Goal: Transaction & Acquisition: Book appointment/travel/reservation

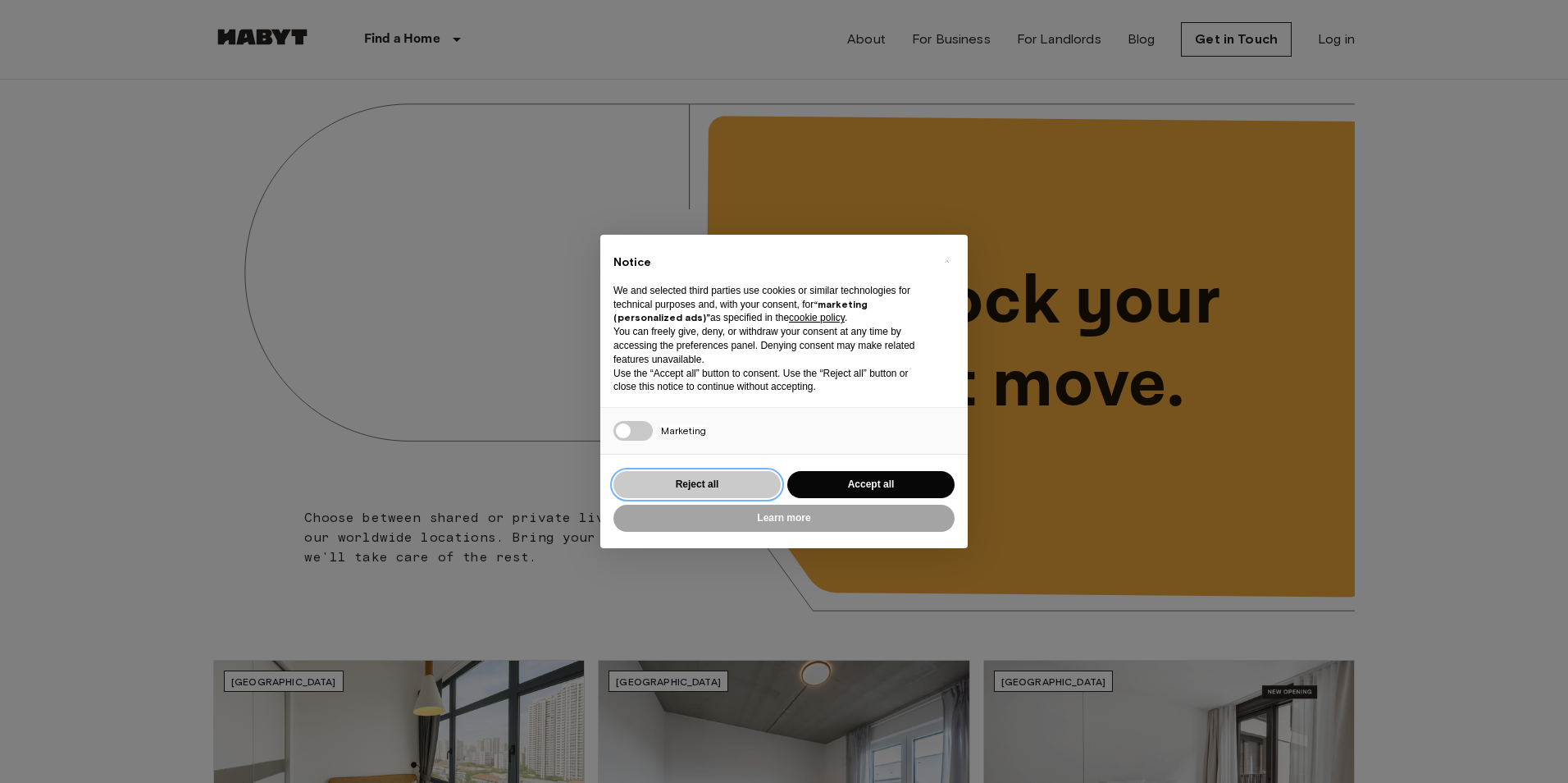
click at [721, 475] on button "Reject all" at bounding box center [697, 485] width 167 height 27
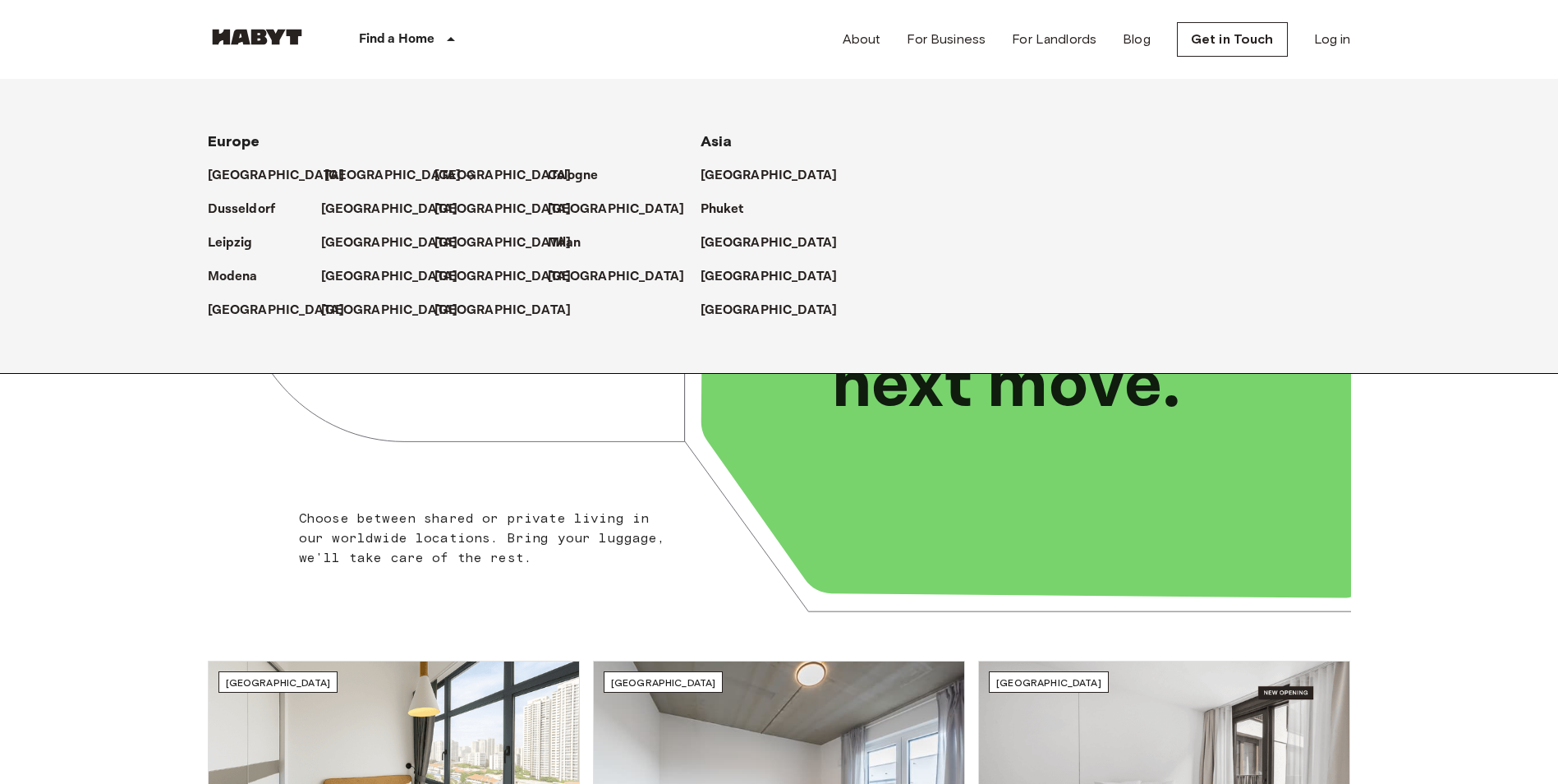
click at [334, 178] on p "[GEOGRAPHIC_DATA]" at bounding box center [392, 176] width 137 height 20
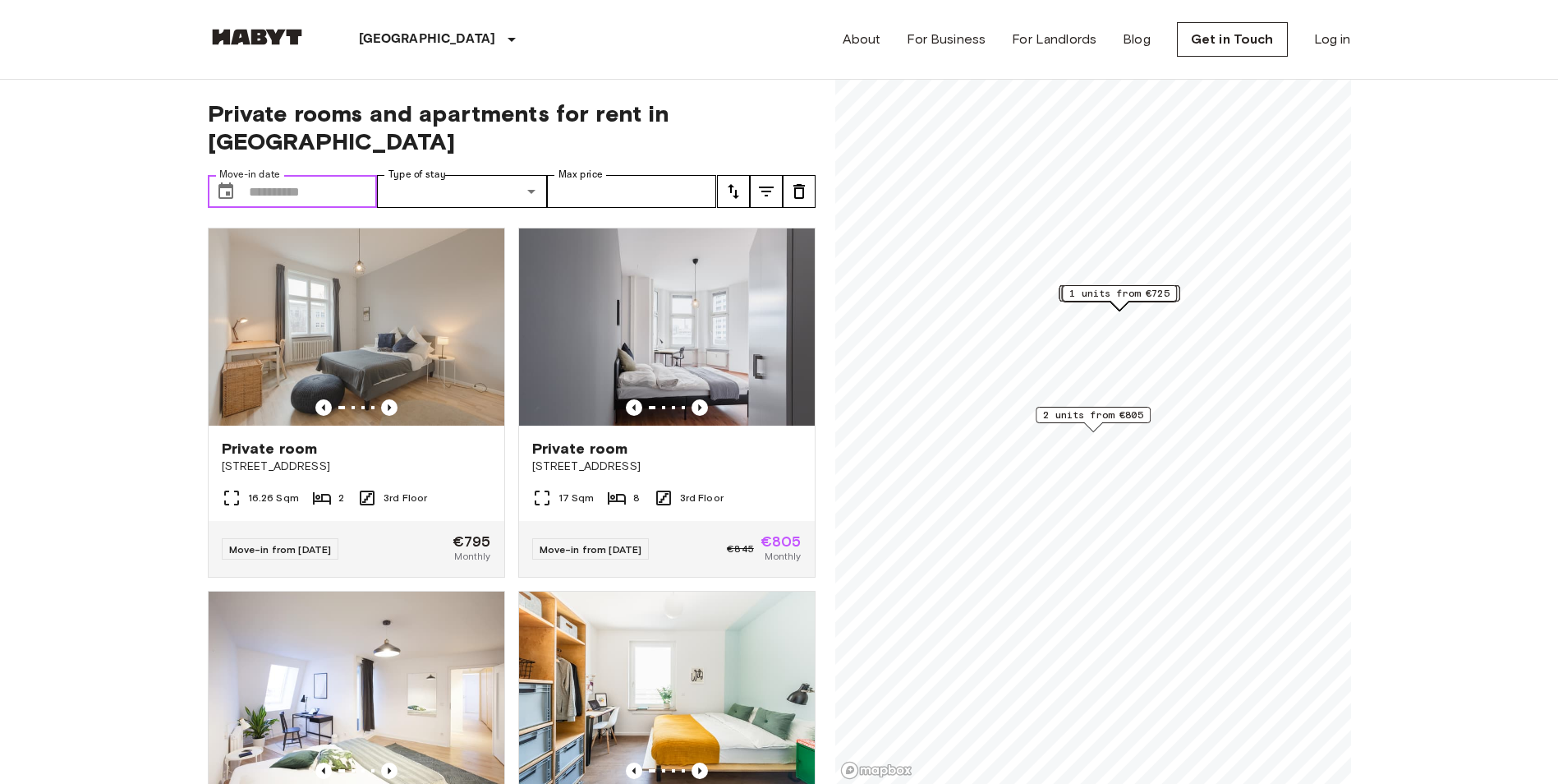
click at [342, 175] on input "Move-in date" at bounding box center [313, 191] width 129 height 33
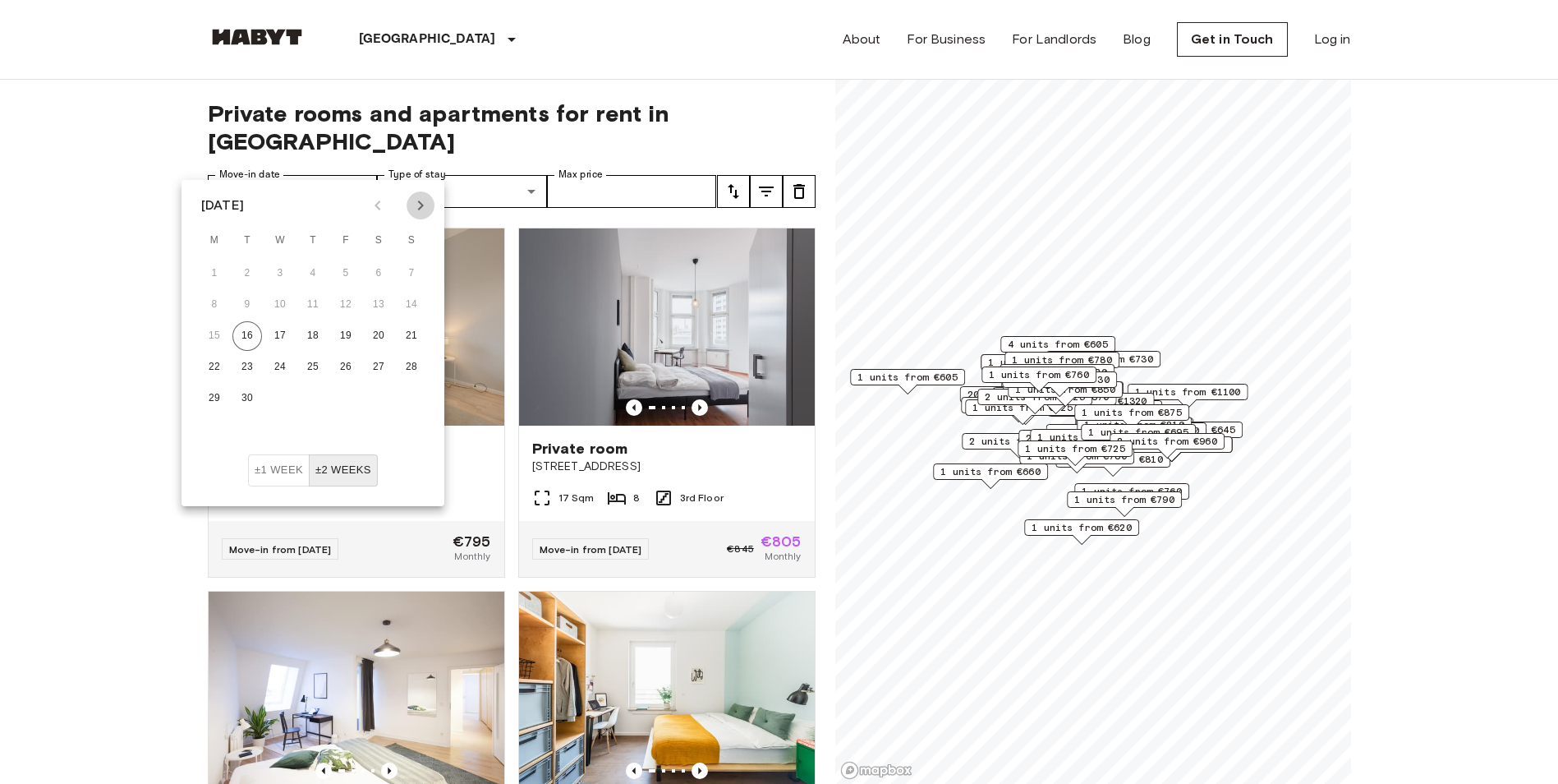
click at [419, 211] on icon "Next month" at bounding box center [421, 206] width 20 height 20
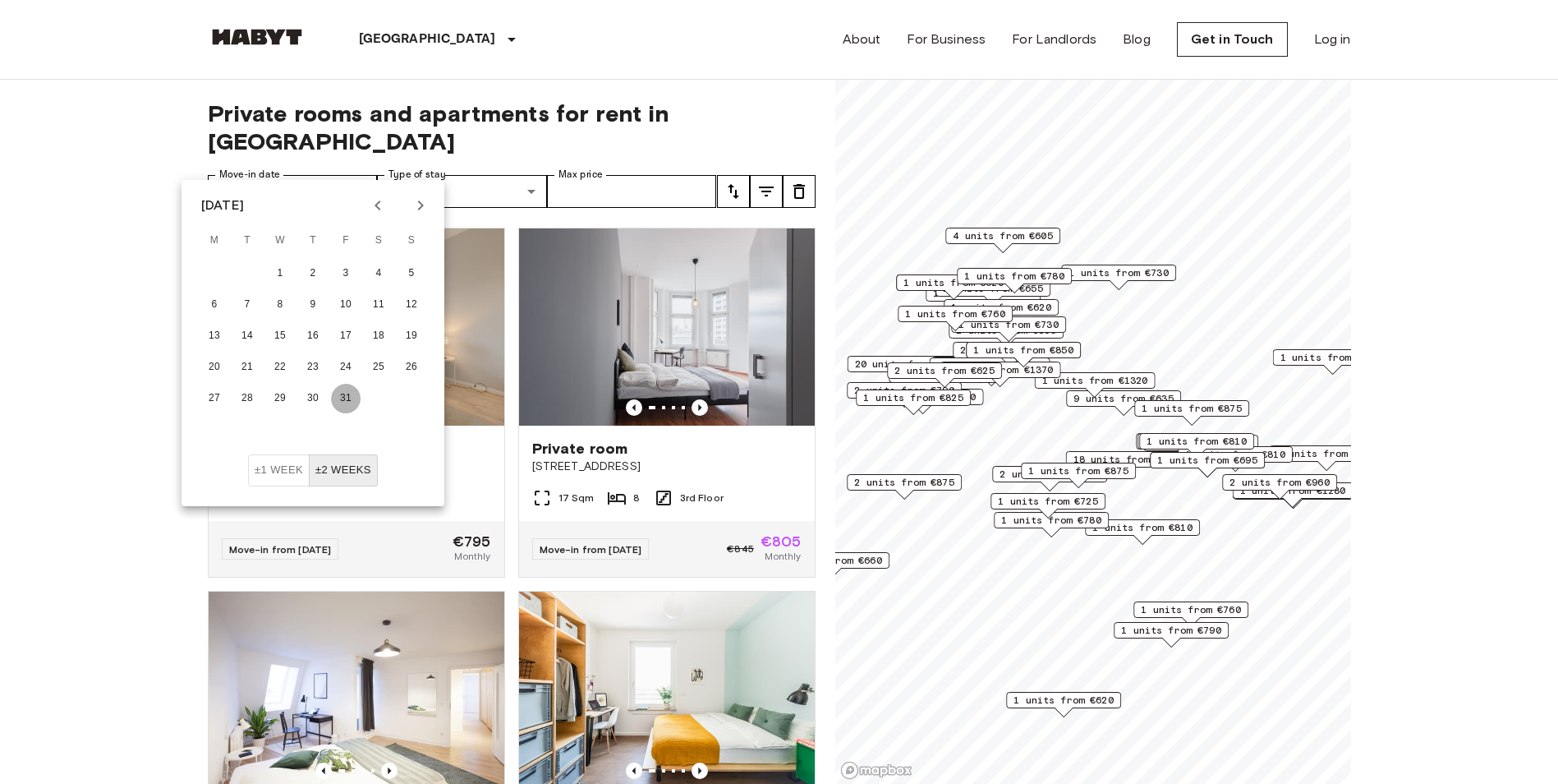
click at [341, 391] on button "31" at bounding box center [346, 398] width 29 height 29
type input "**********"
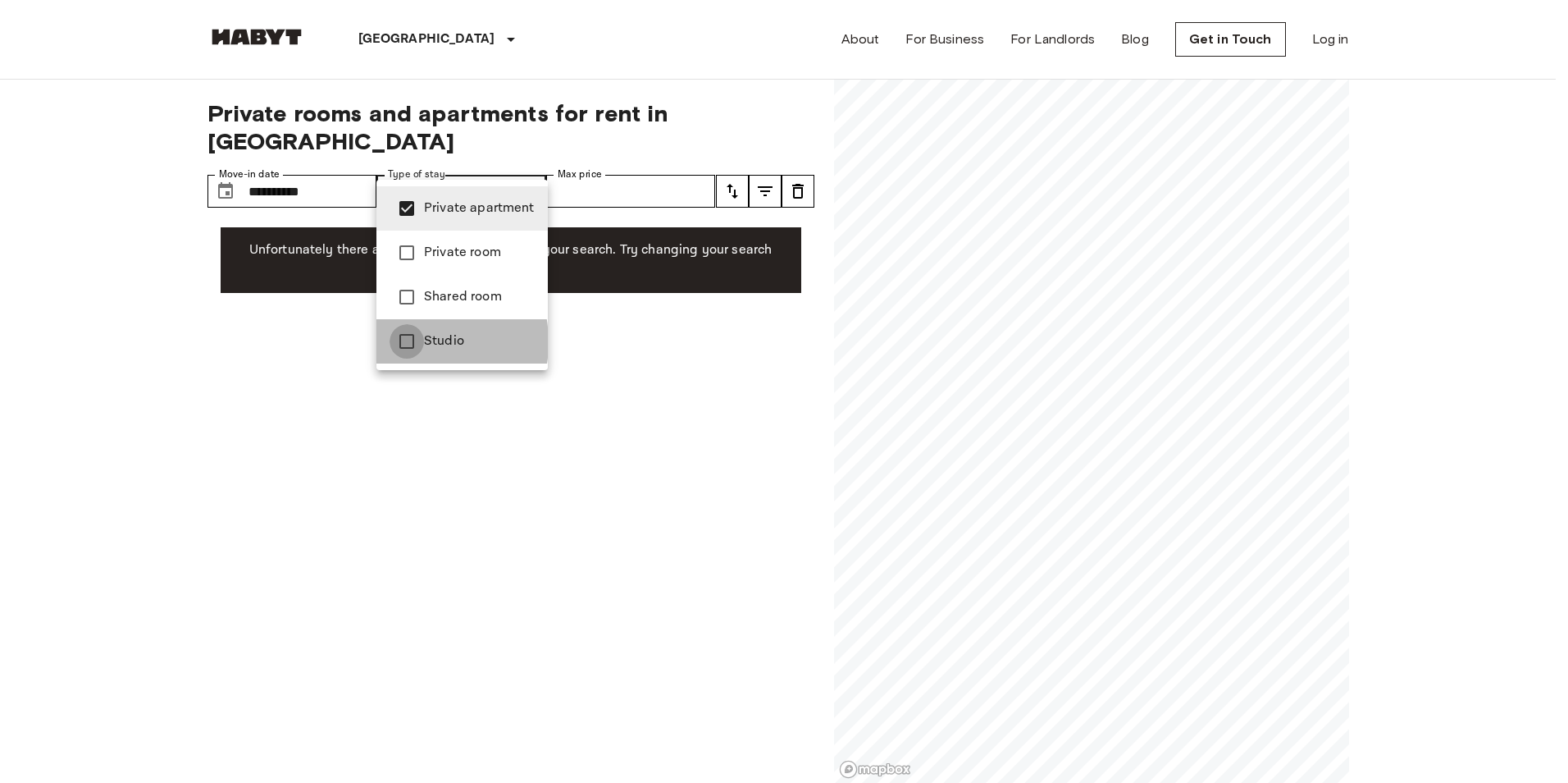
type input "**********"
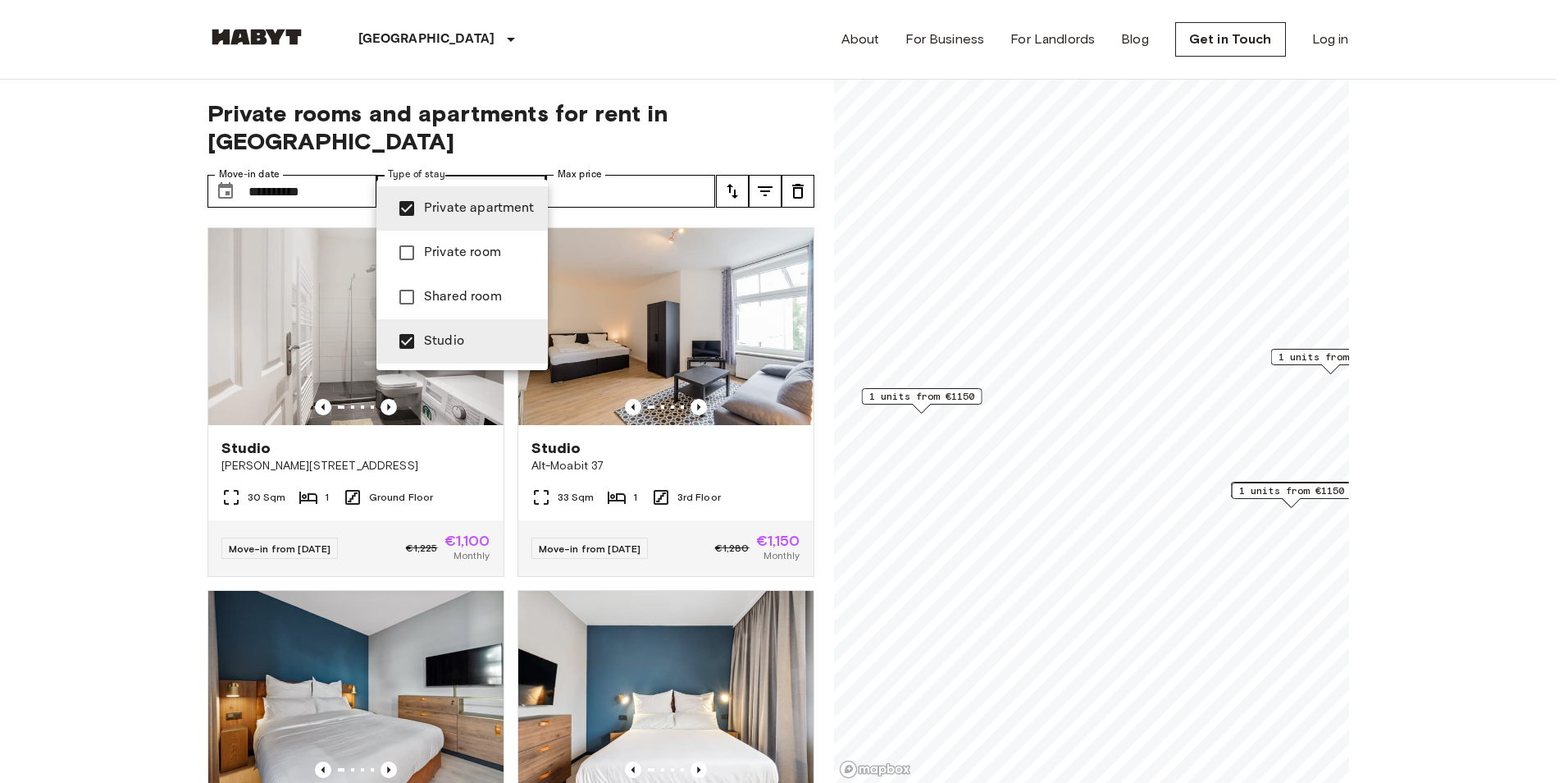
click at [720, 156] on div at bounding box center [784, 391] width 1568 height 783
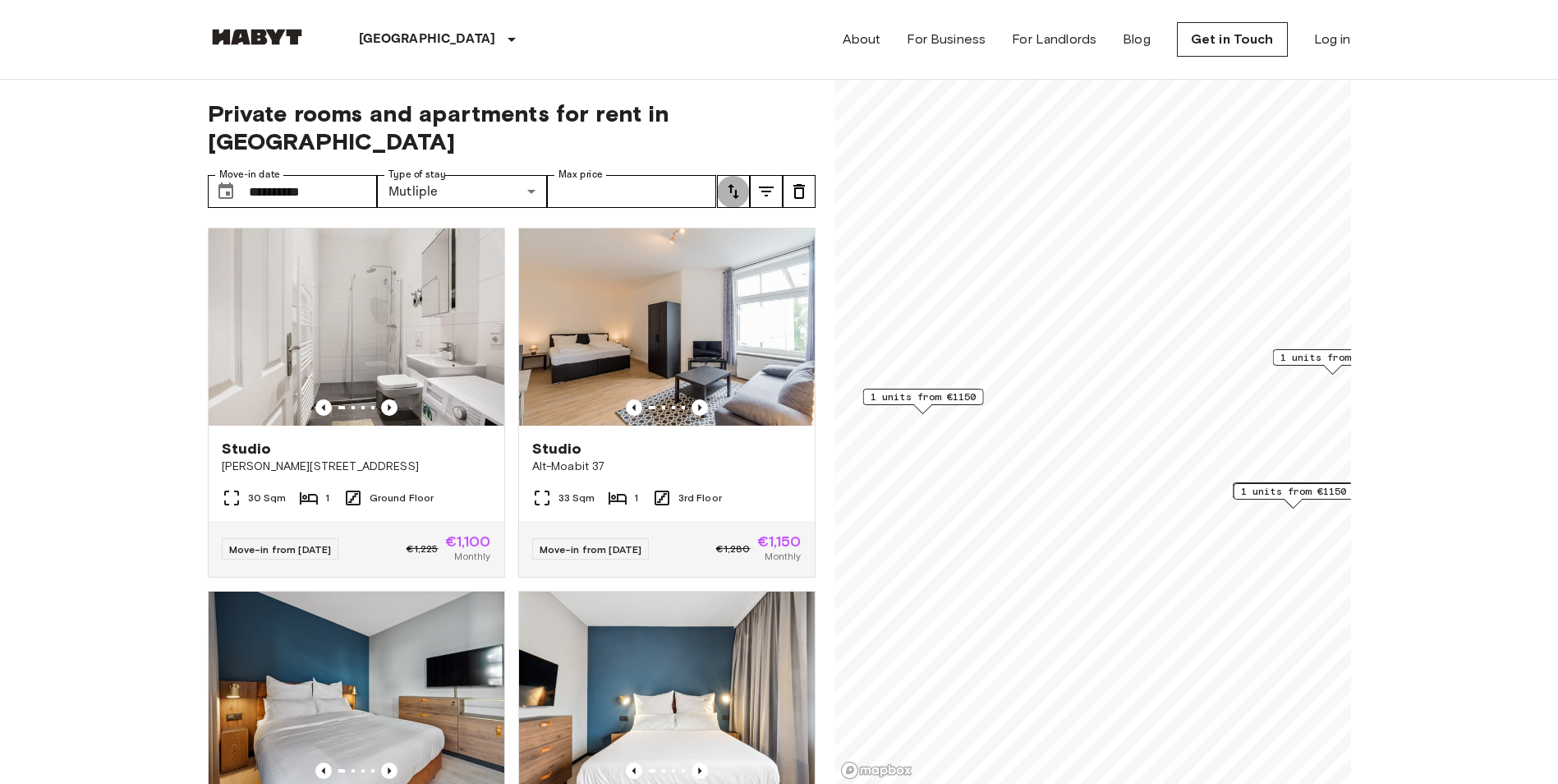
click at [728, 181] on icon "tune" at bounding box center [734, 191] width 20 height 20
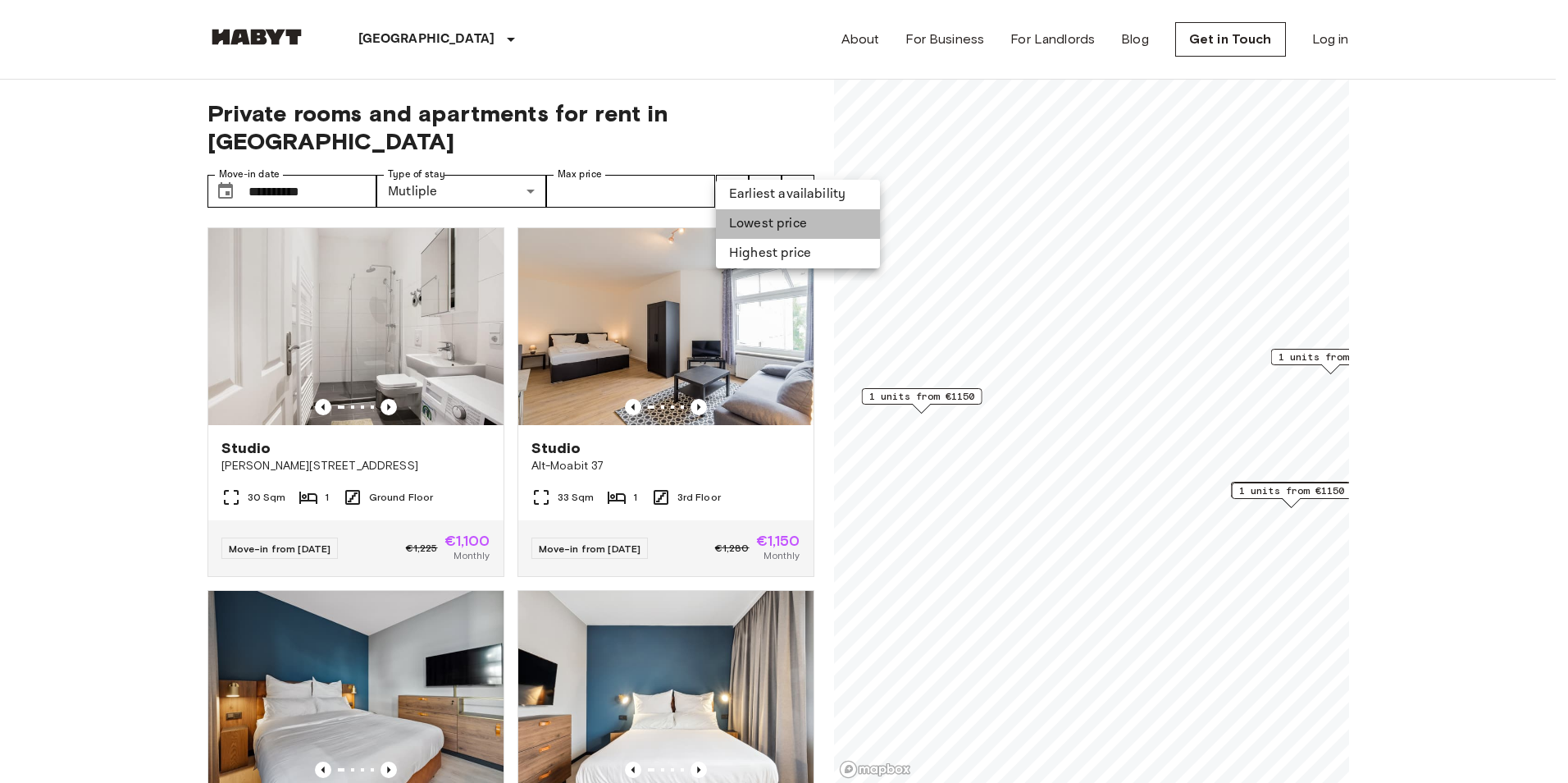
click at [759, 217] on li "Lowest price" at bounding box center [798, 224] width 164 height 29
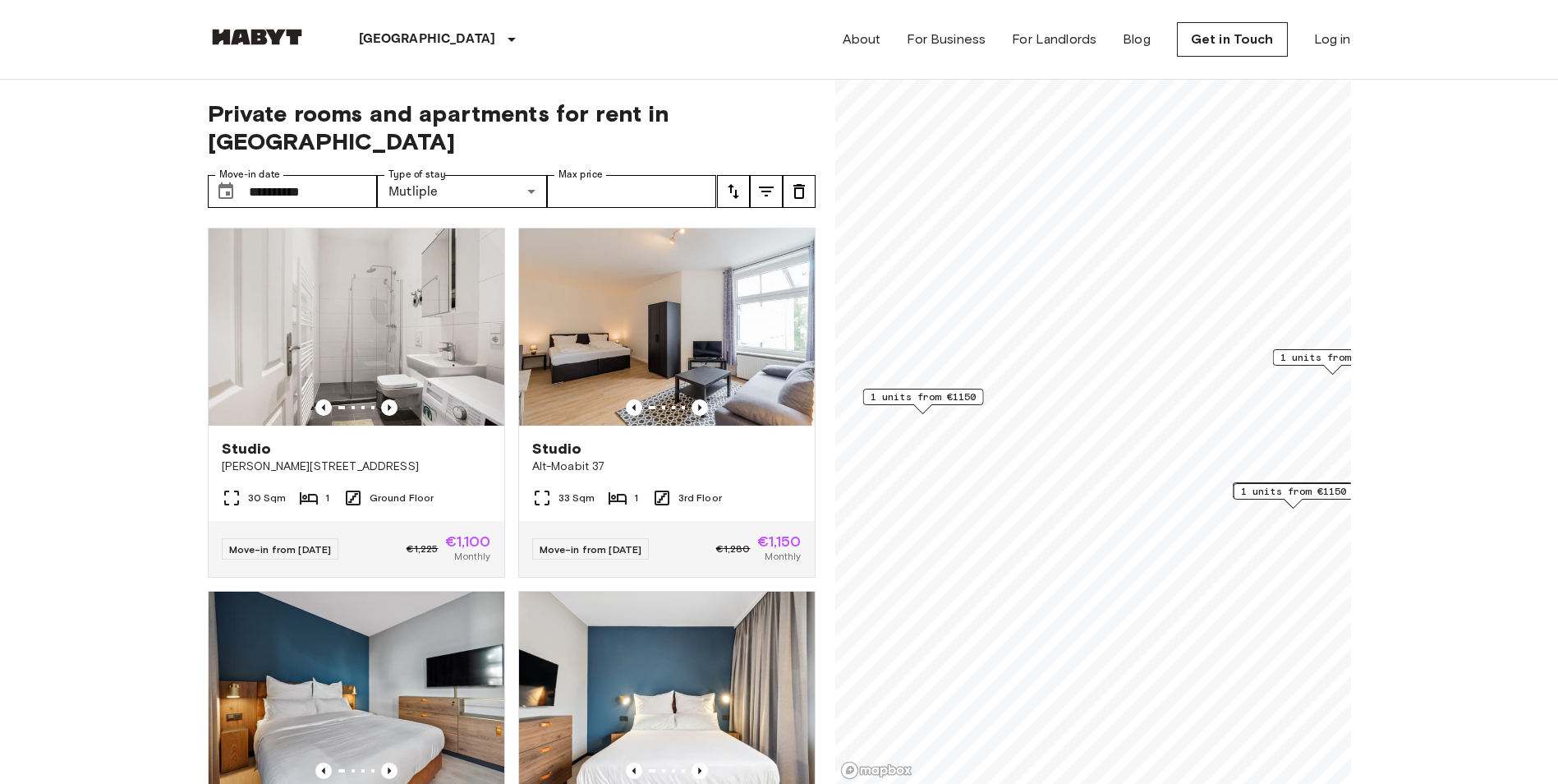
scroll to position [189, 0]
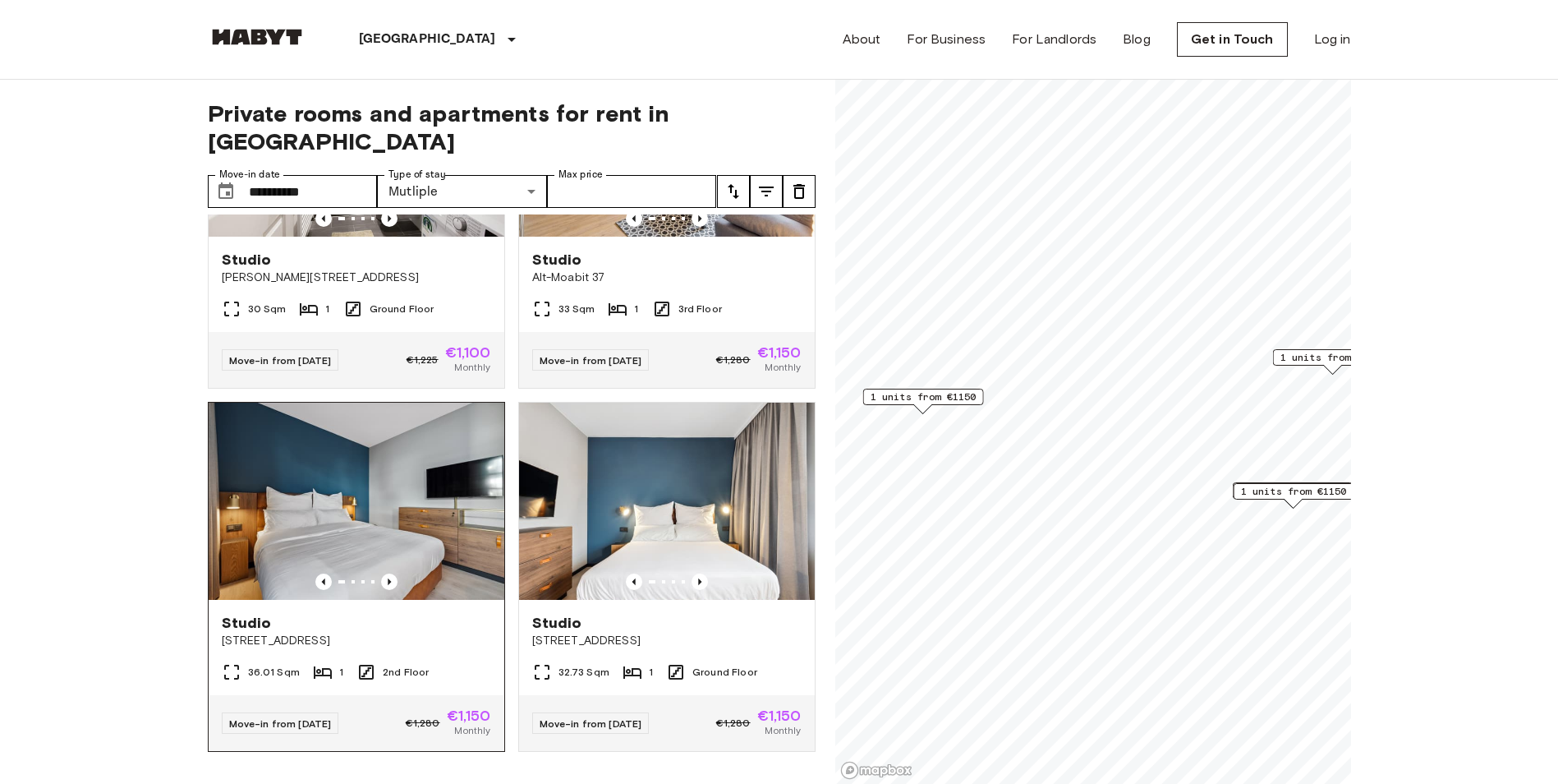
click at [431, 463] on img at bounding box center [356, 501] width 296 height 198
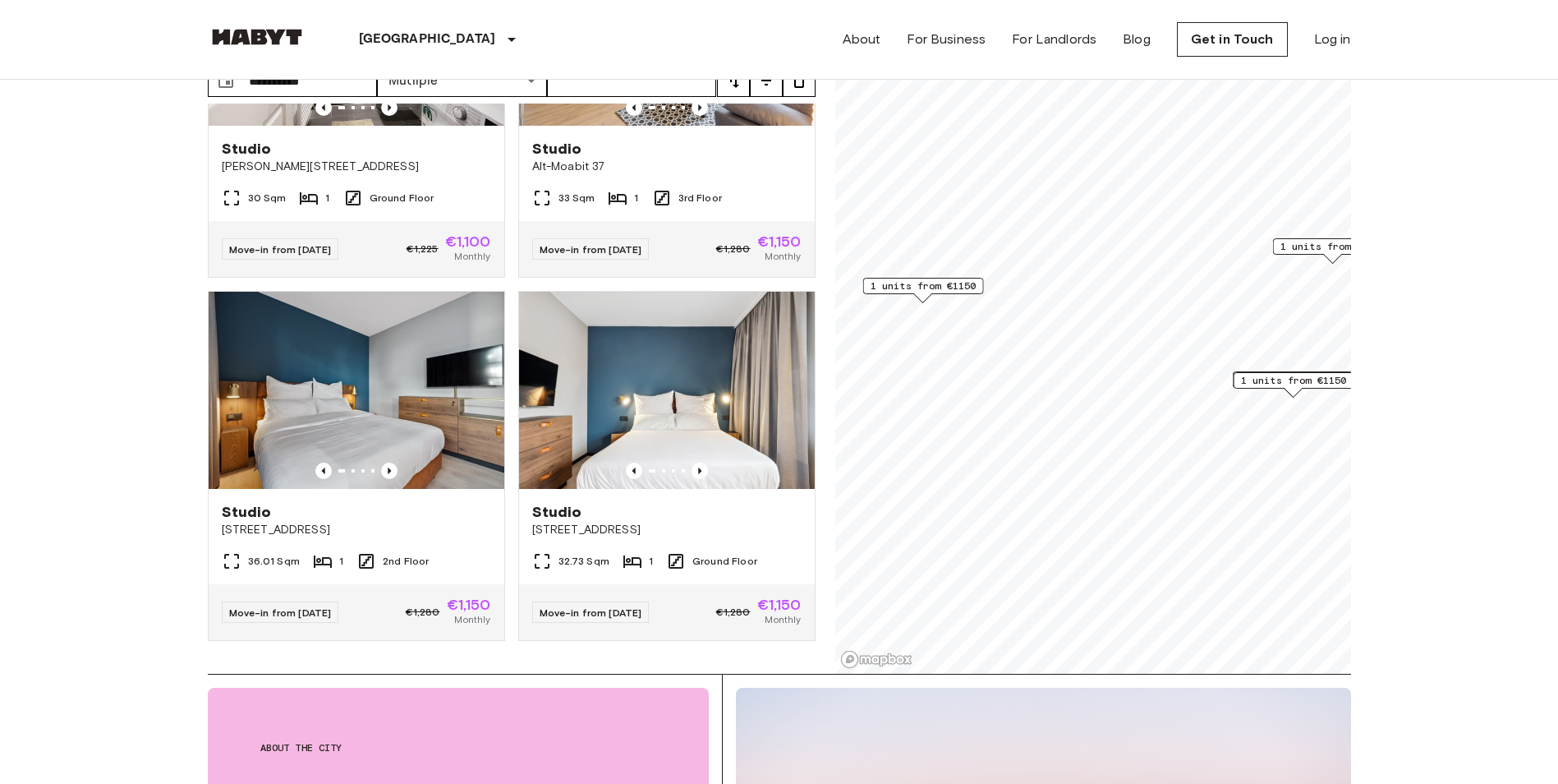
scroll to position [0, 0]
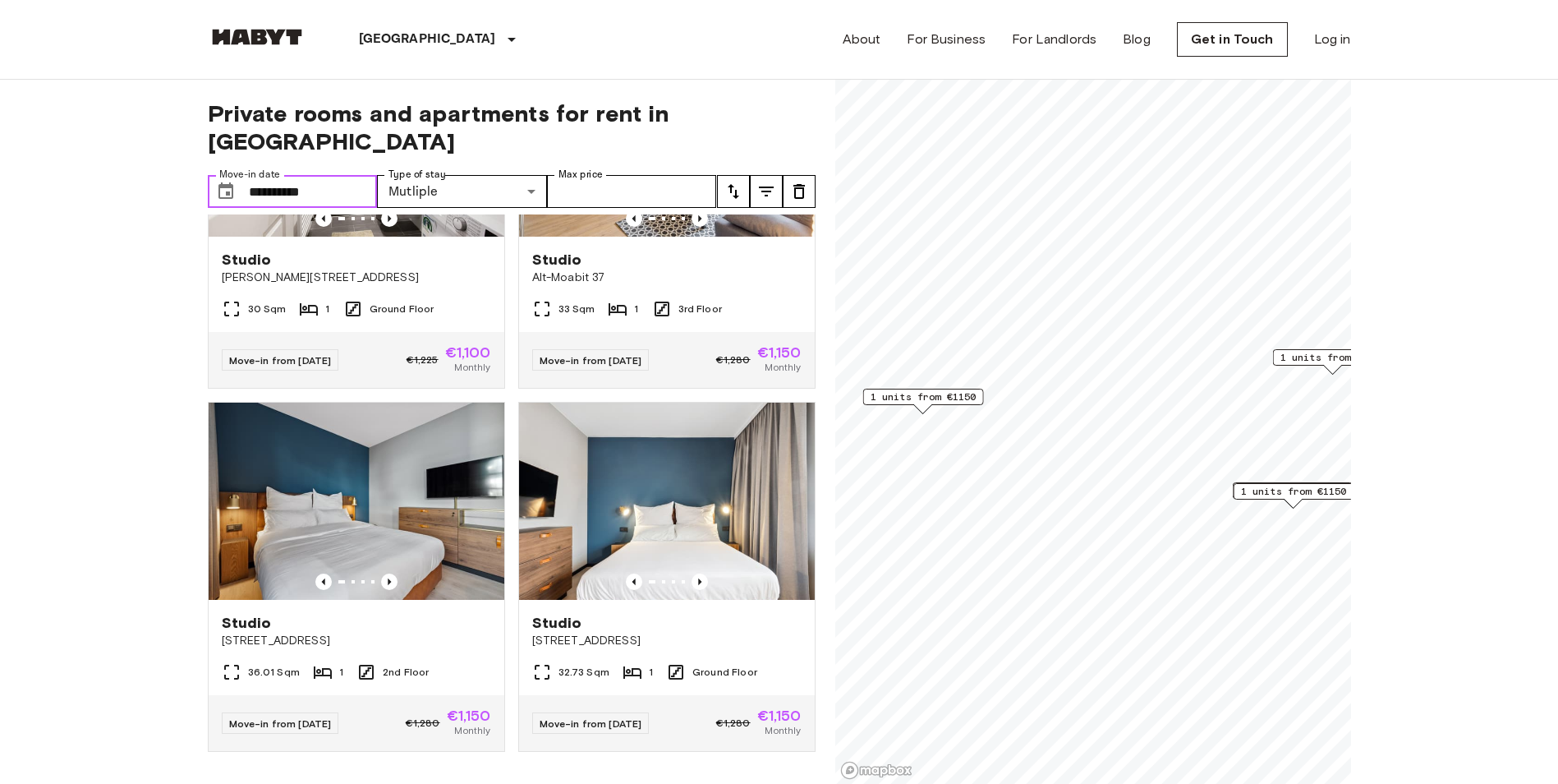
click at [357, 175] on input "**********" at bounding box center [313, 191] width 129 height 33
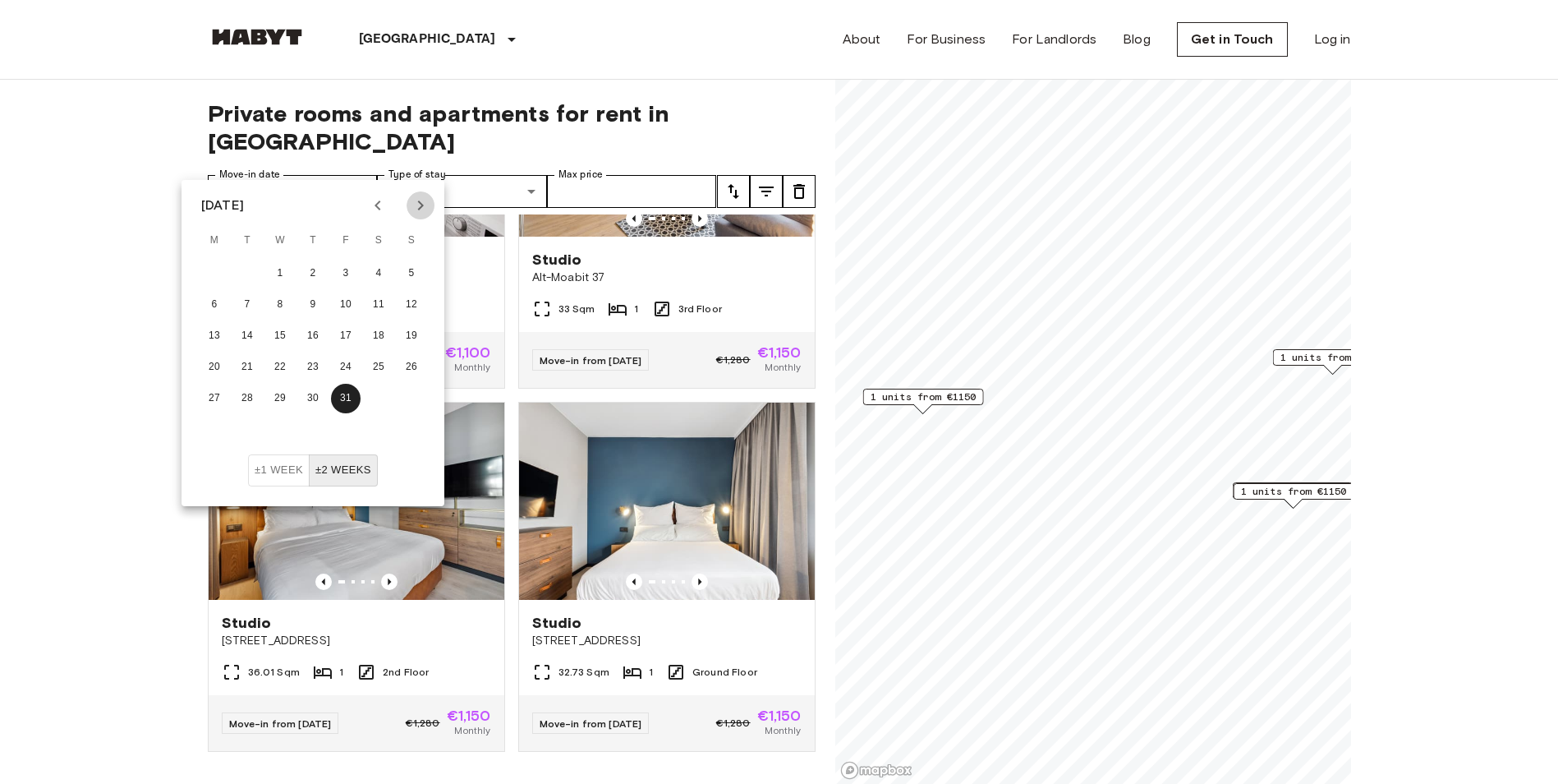
click at [422, 200] on icon "Next month" at bounding box center [421, 206] width 20 height 20
click at [406, 397] on button "30" at bounding box center [412, 398] width 29 height 29
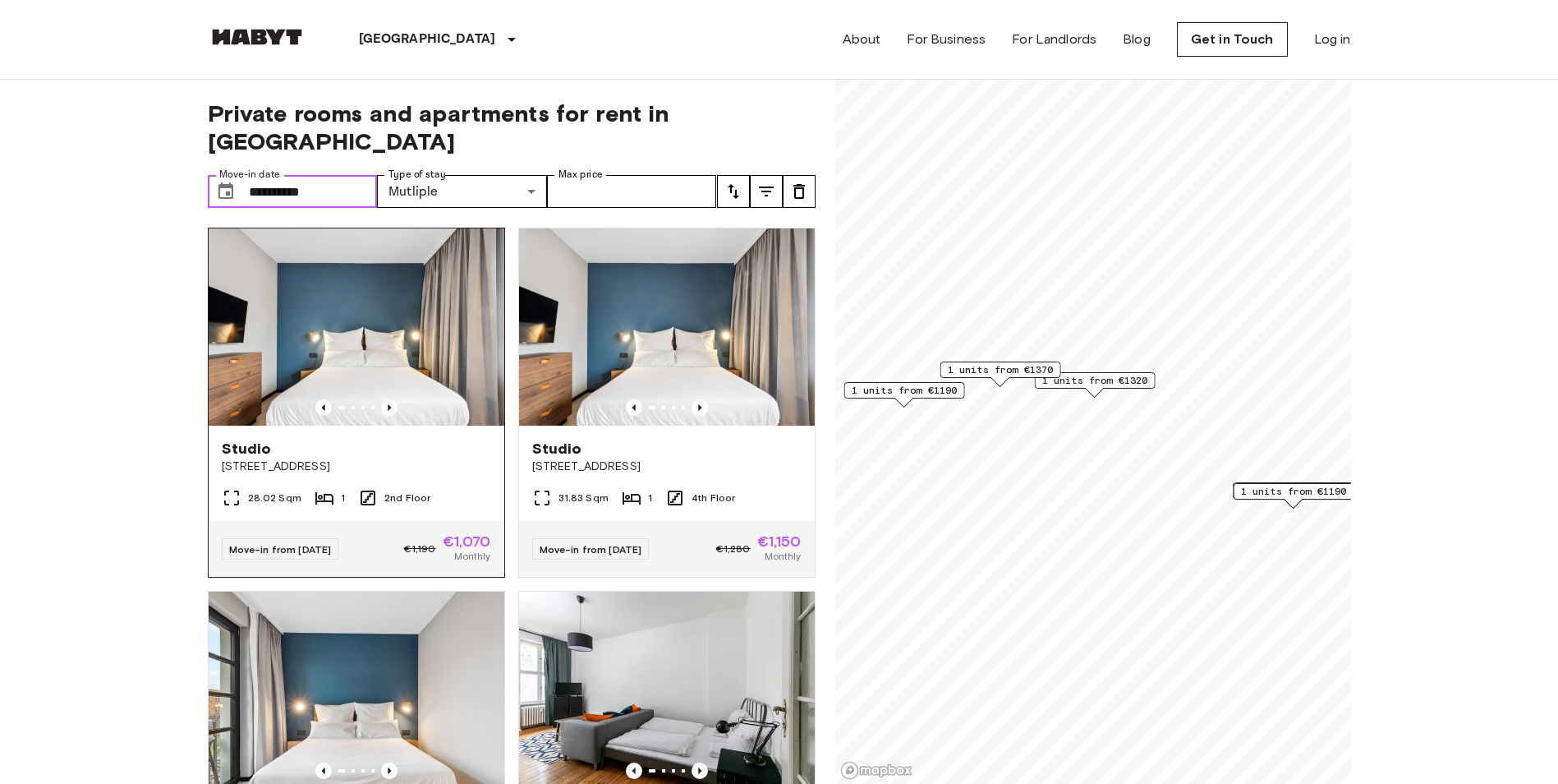
click at [320, 273] on img at bounding box center [356, 327] width 296 height 198
click at [335, 175] on input "**********" at bounding box center [313, 191] width 129 height 33
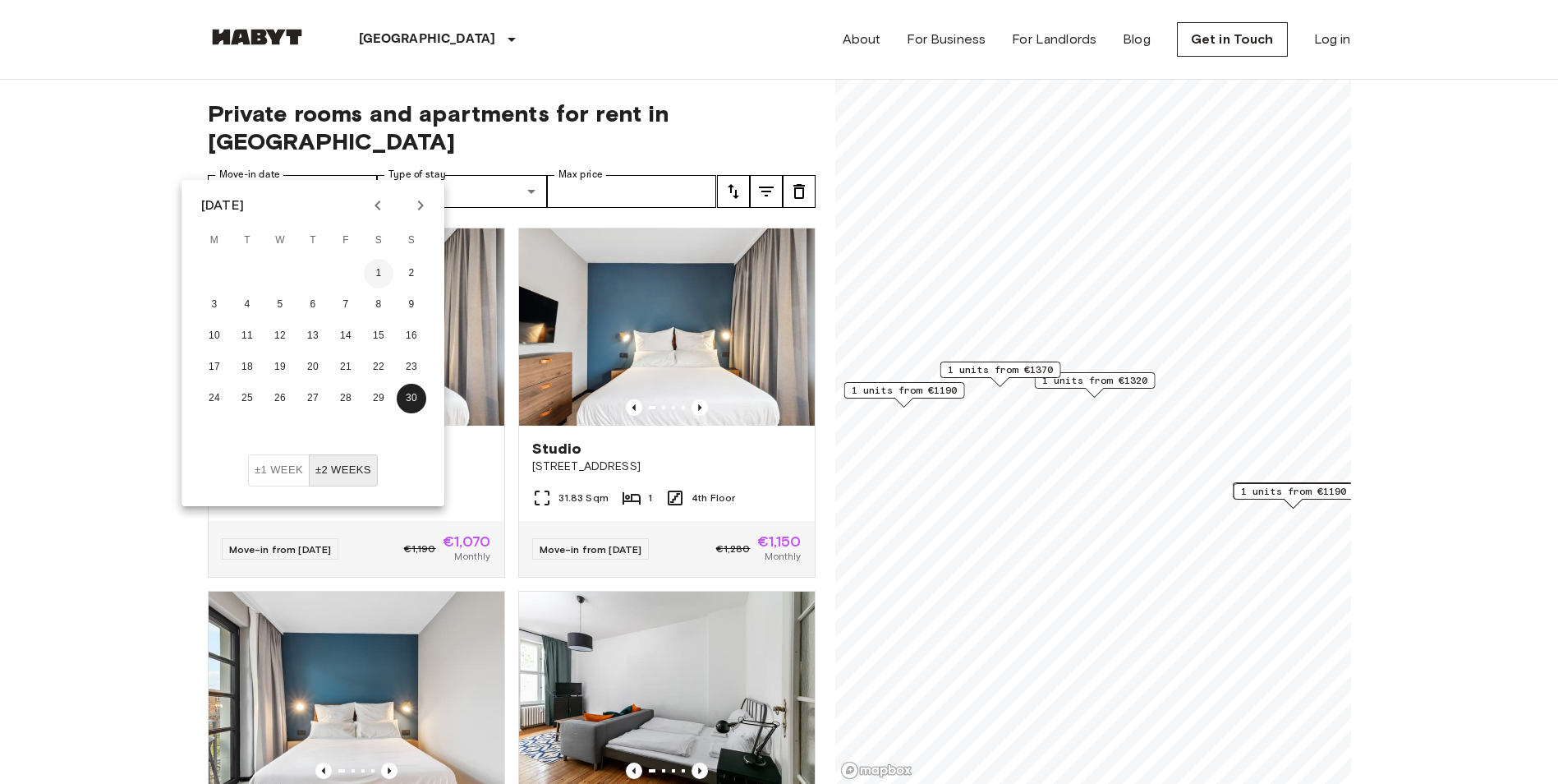
click at [375, 272] on button "1" at bounding box center [379, 273] width 29 height 29
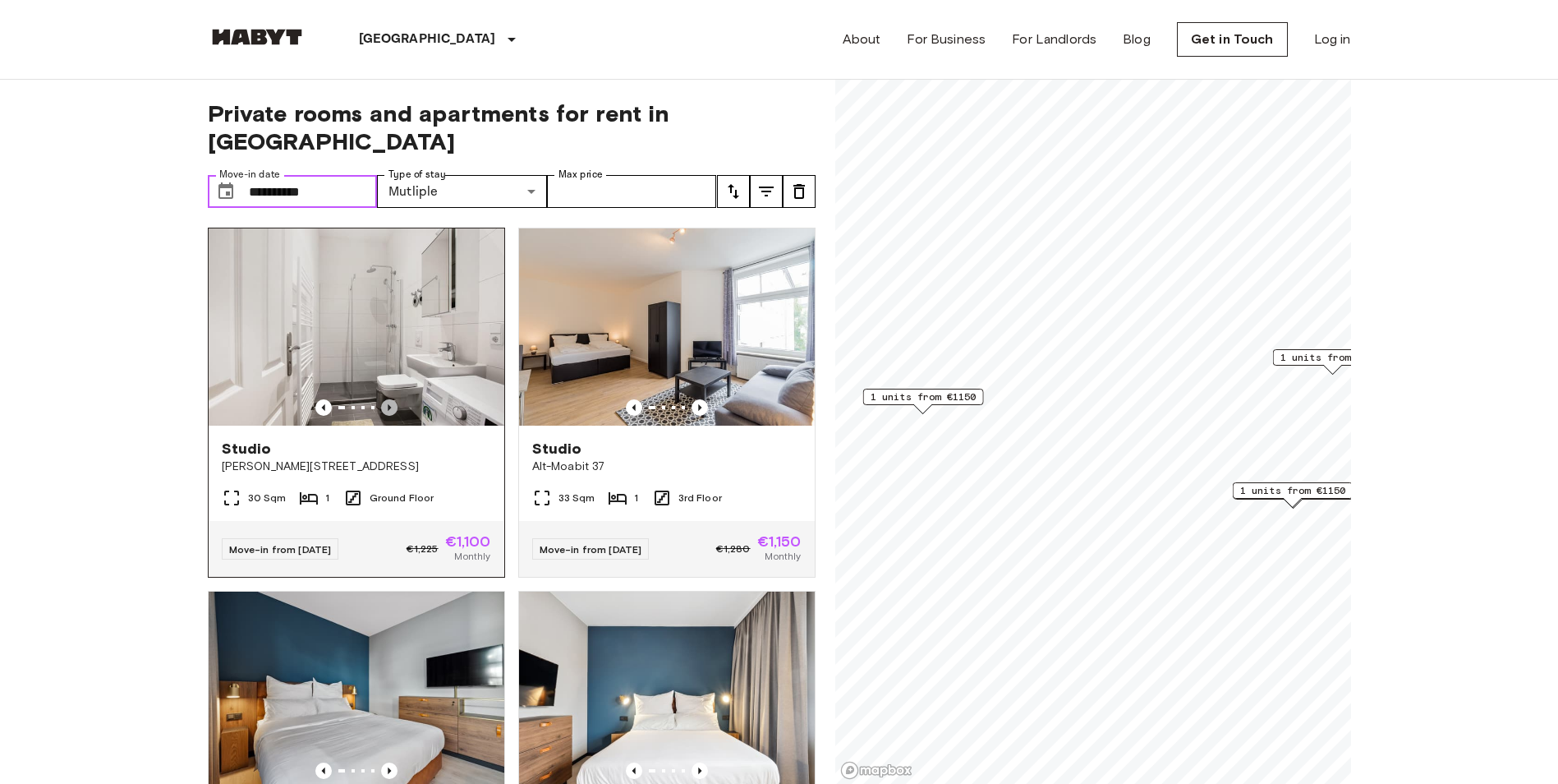
click at [385, 399] on icon "Previous image" at bounding box center [390, 407] width 16 height 16
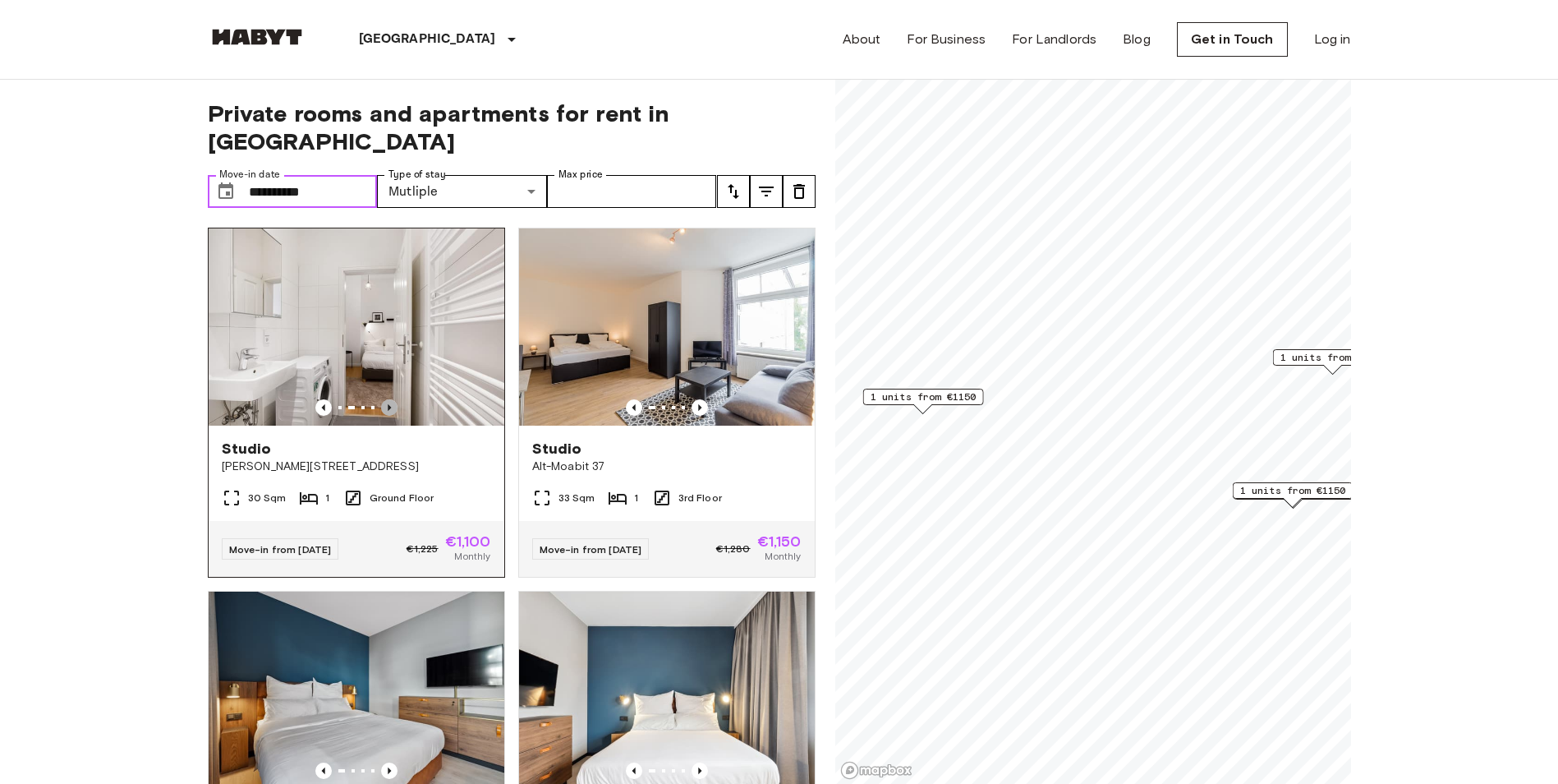
click at [385, 399] on icon "Previous image" at bounding box center [390, 407] width 16 height 16
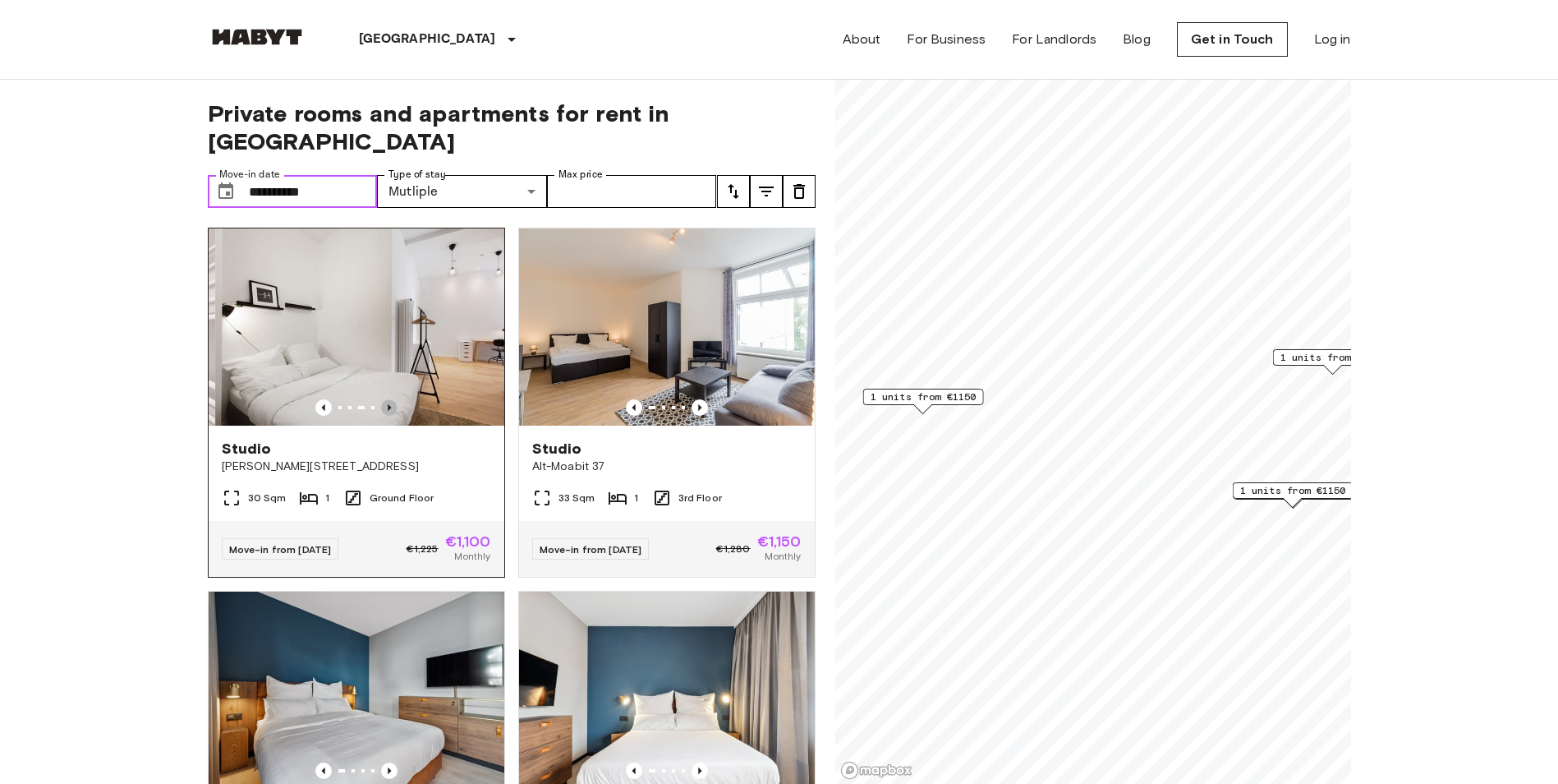
click at [385, 399] on icon "Previous image" at bounding box center [390, 407] width 16 height 16
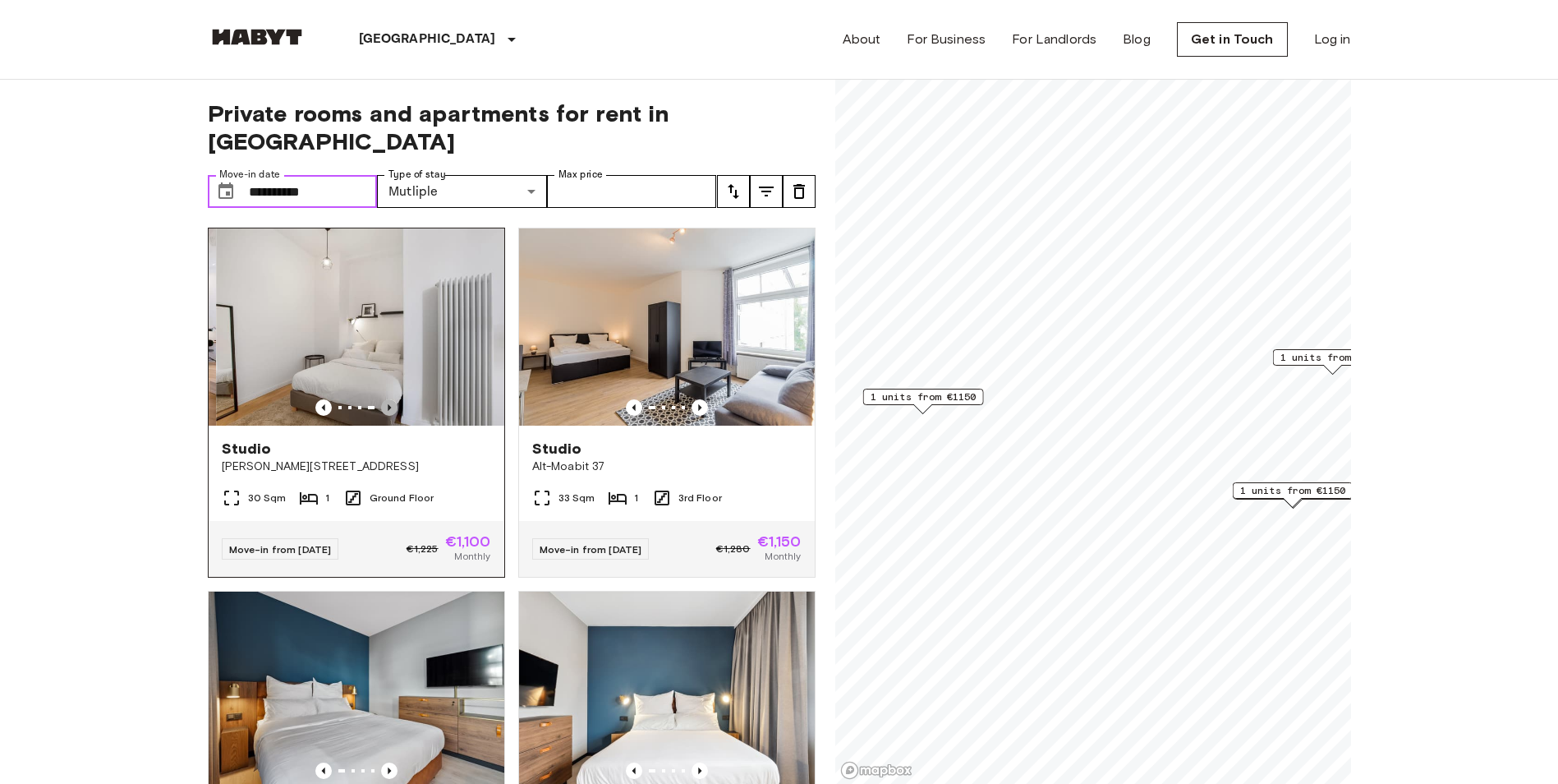
click at [385, 399] on icon "Previous image" at bounding box center [390, 407] width 16 height 16
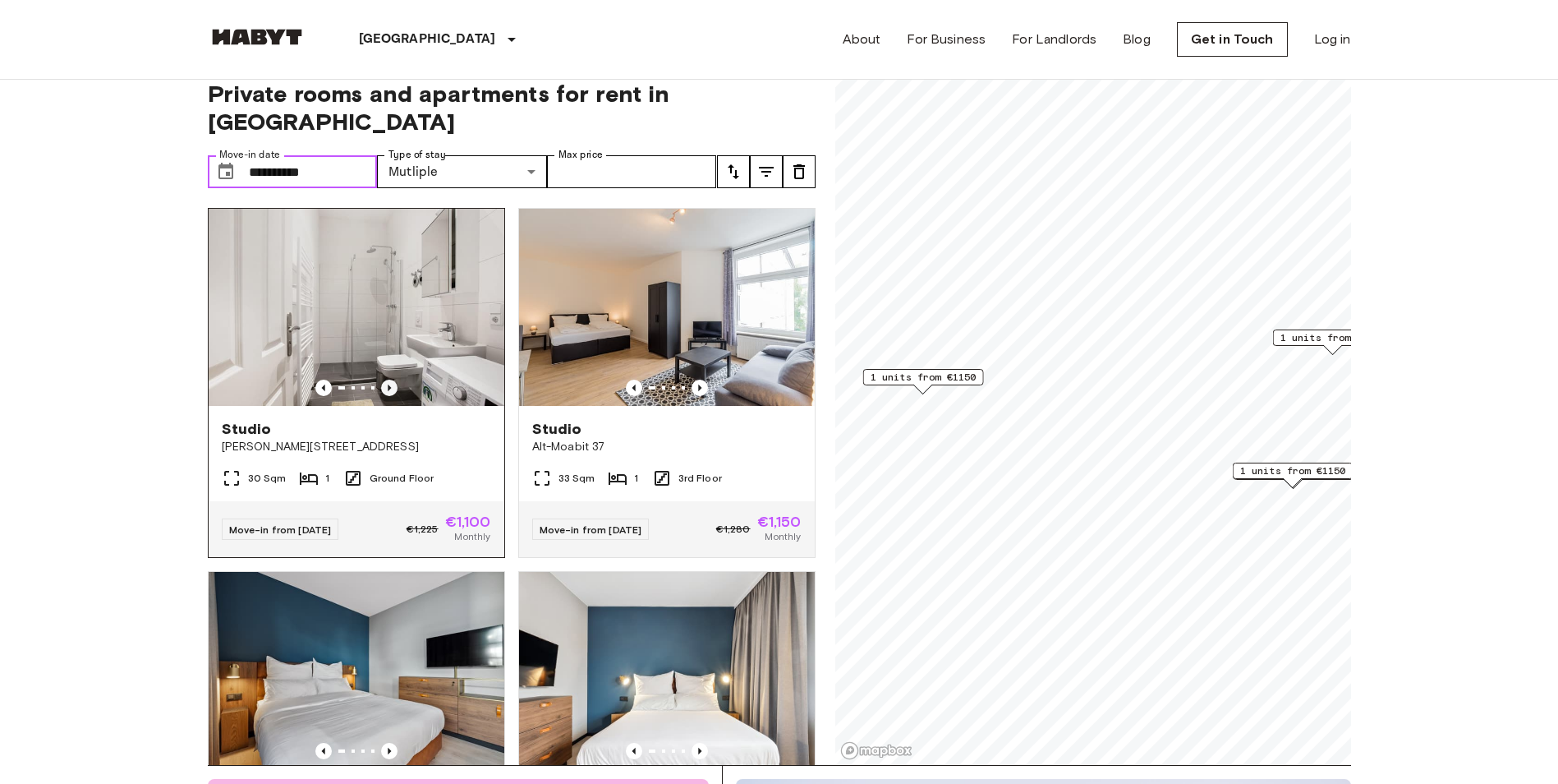
scroll to position [19, 0]
click at [340, 156] on input "**********" at bounding box center [313, 172] width 129 height 33
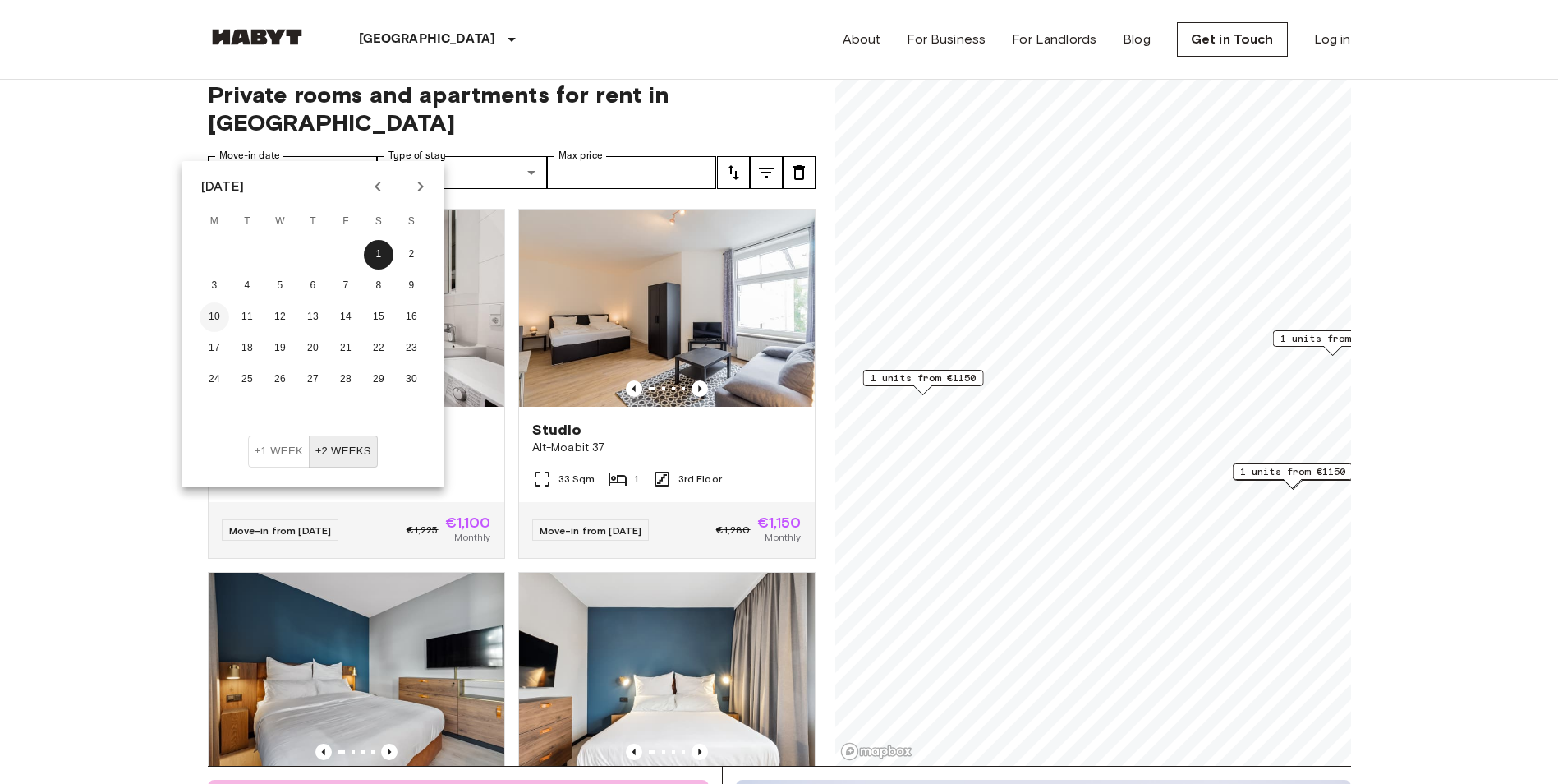
click at [209, 315] on button "10" at bounding box center [214, 317] width 29 height 29
type input "**********"
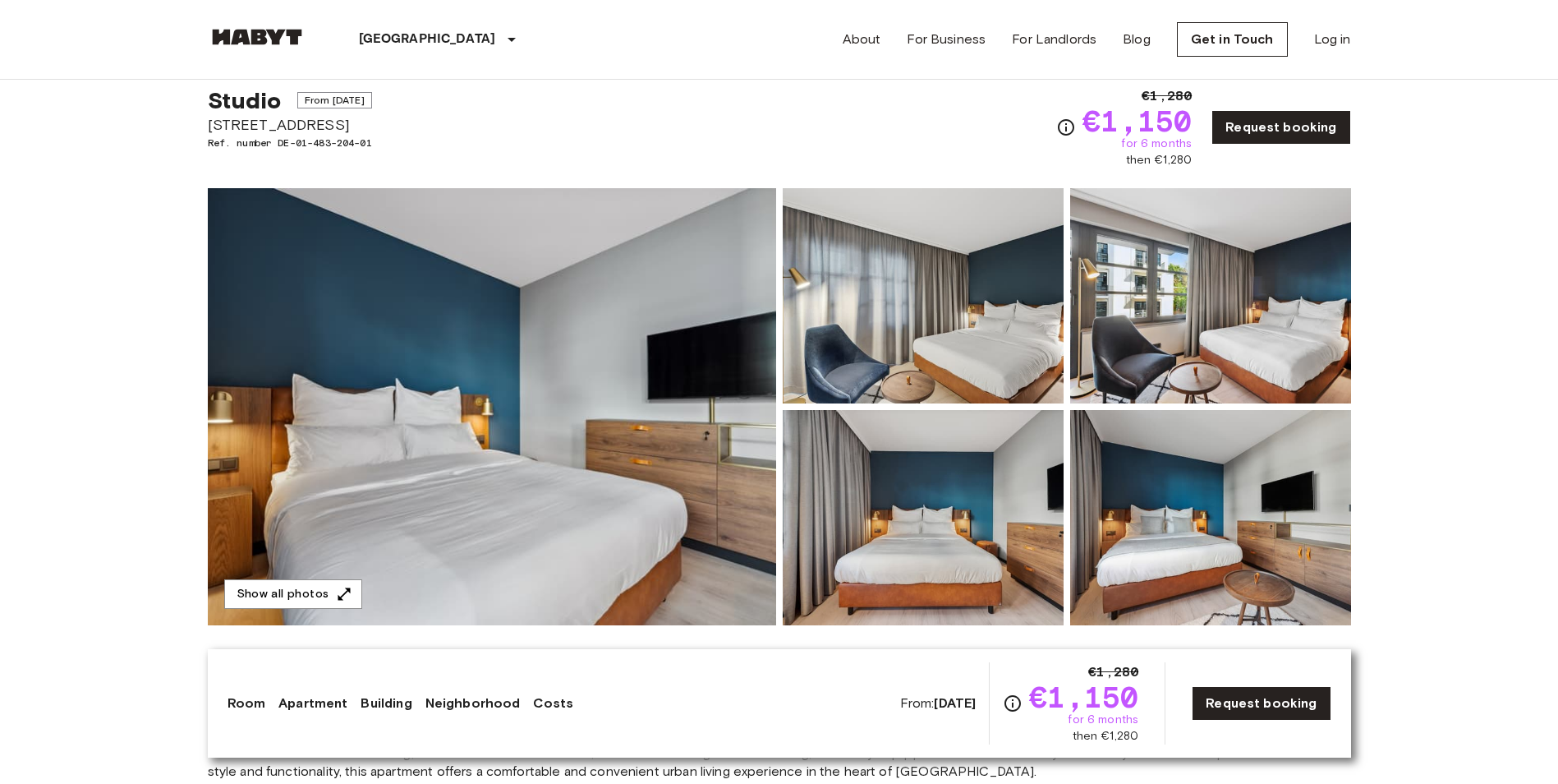
click at [842, 304] on img at bounding box center [923, 296] width 281 height 215
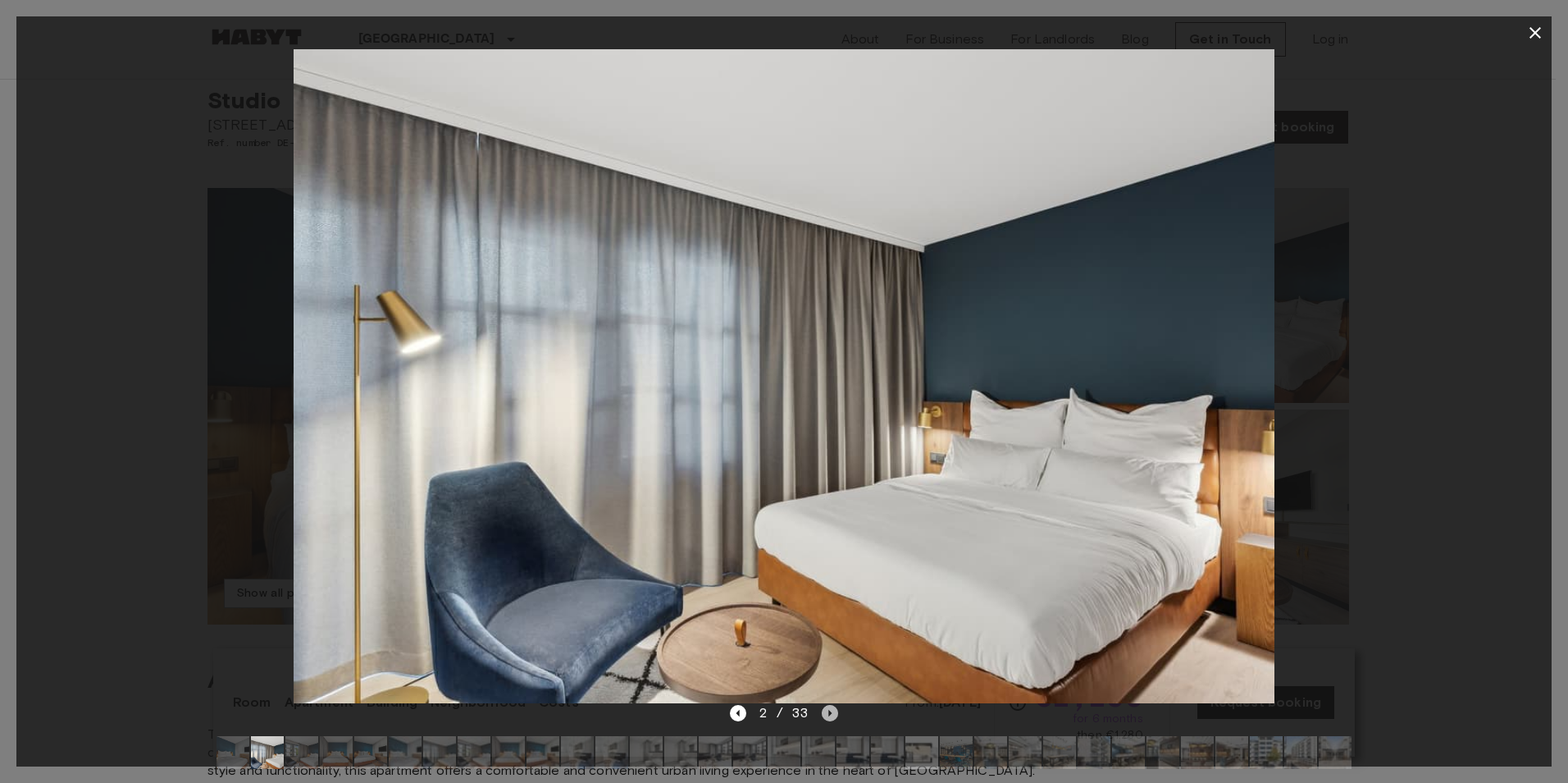
click at [826, 717] on icon "Next image" at bounding box center [830, 713] width 16 height 16
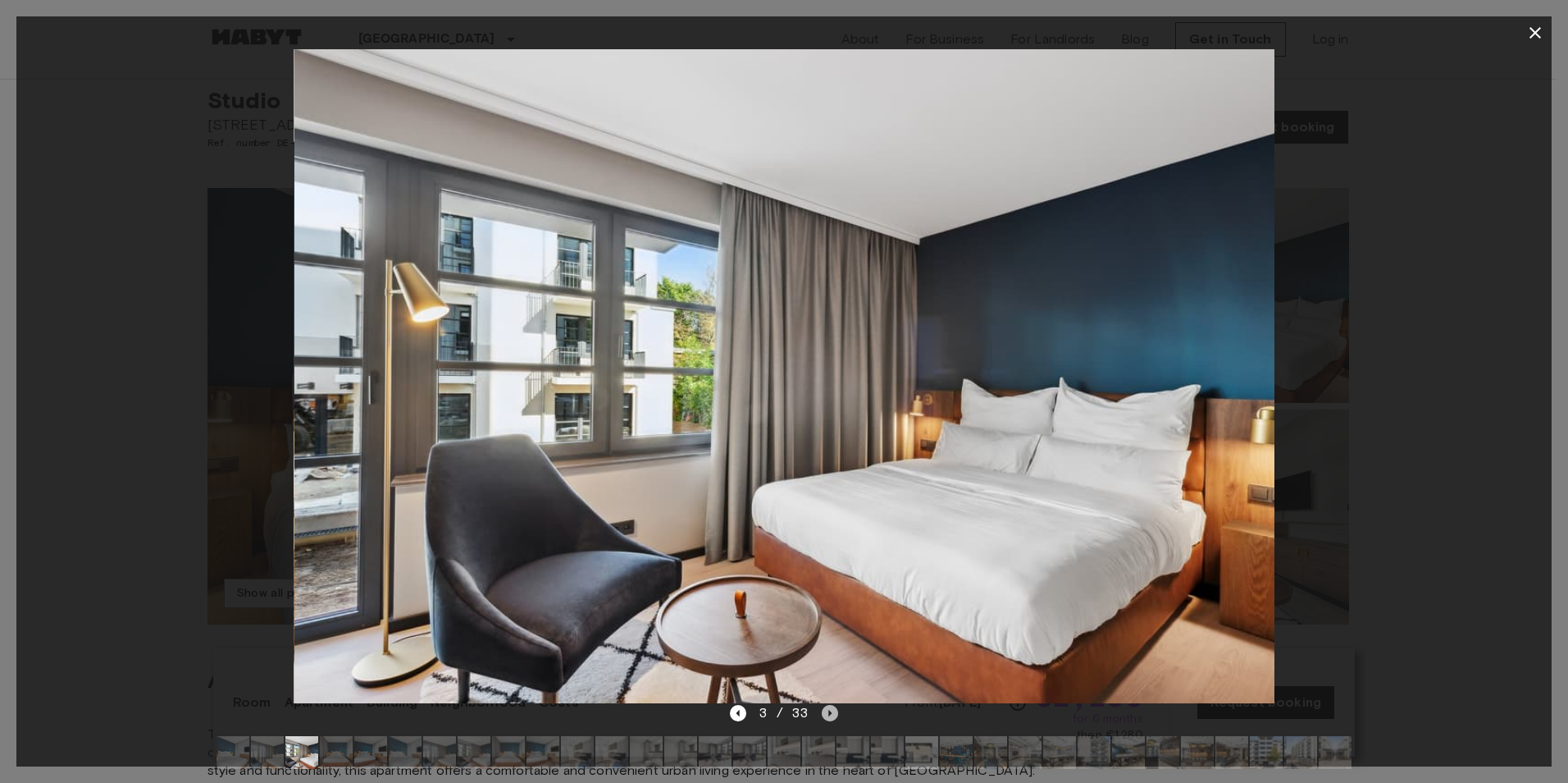
click at [826, 717] on icon "Next image" at bounding box center [830, 713] width 16 height 16
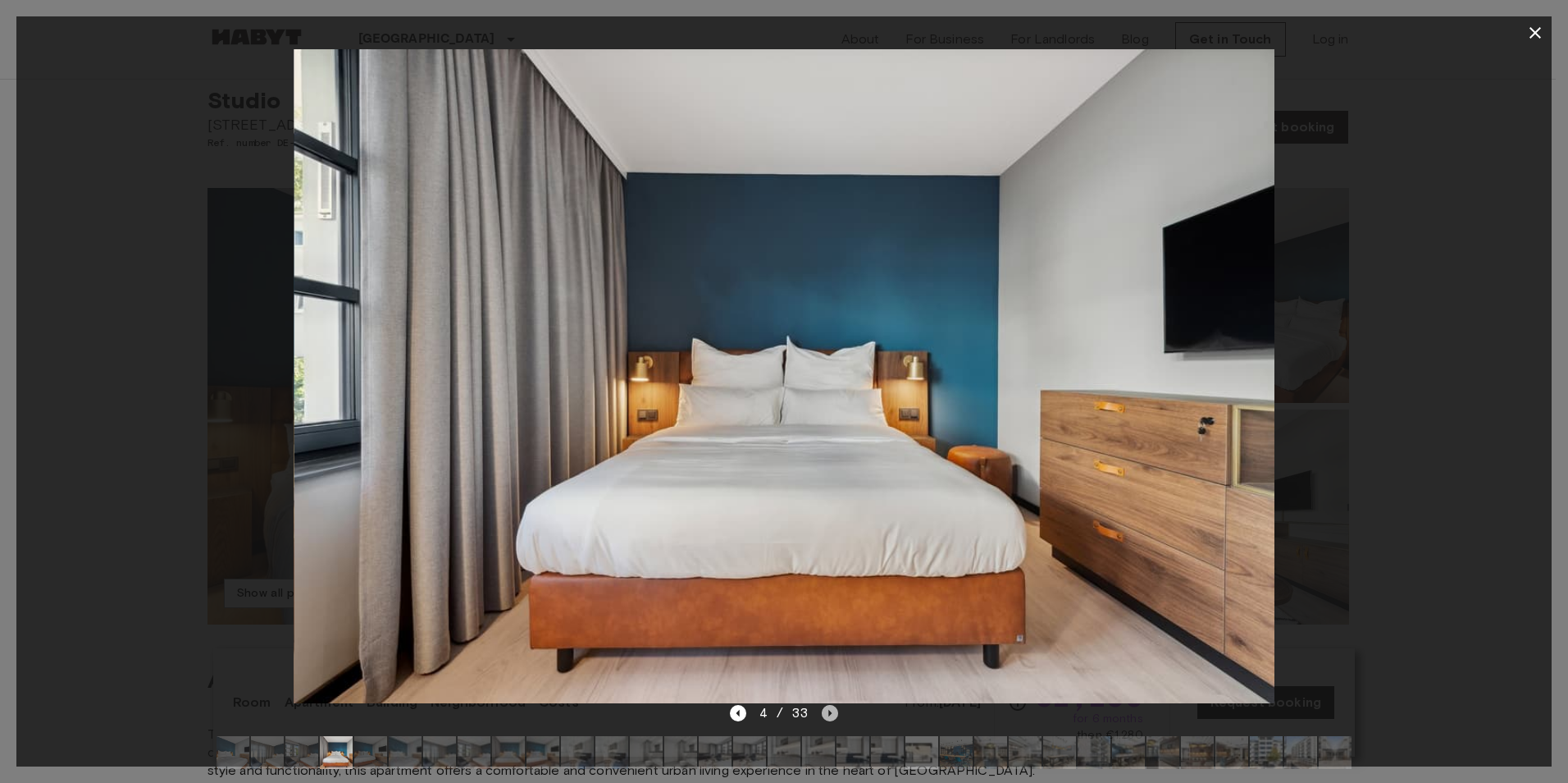
click at [826, 717] on icon "Next image" at bounding box center [830, 713] width 16 height 16
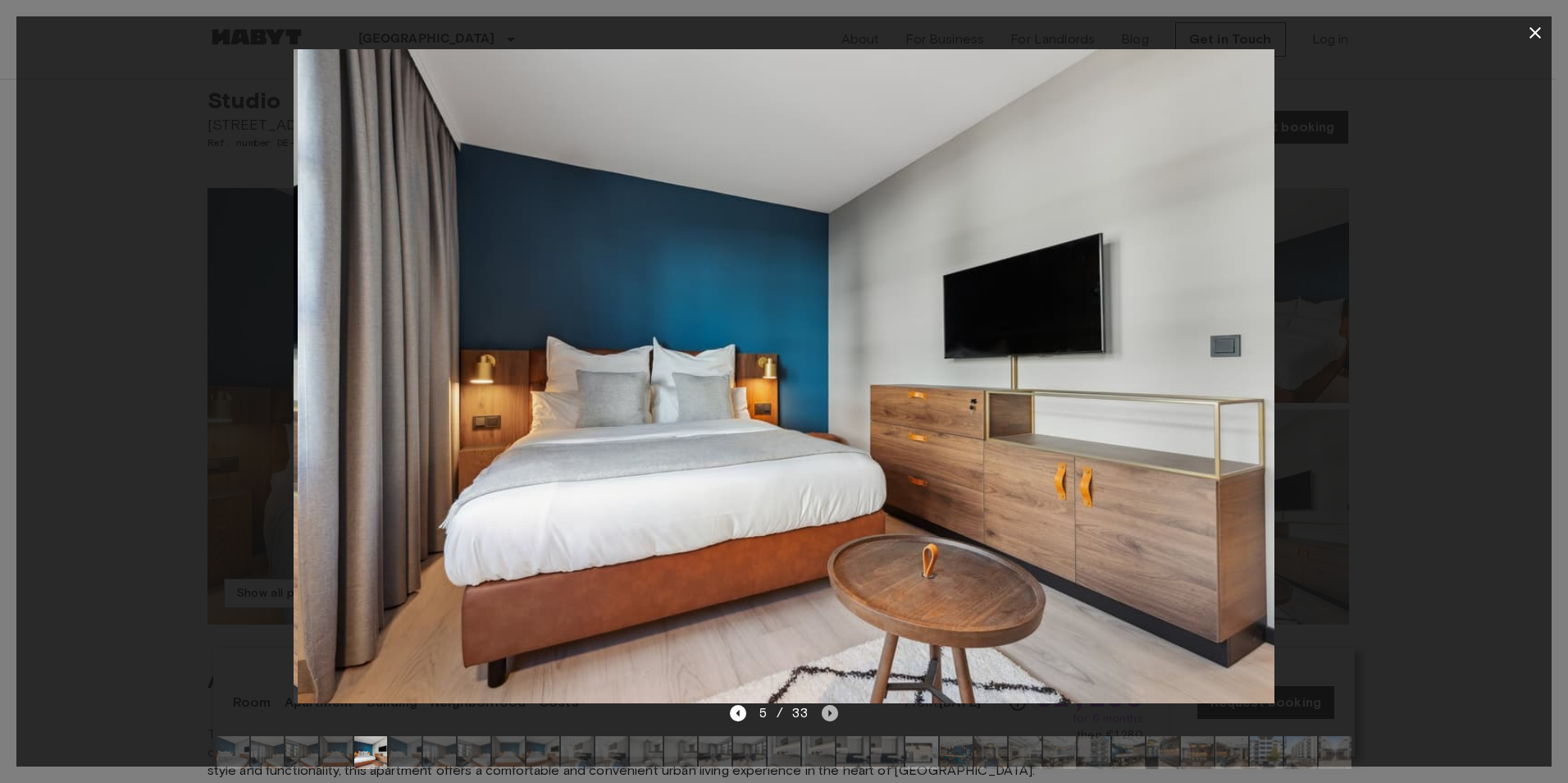
click at [826, 717] on icon "Next image" at bounding box center [830, 713] width 16 height 16
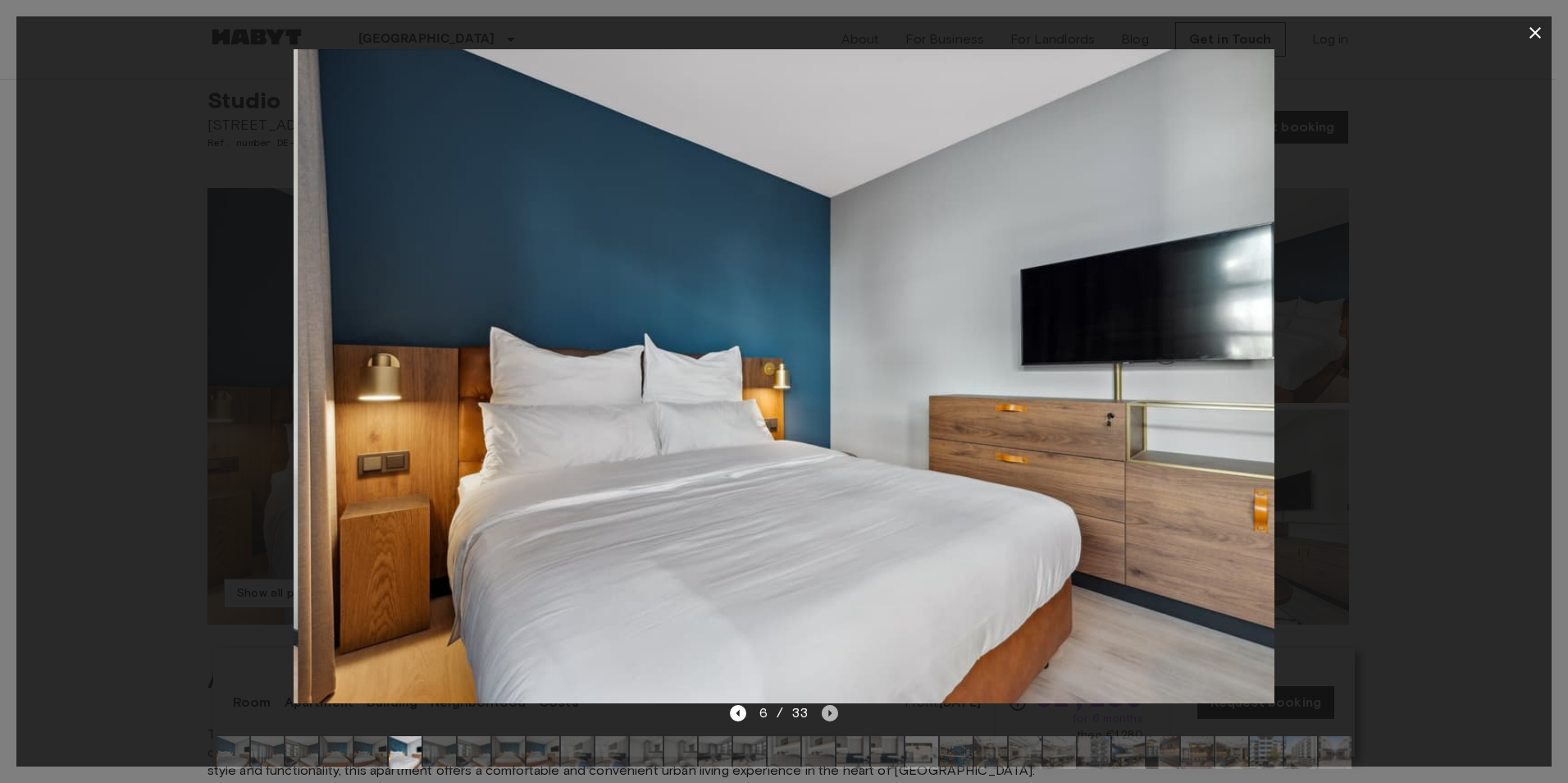
click at [826, 717] on icon "Next image" at bounding box center [830, 713] width 16 height 16
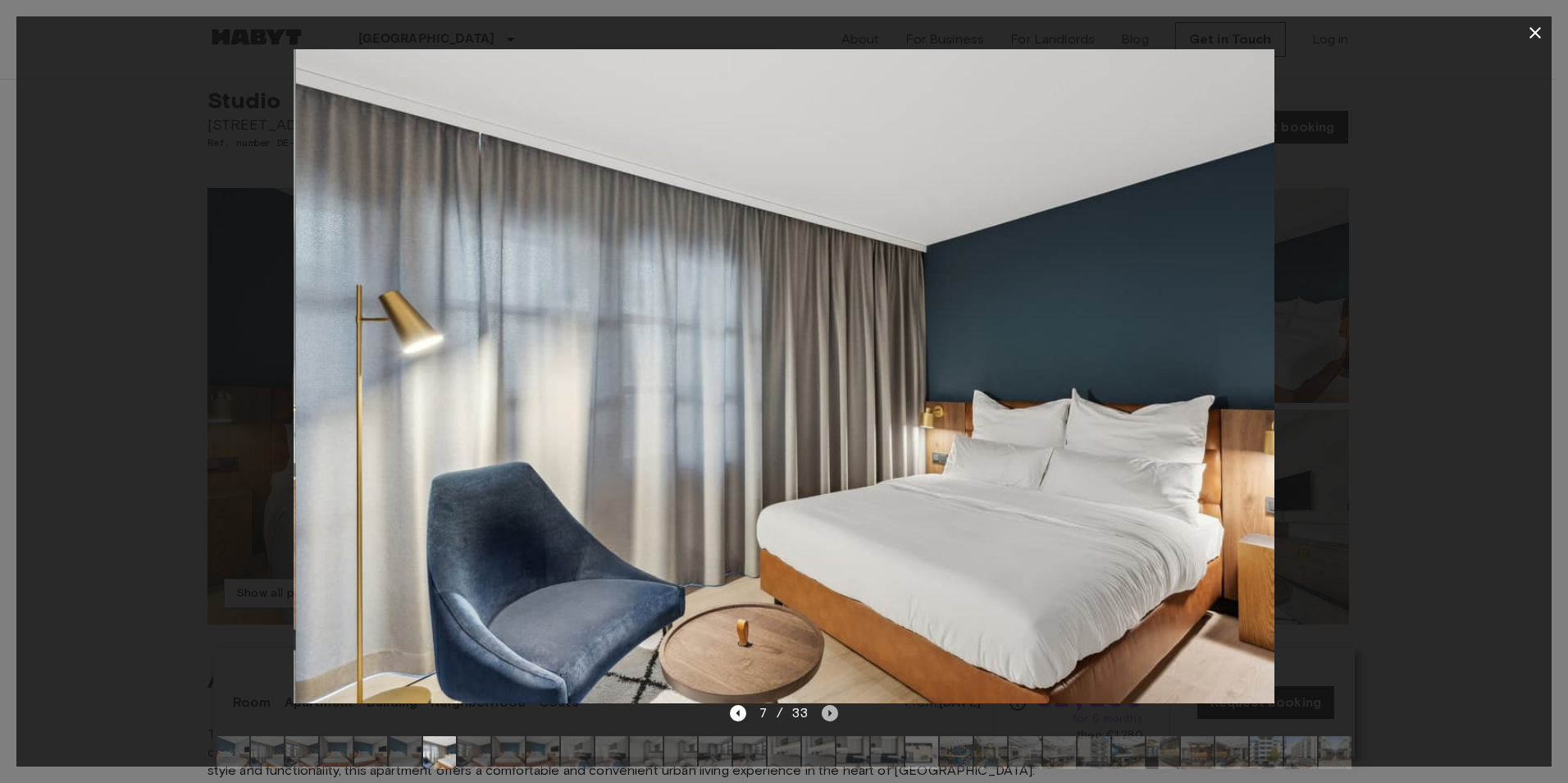
click at [826, 717] on icon "Next image" at bounding box center [830, 713] width 16 height 16
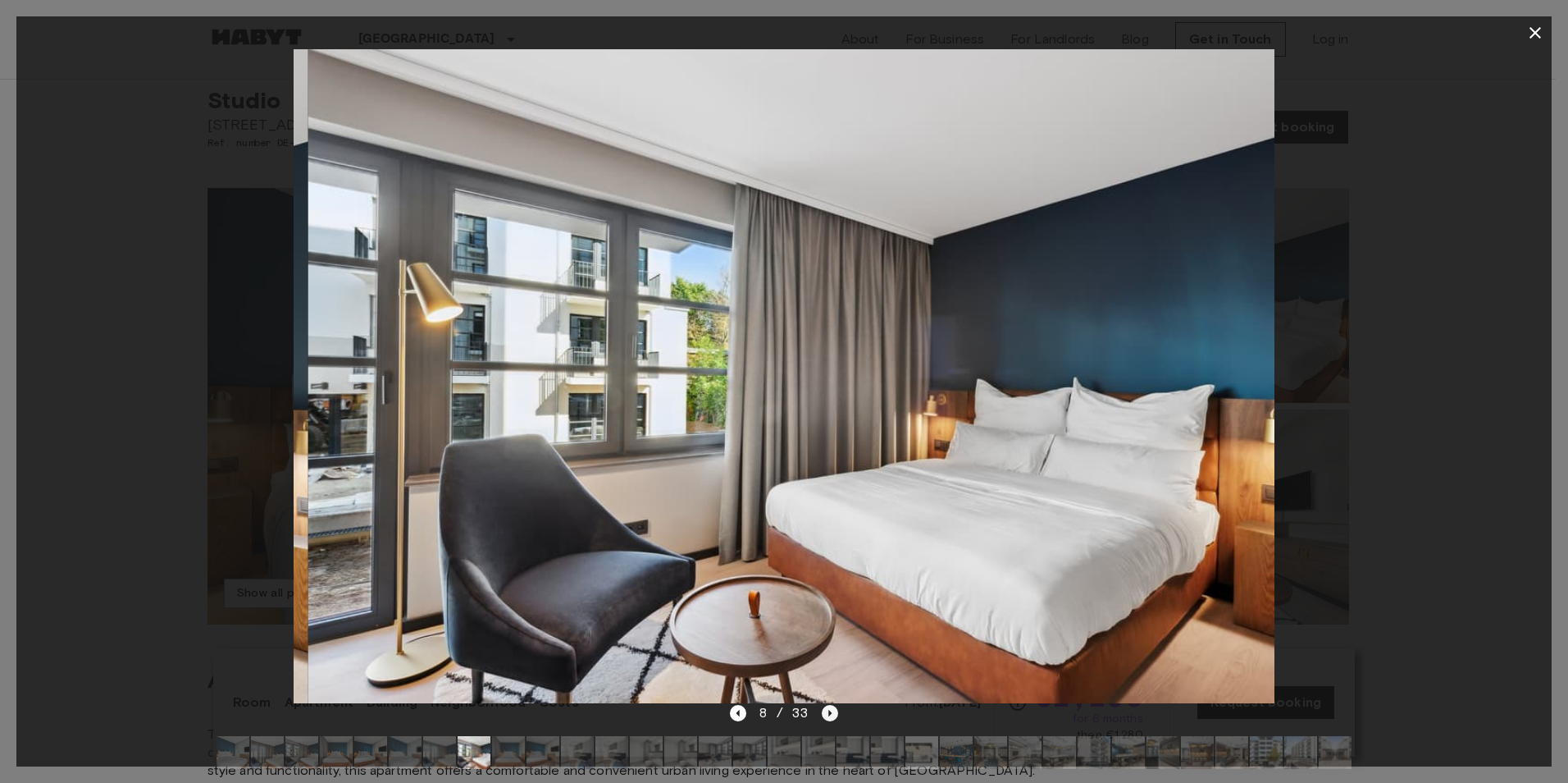
click at [826, 717] on icon "Next image" at bounding box center [830, 713] width 16 height 16
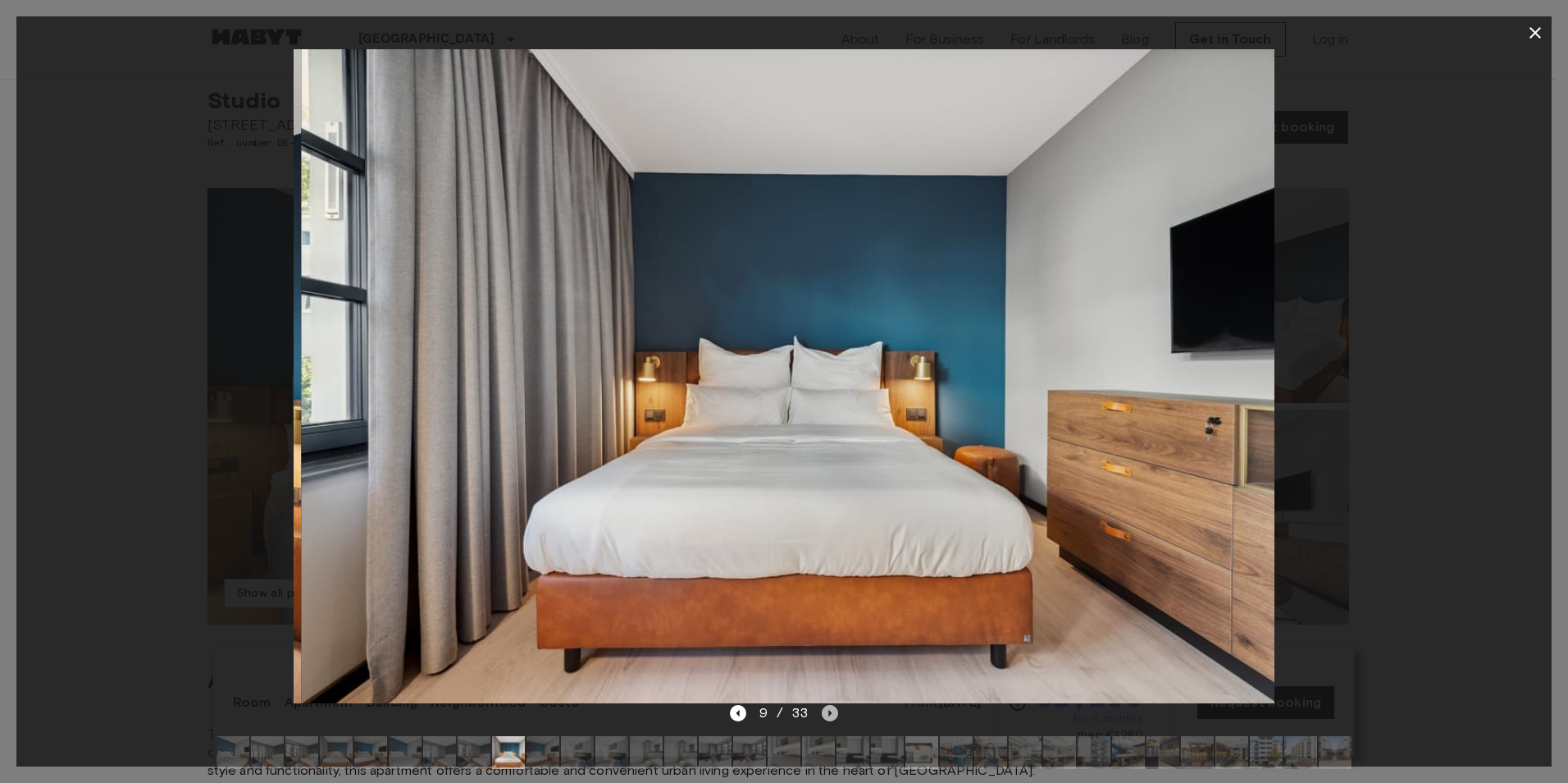
click at [826, 717] on icon "Next image" at bounding box center [830, 713] width 16 height 16
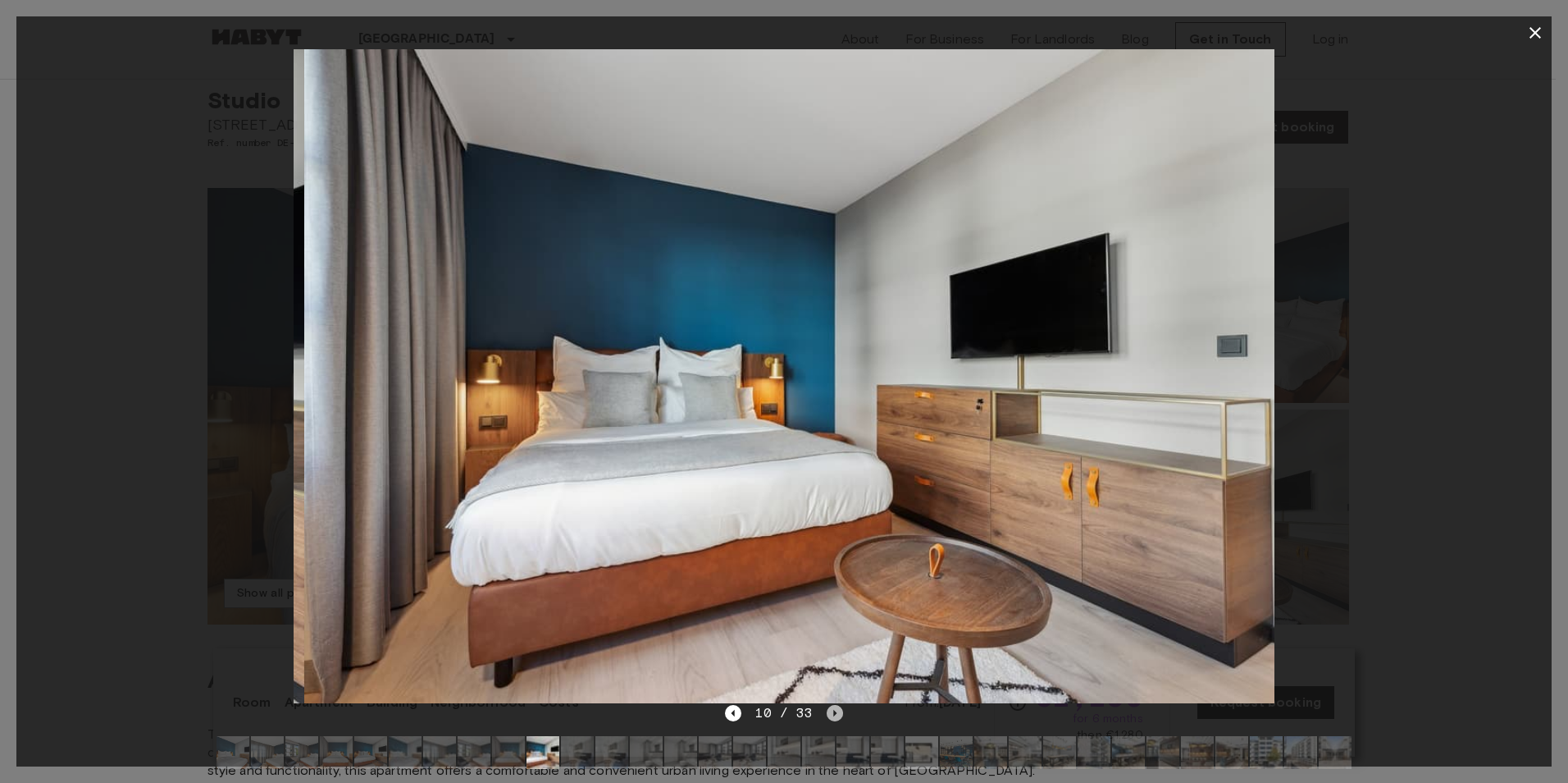
click at [826, 717] on icon "Next image" at bounding box center [834, 713] width 16 height 16
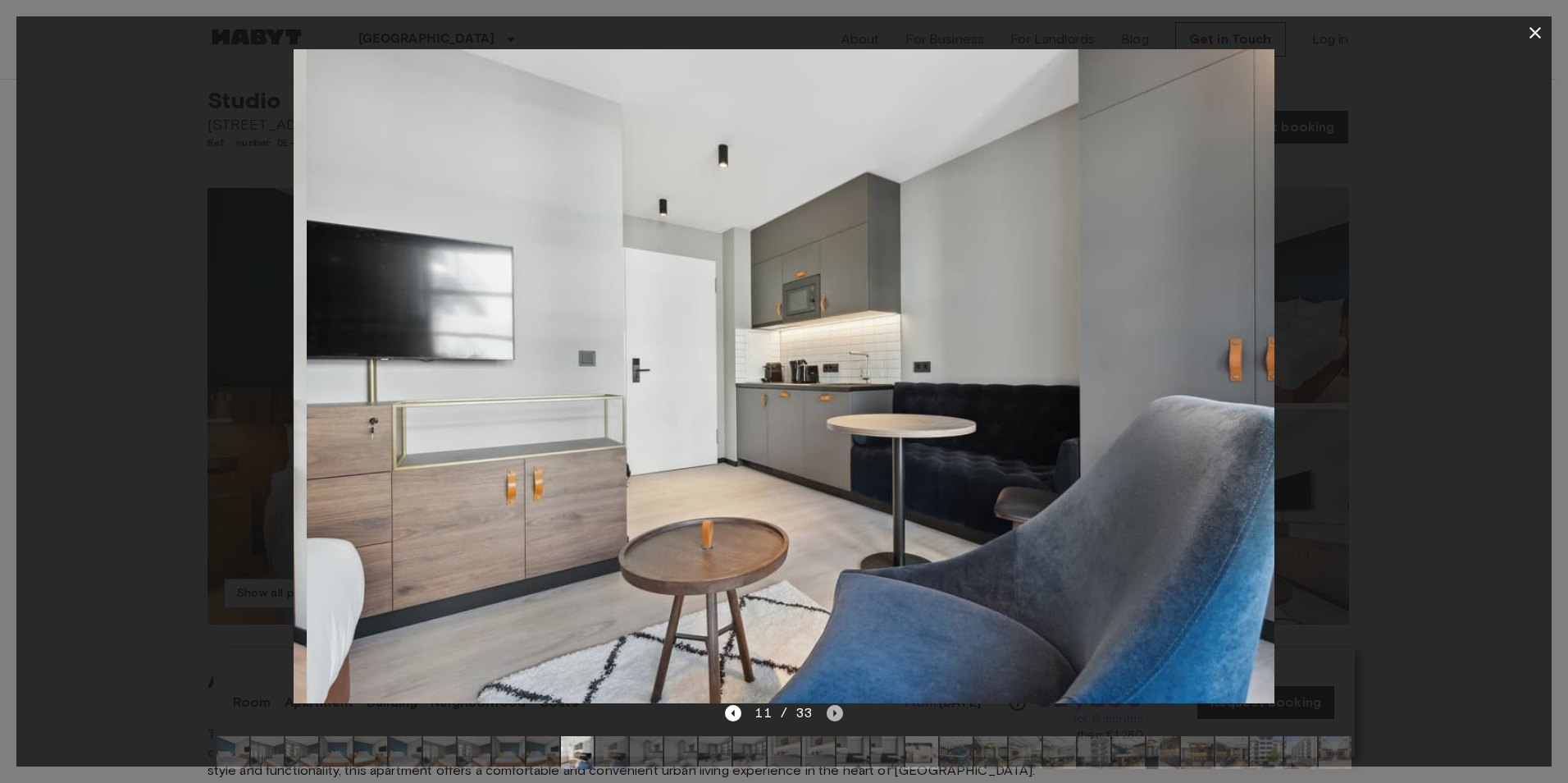
click at [826, 717] on icon "Next image" at bounding box center [834, 713] width 16 height 16
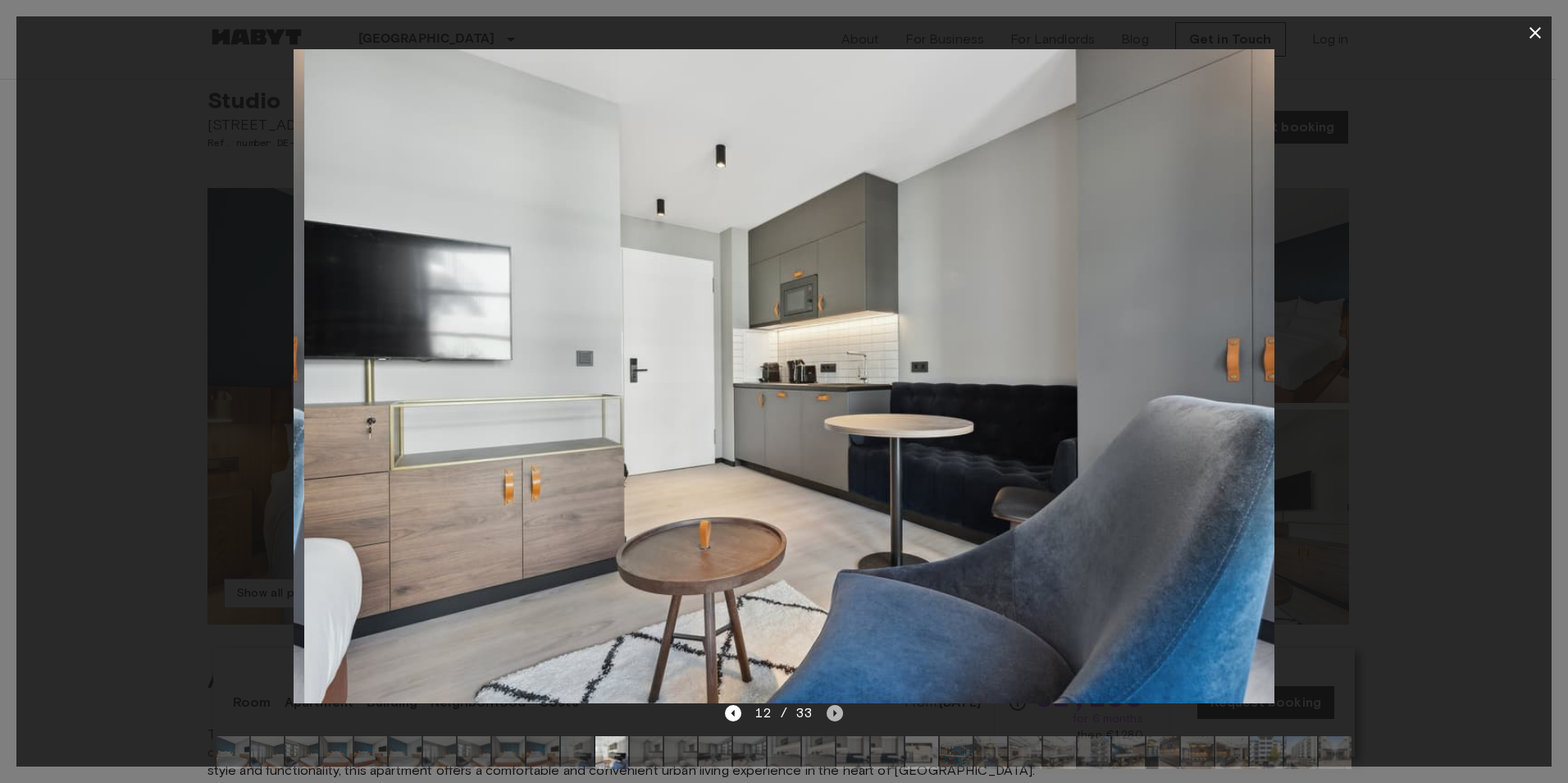
click at [826, 717] on icon "Next image" at bounding box center [834, 713] width 16 height 16
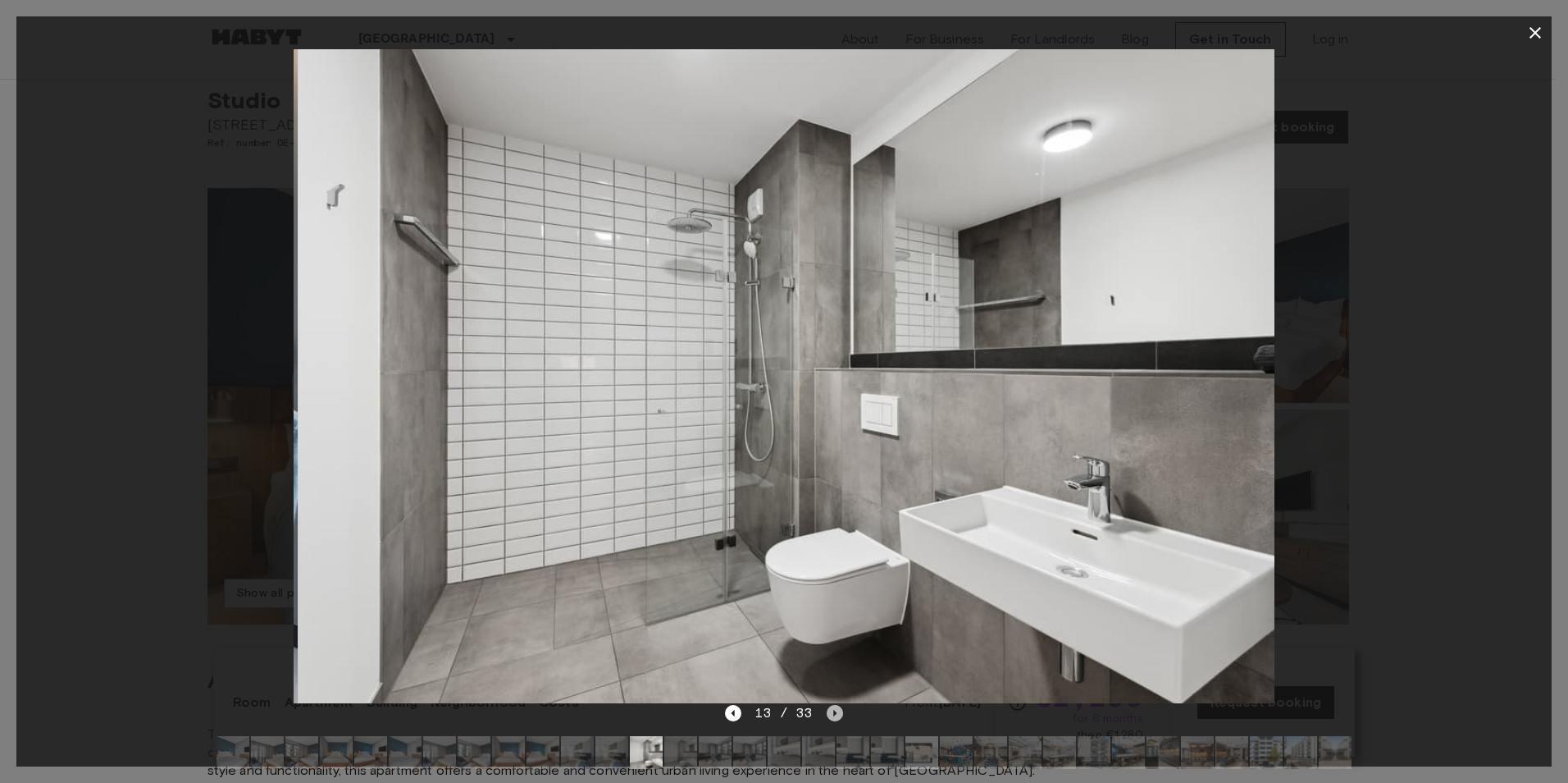
click at [826, 717] on icon "Next image" at bounding box center [834, 713] width 16 height 16
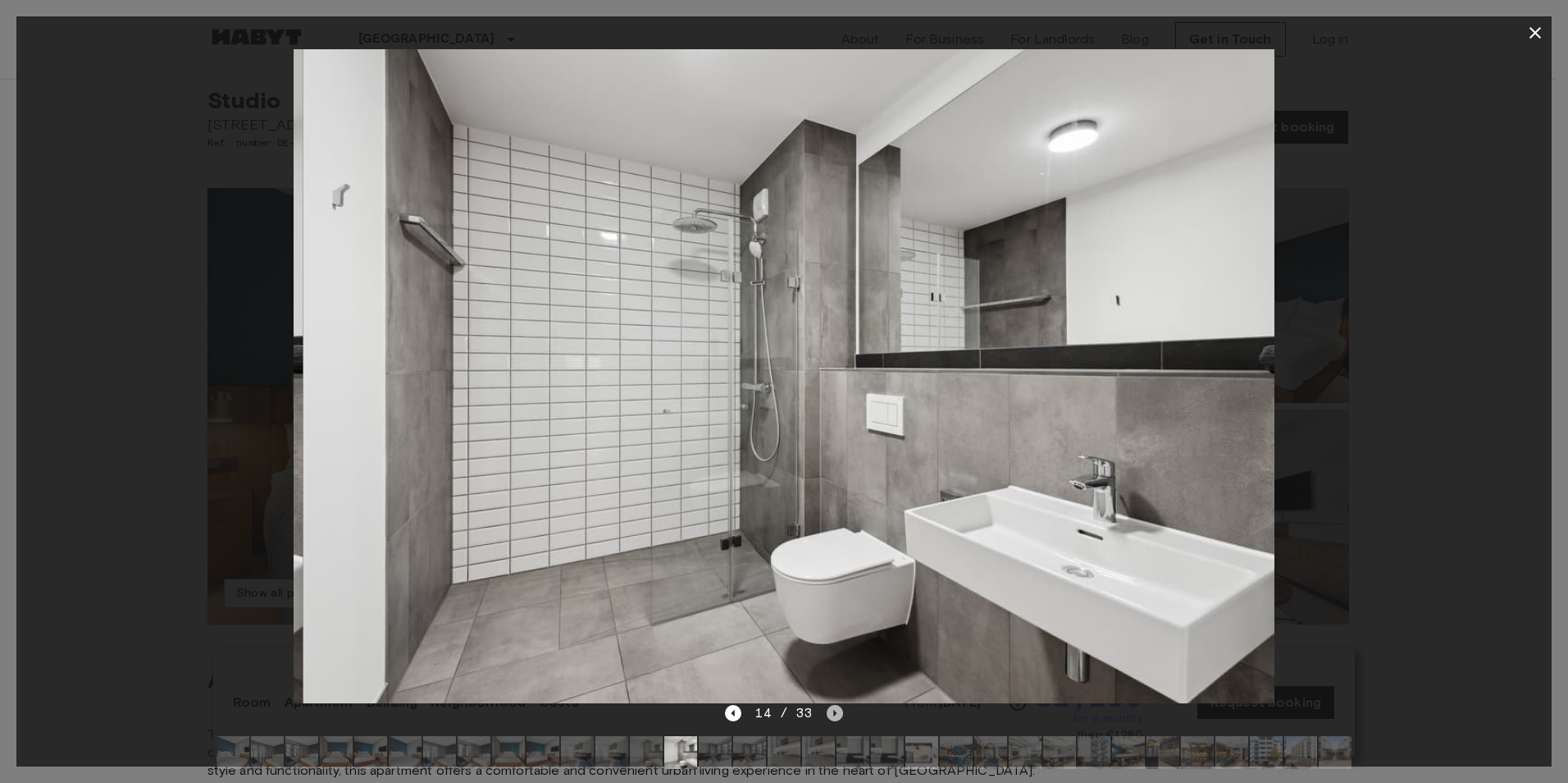
click at [826, 717] on icon "Next image" at bounding box center [834, 713] width 16 height 16
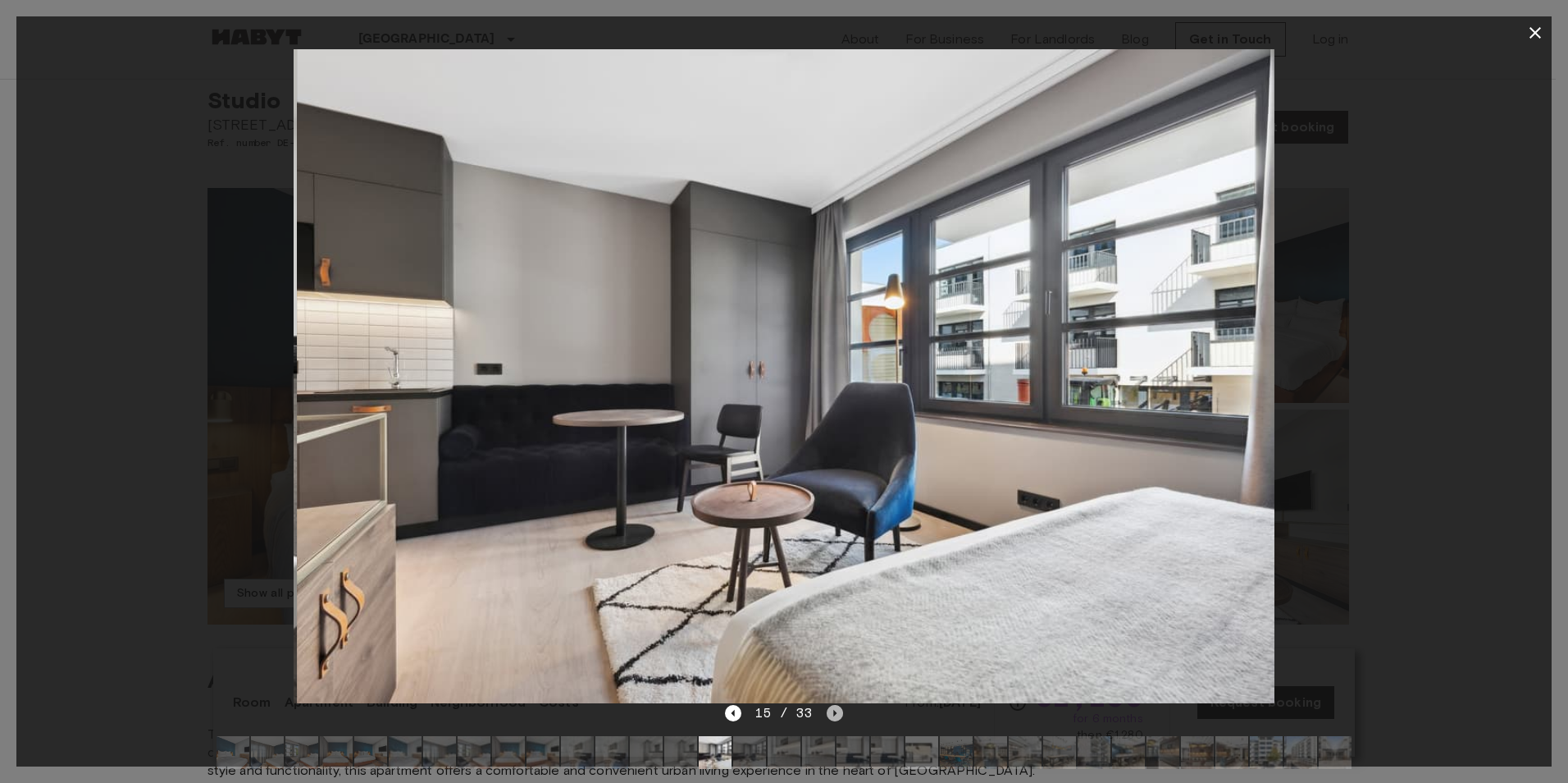
click at [826, 717] on icon "Next image" at bounding box center [834, 713] width 16 height 16
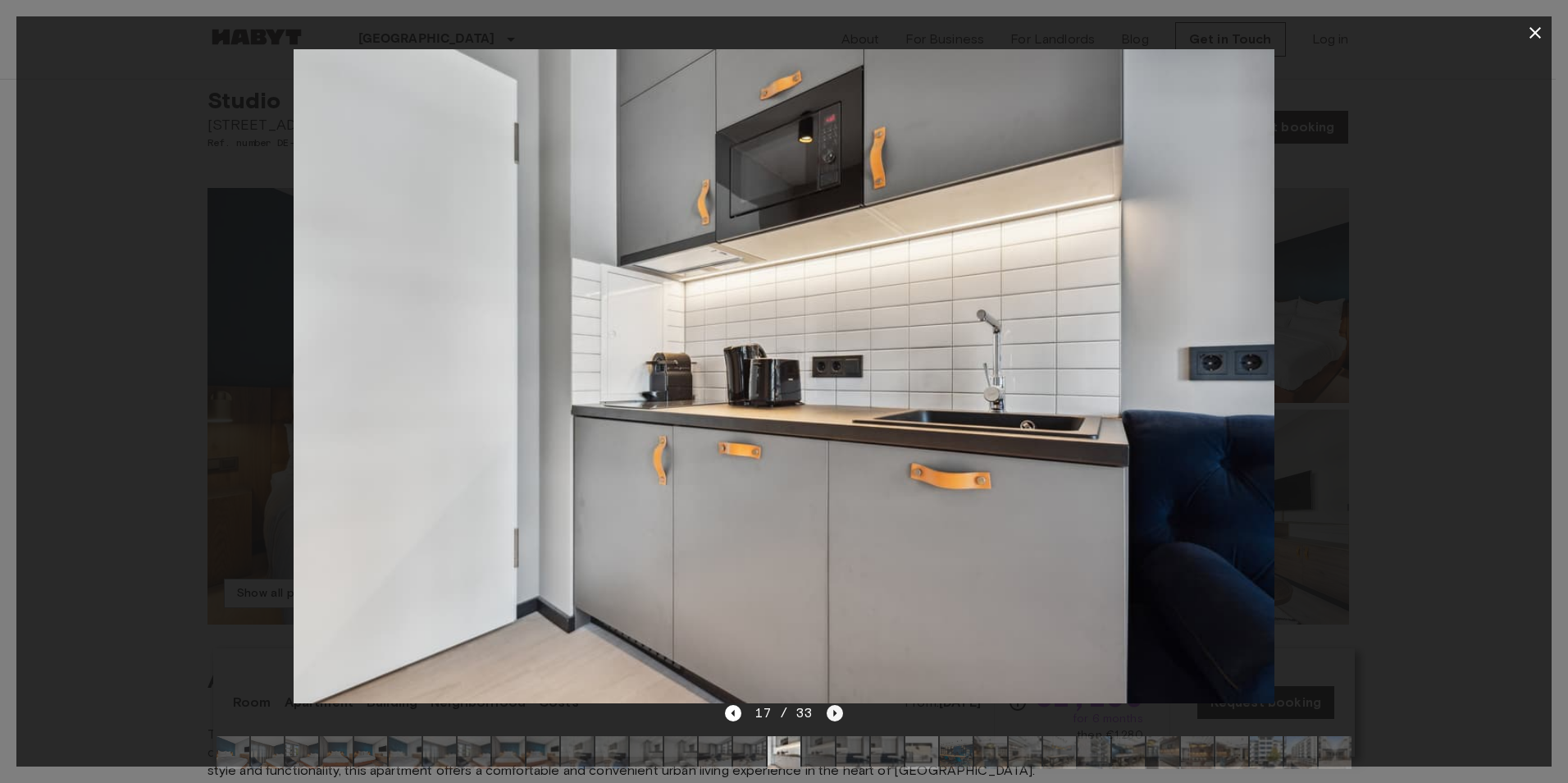
click at [826, 717] on icon "Next image" at bounding box center [834, 713] width 16 height 16
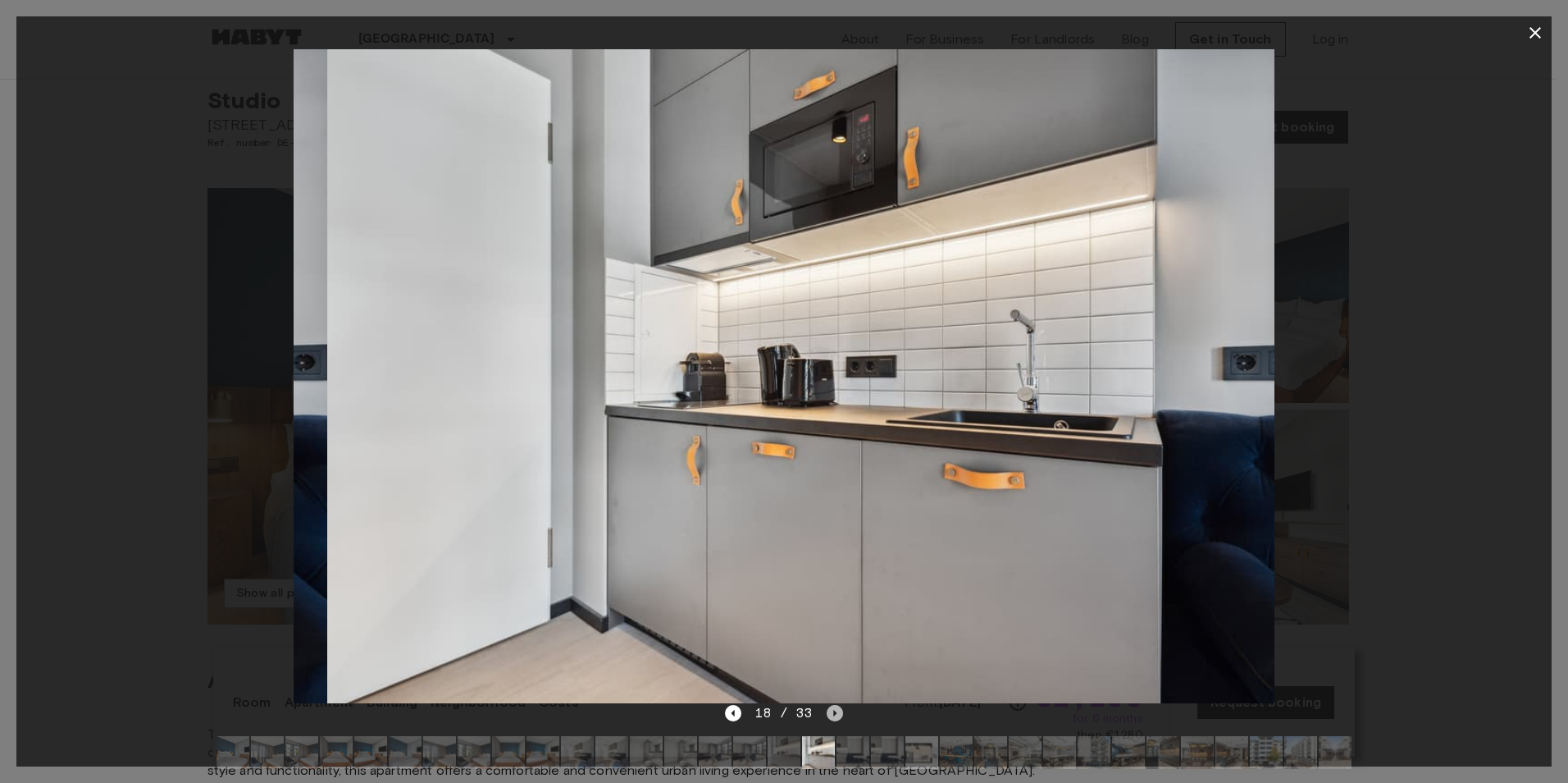
click at [826, 717] on icon "Next image" at bounding box center [834, 713] width 16 height 16
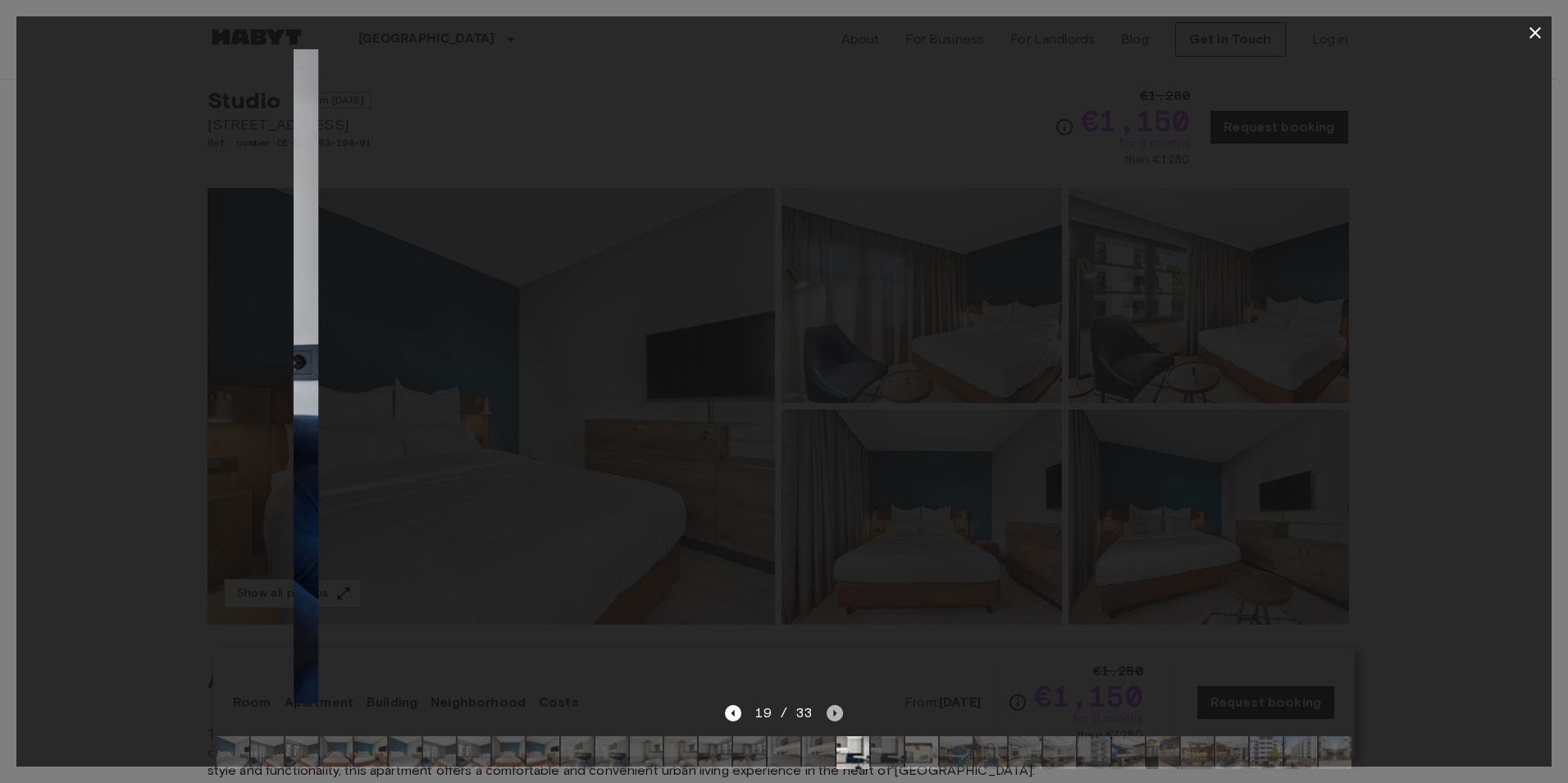
click at [826, 717] on icon "Next image" at bounding box center [834, 713] width 16 height 16
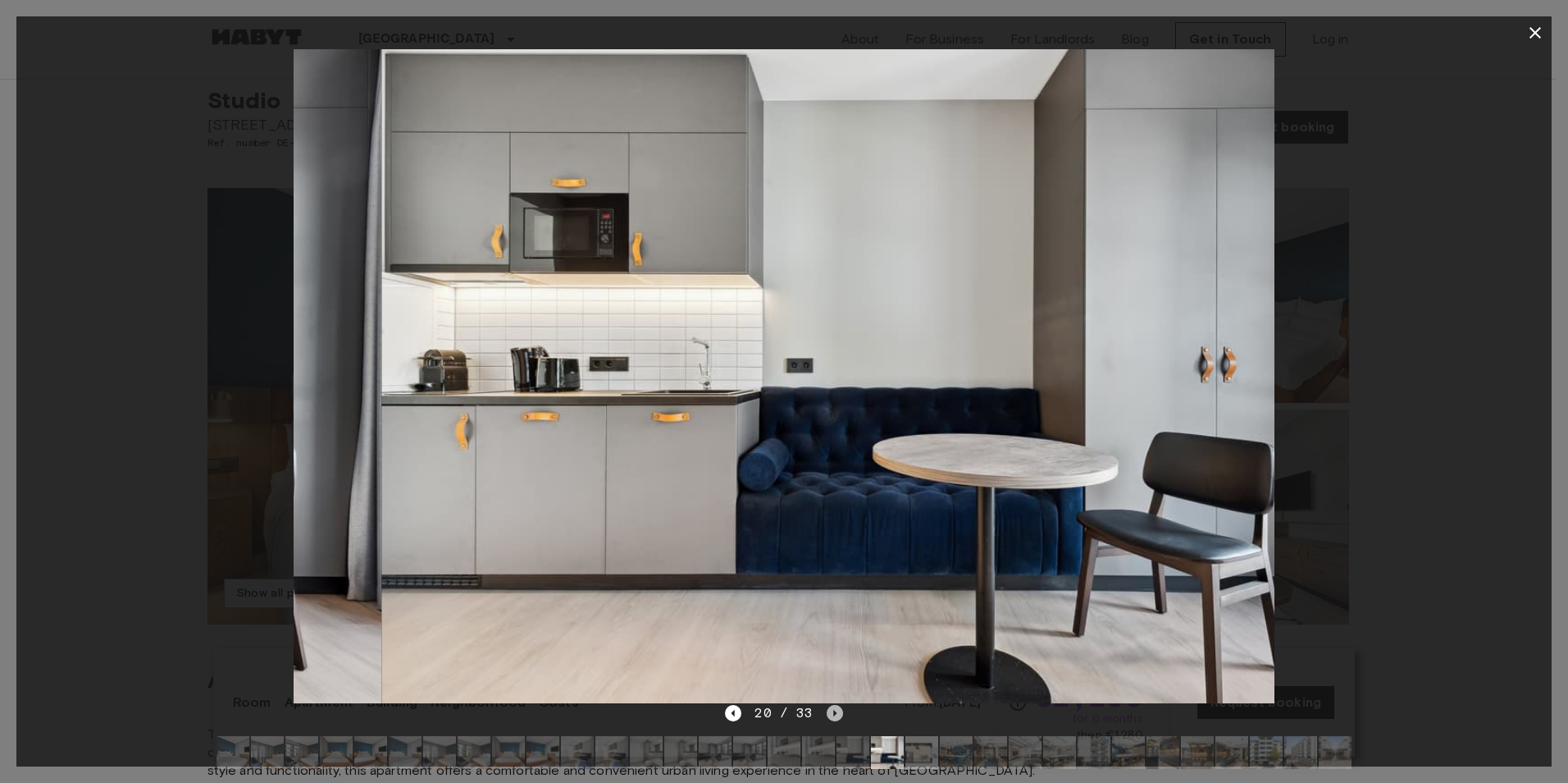
click at [826, 717] on icon "Next image" at bounding box center [834, 713] width 16 height 16
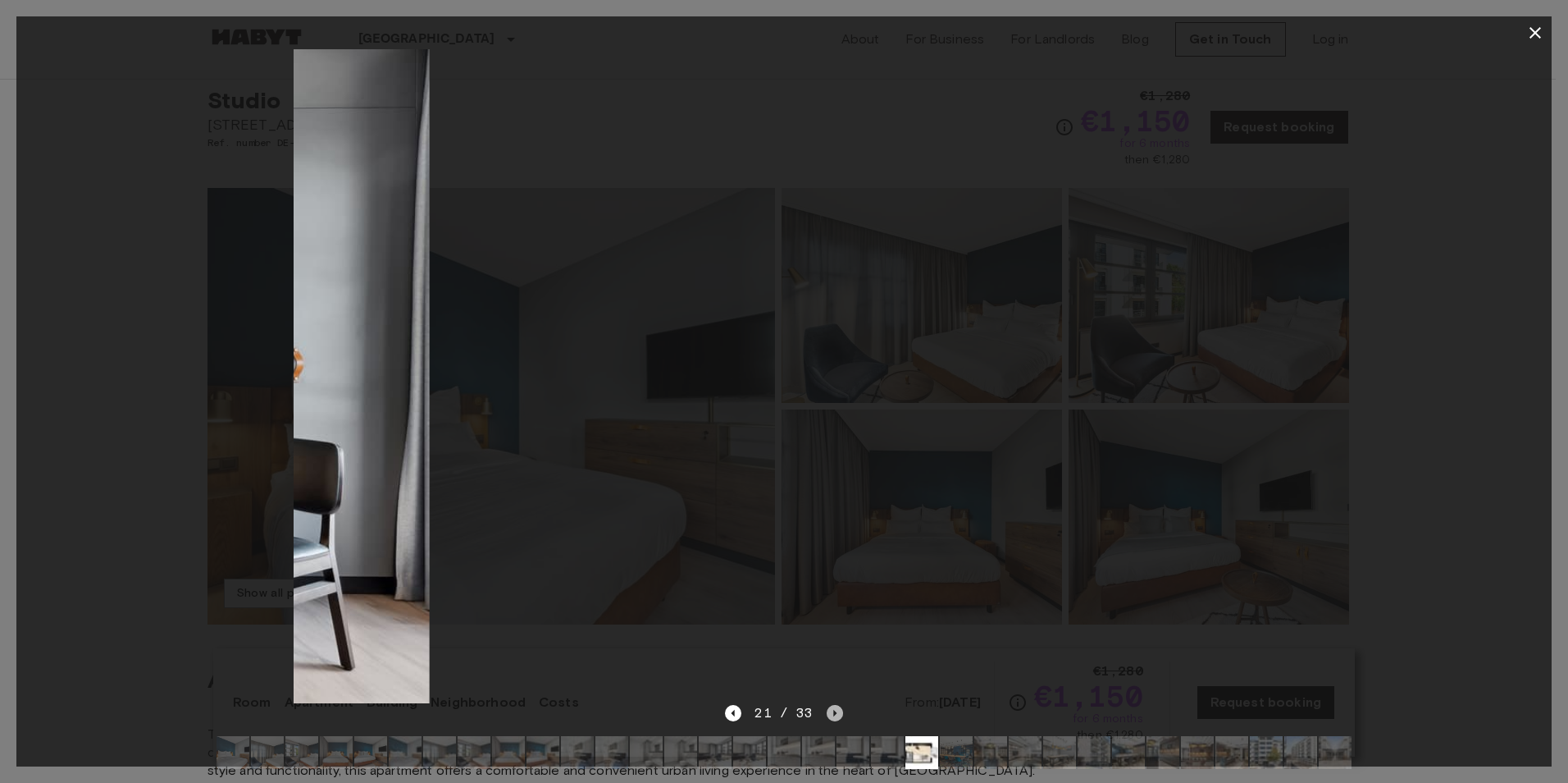
click at [826, 717] on icon "Next image" at bounding box center [834, 713] width 16 height 16
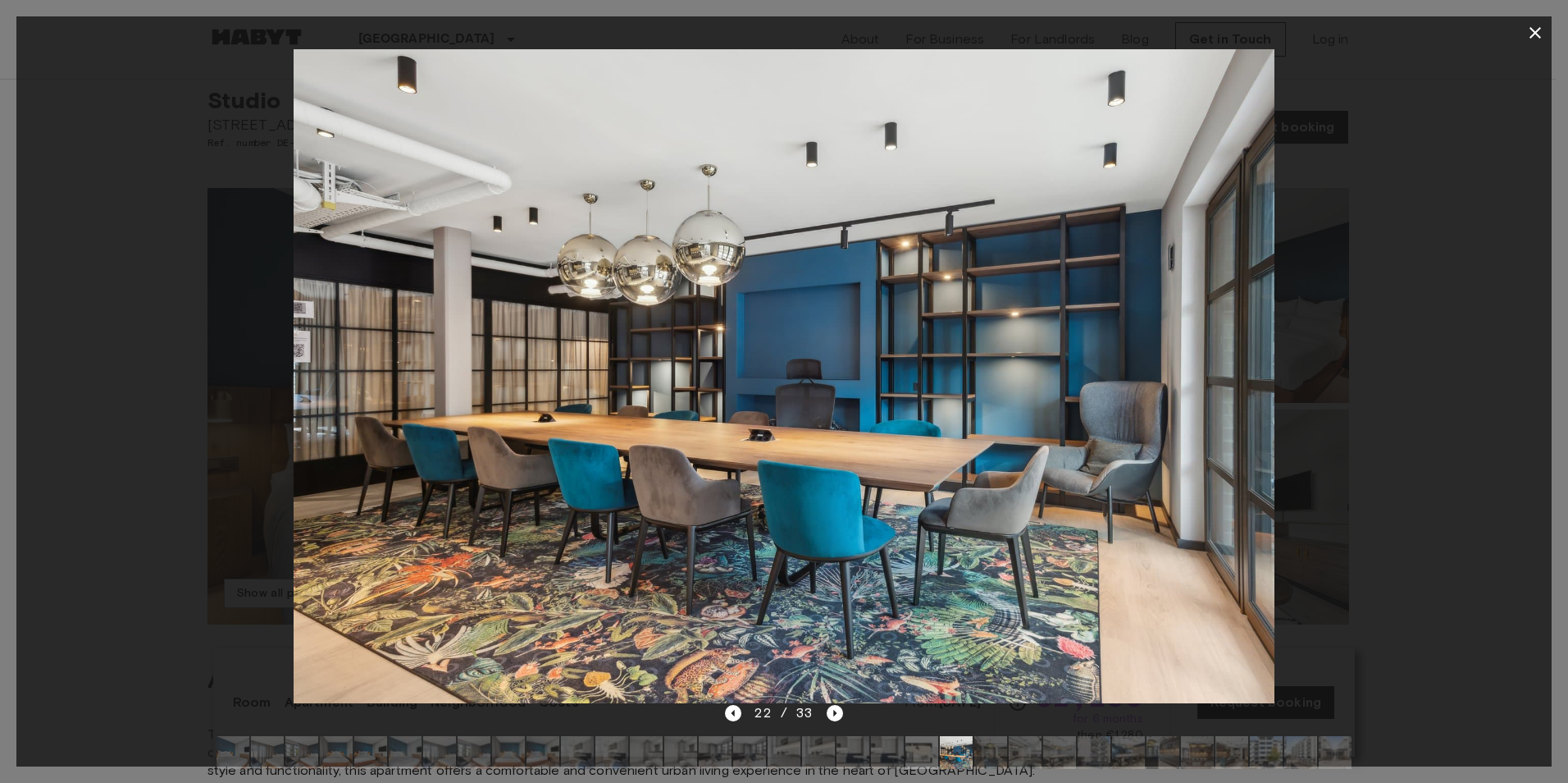
click at [734, 722] on div "22 / 33" at bounding box center [784, 713] width 117 height 20
click at [732, 716] on icon "Previous image" at bounding box center [734, 713] width 16 height 16
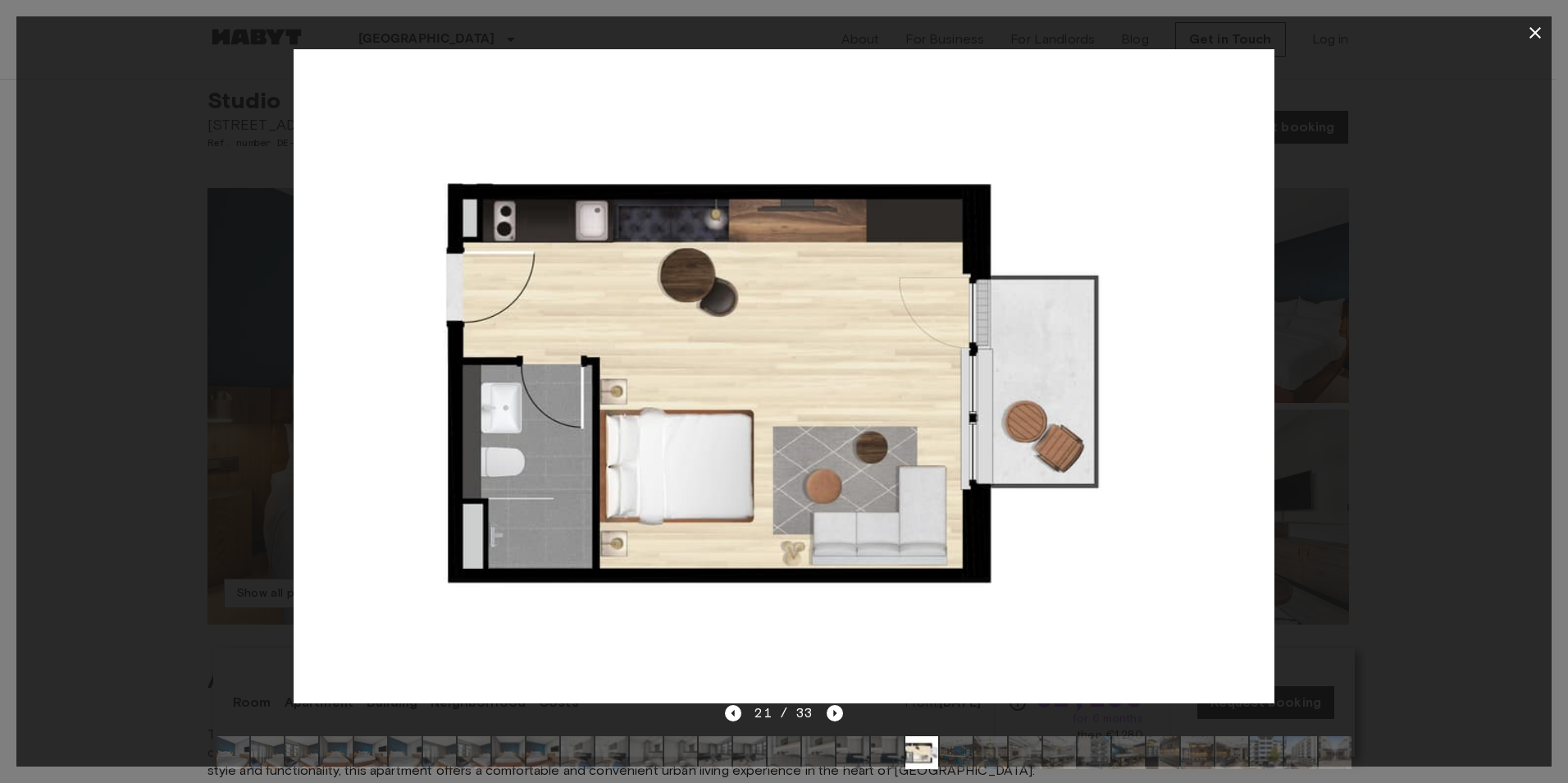
click at [824, 714] on div "21 / 33" at bounding box center [784, 713] width 117 height 20
click at [831, 714] on icon "Next image" at bounding box center [834, 713] width 16 height 16
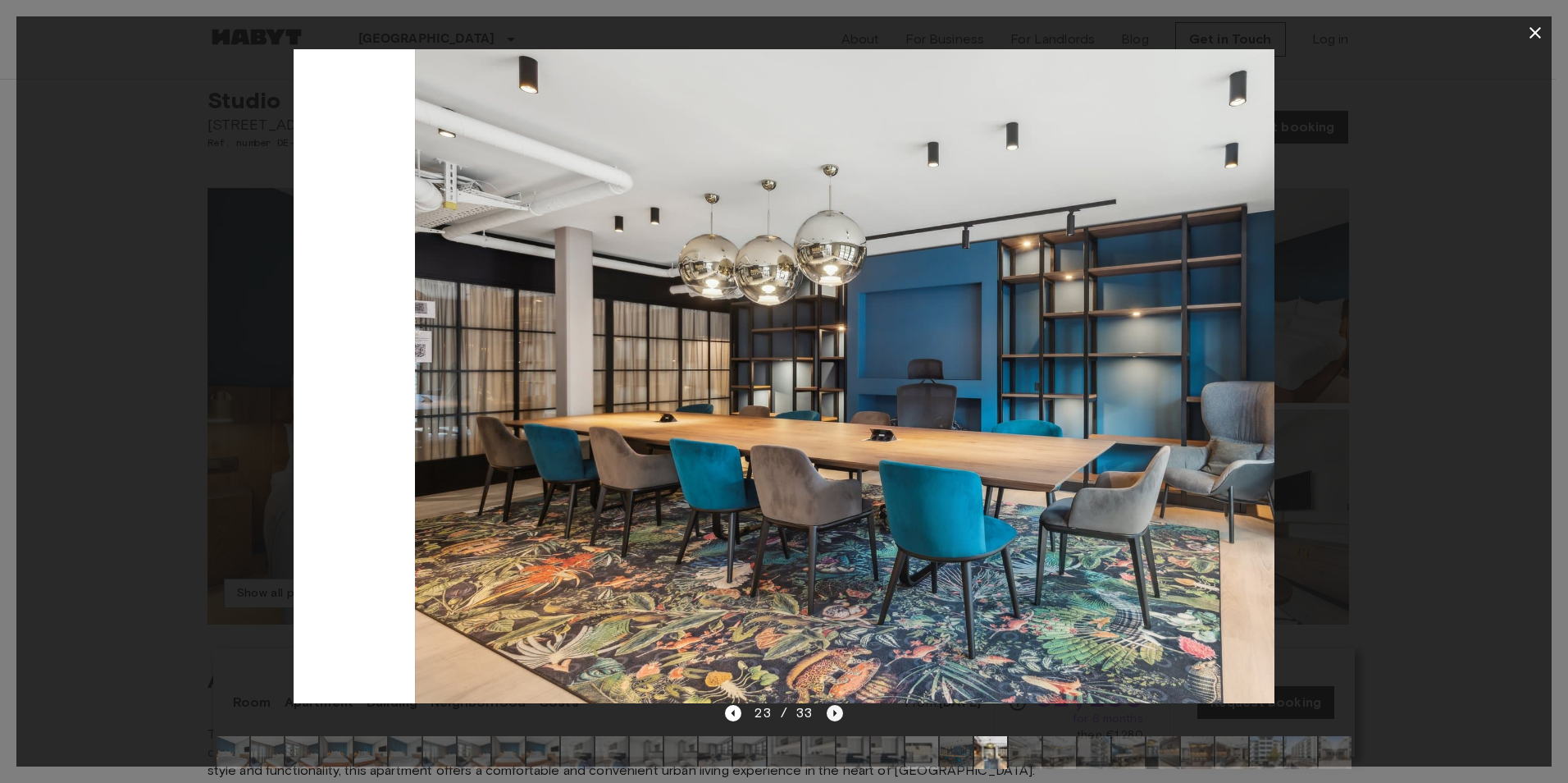
click at [831, 714] on icon "Next image" at bounding box center [834, 713] width 16 height 16
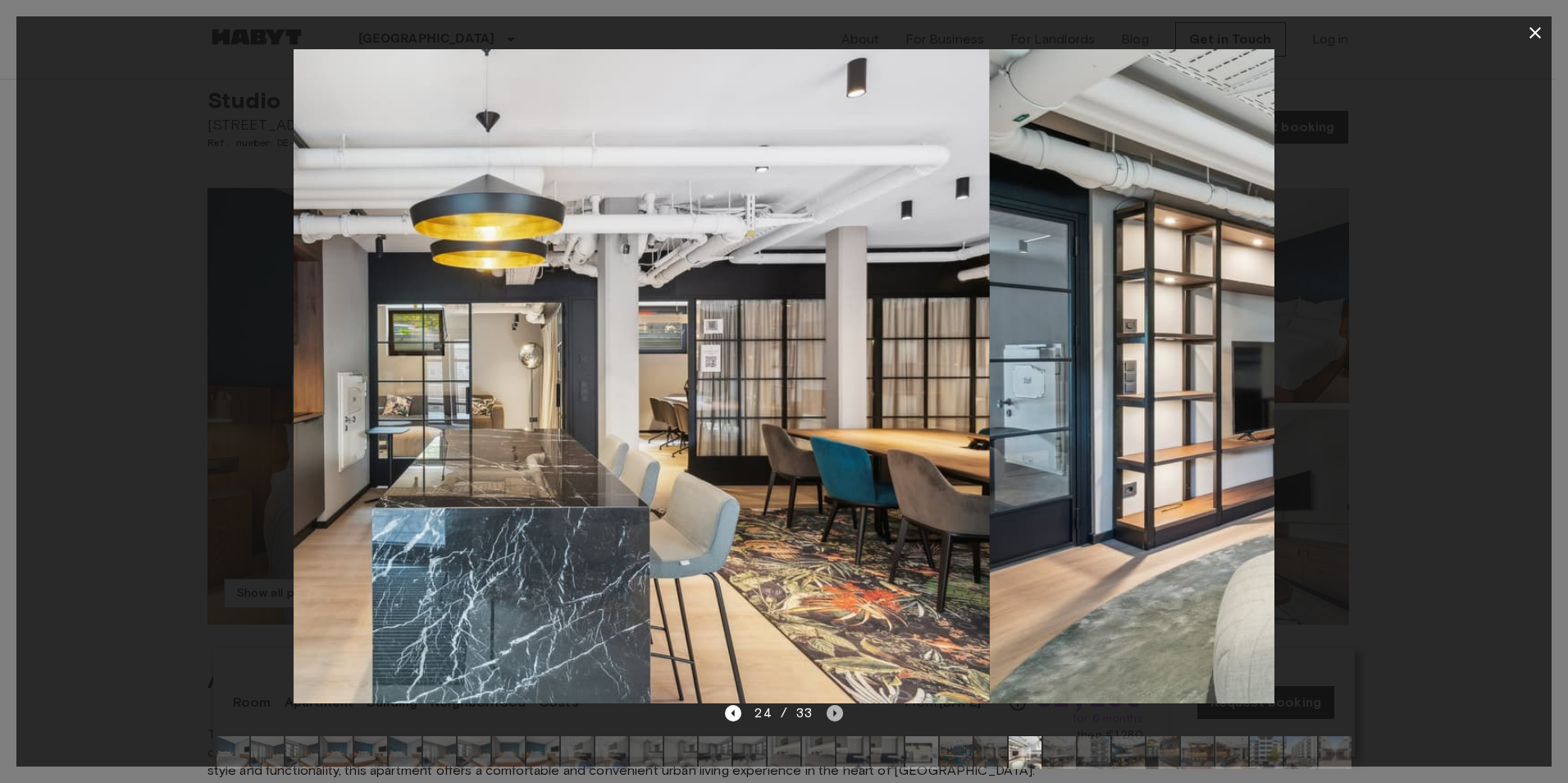
click at [831, 714] on icon "Next image" at bounding box center [834, 713] width 16 height 16
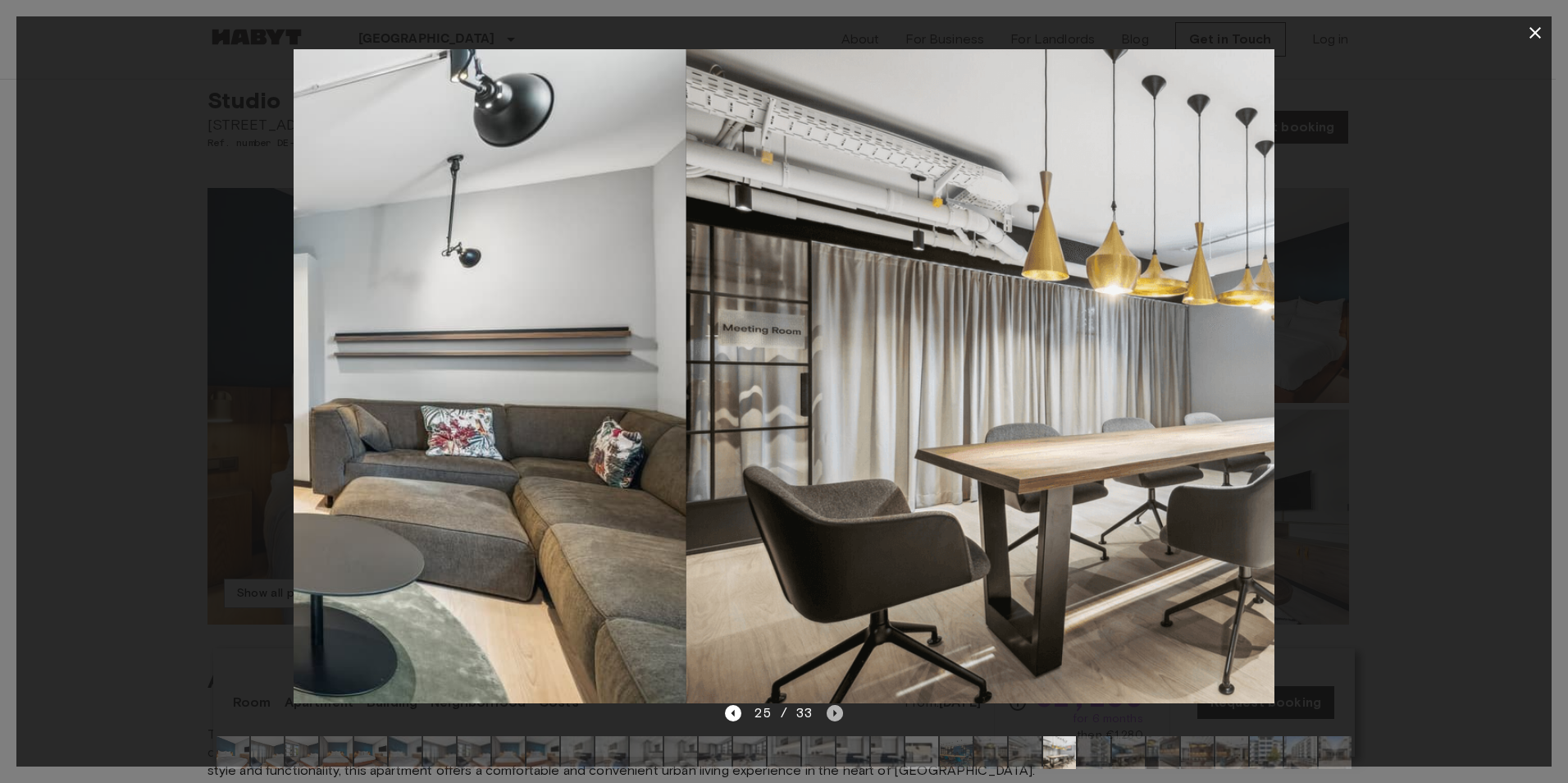
click at [831, 714] on icon "Next image" at bounding box center [834, 713] width 16 height 16
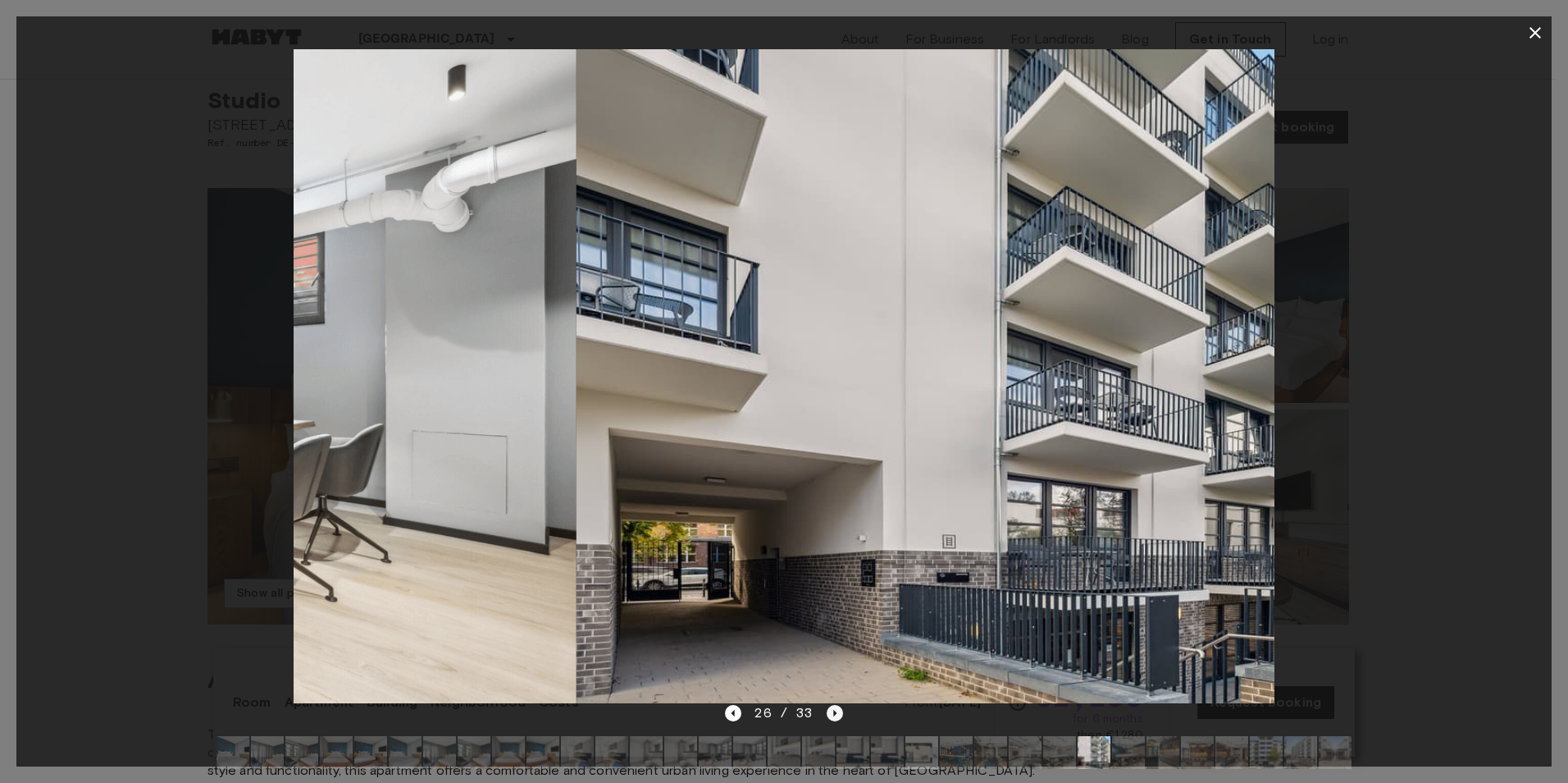
click at [831, 714] on icon "Next image" at bounding box center [834, 713] width 16 height 16
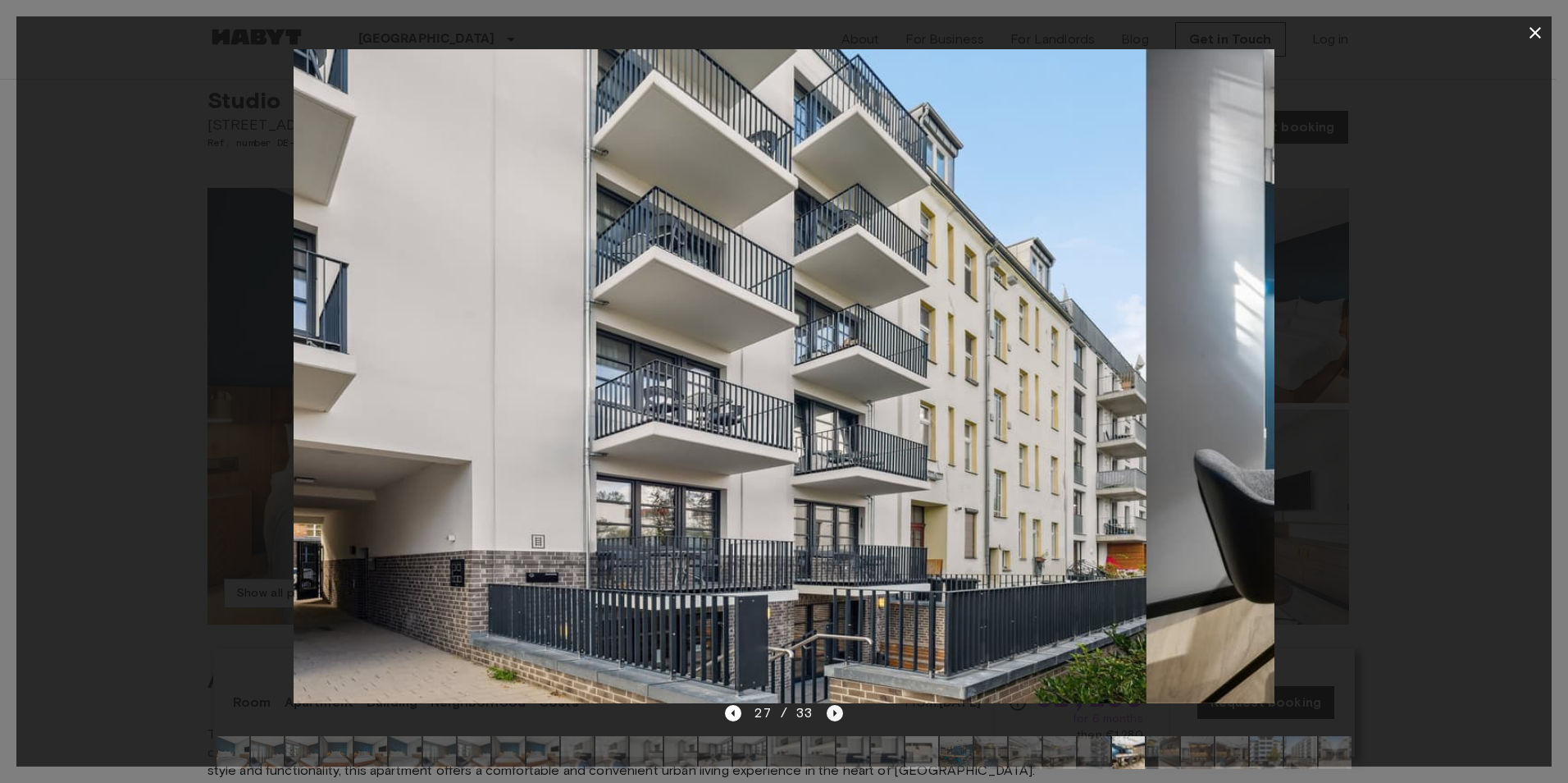
click at [831, 714] on icon "Next image" at bounding box center [834, 713] width 16 height 16
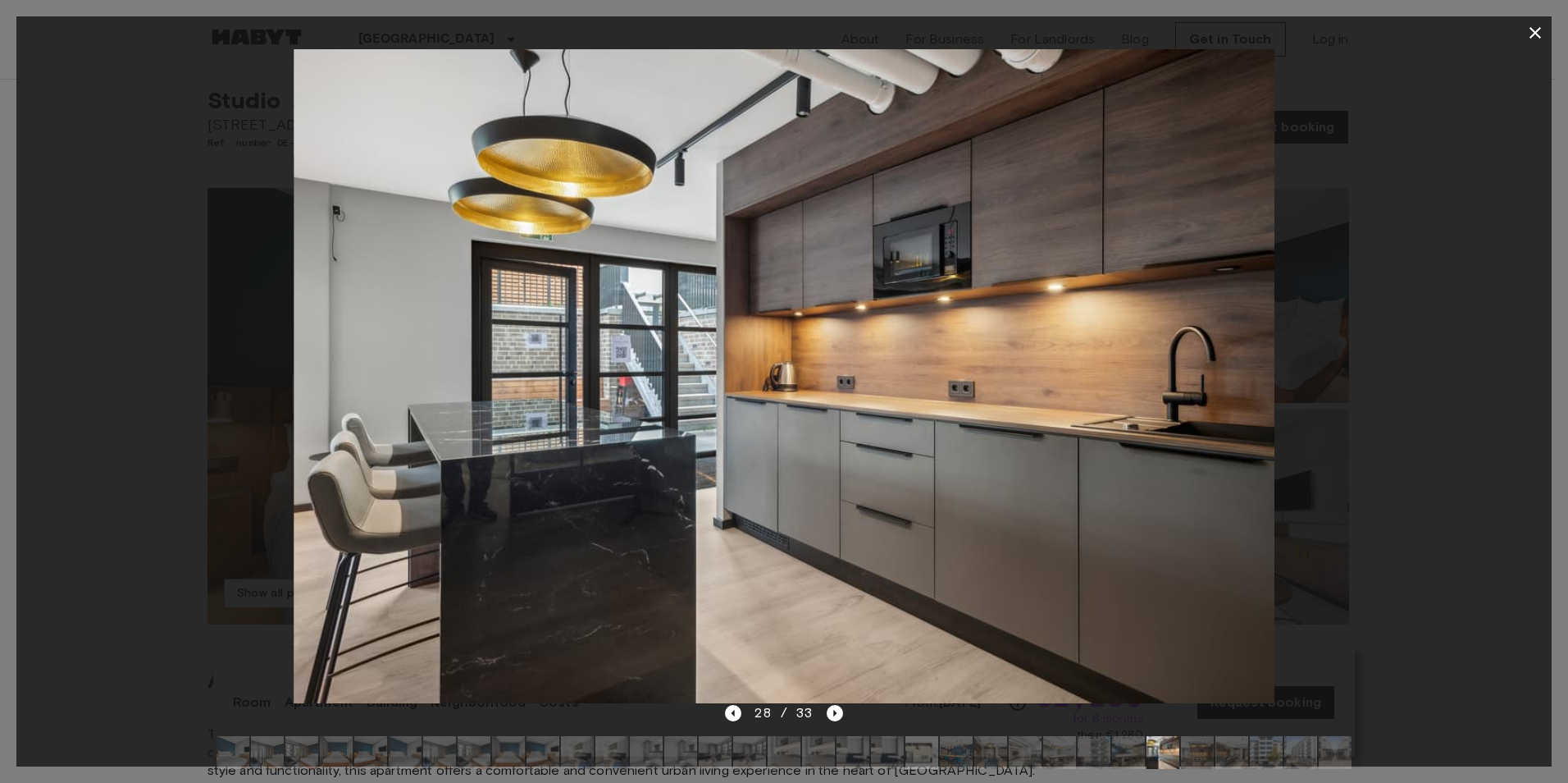
click at [1420, 383] on div at bounding box center [784, 376] width 1535 height 654
click at [1535, 35] on icon "button" at bounding box center [1535, 33] width 20 height 20
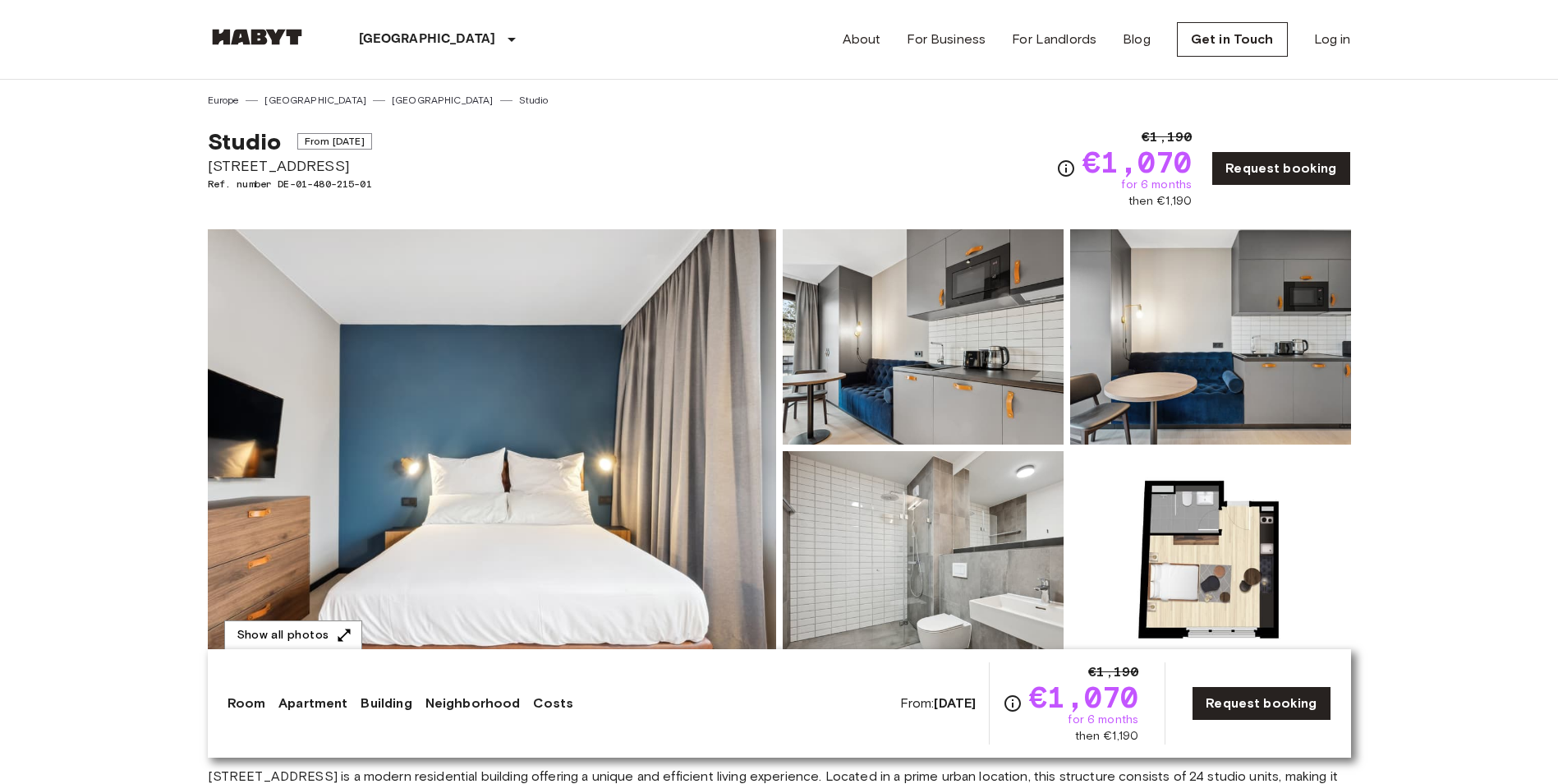
click at [538, 342] on img at bounding box center [492, 448] width 568 height 437
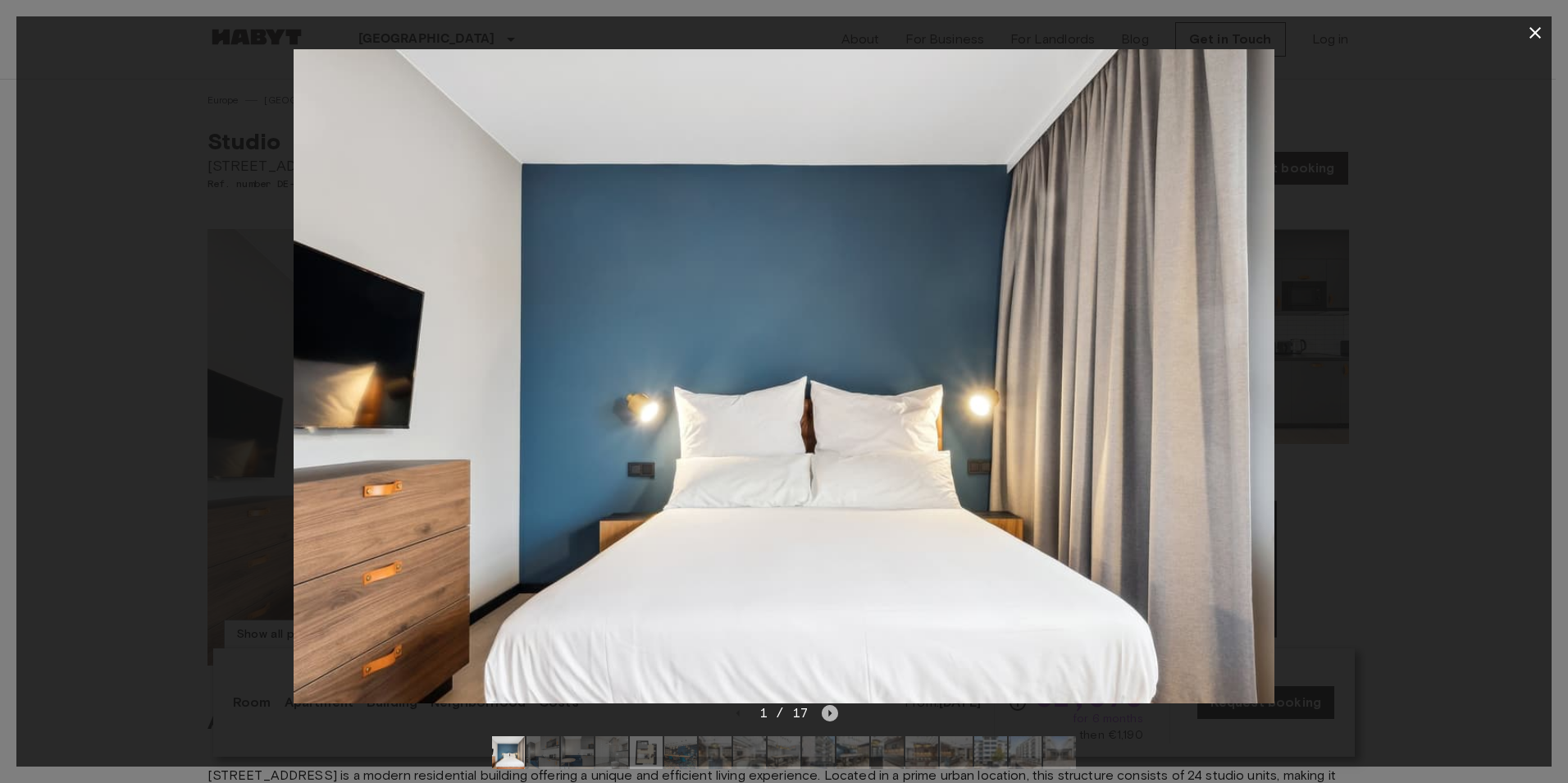
click at [831, 718] on icon "Next image" at bounding box center [830, 713] width 16 height 16
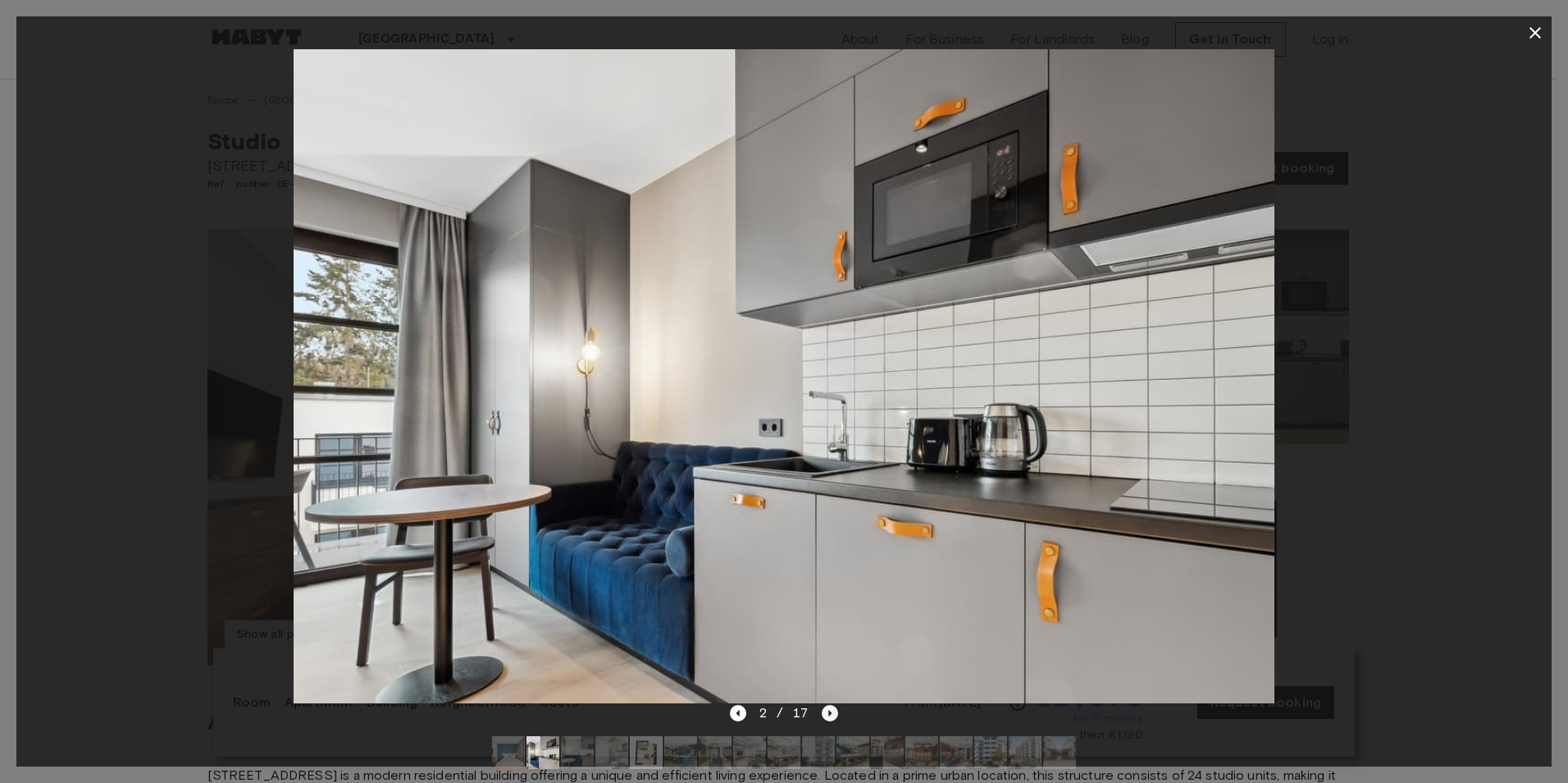
click at [831, 718] on icon "Next image" at bounding box center [830, 713] width 16 height 16
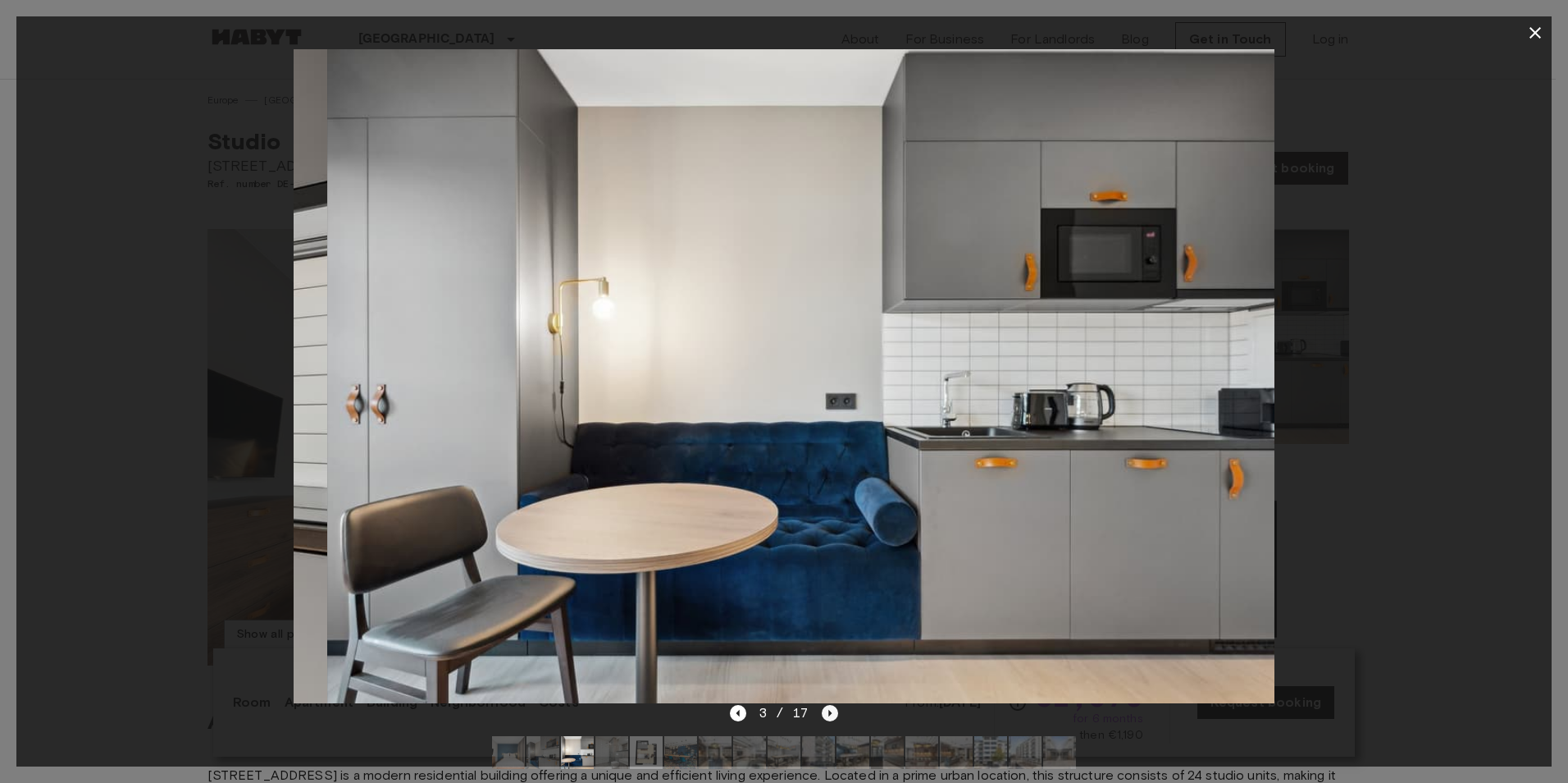
click at [831, 718] on icon "Next image" at bounding box center [830, 713] width 16 height 16
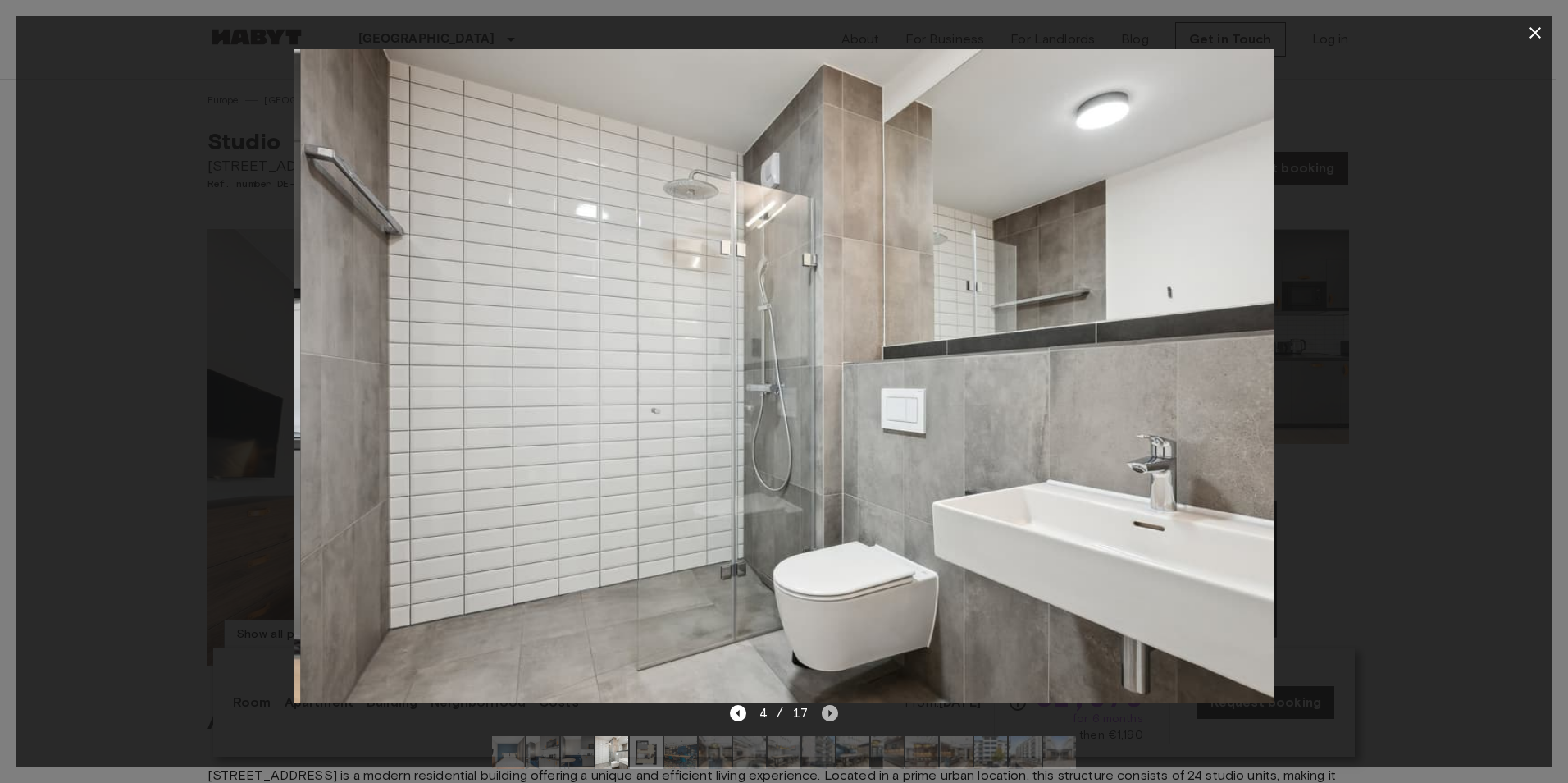
click at [831, 718] on icon "Next image" at bounding box center [830, 713] width 16 height 16
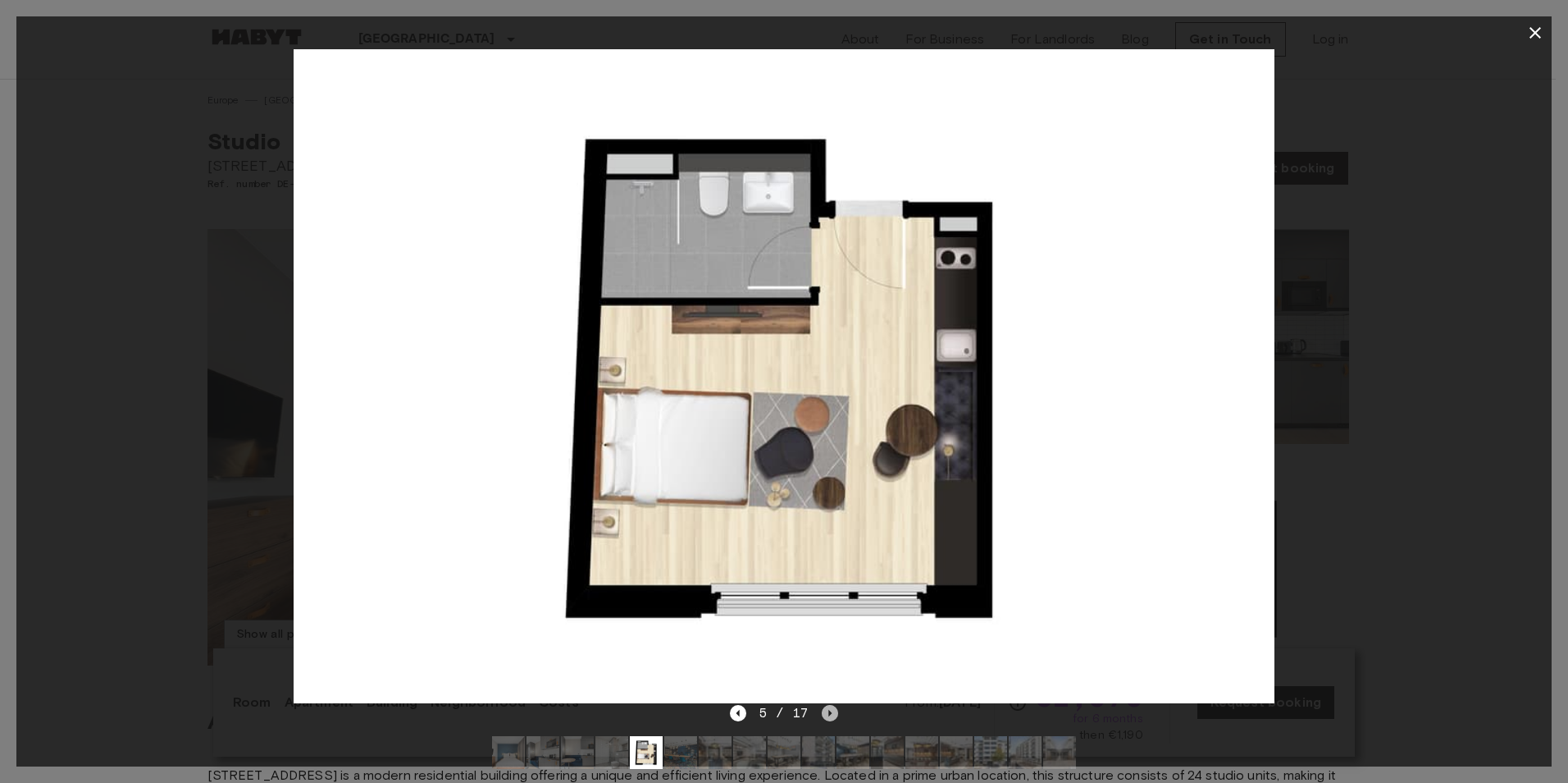
click at [831, 718] on icon "Next image" at bounding box center [830, 713] width 16 height 16
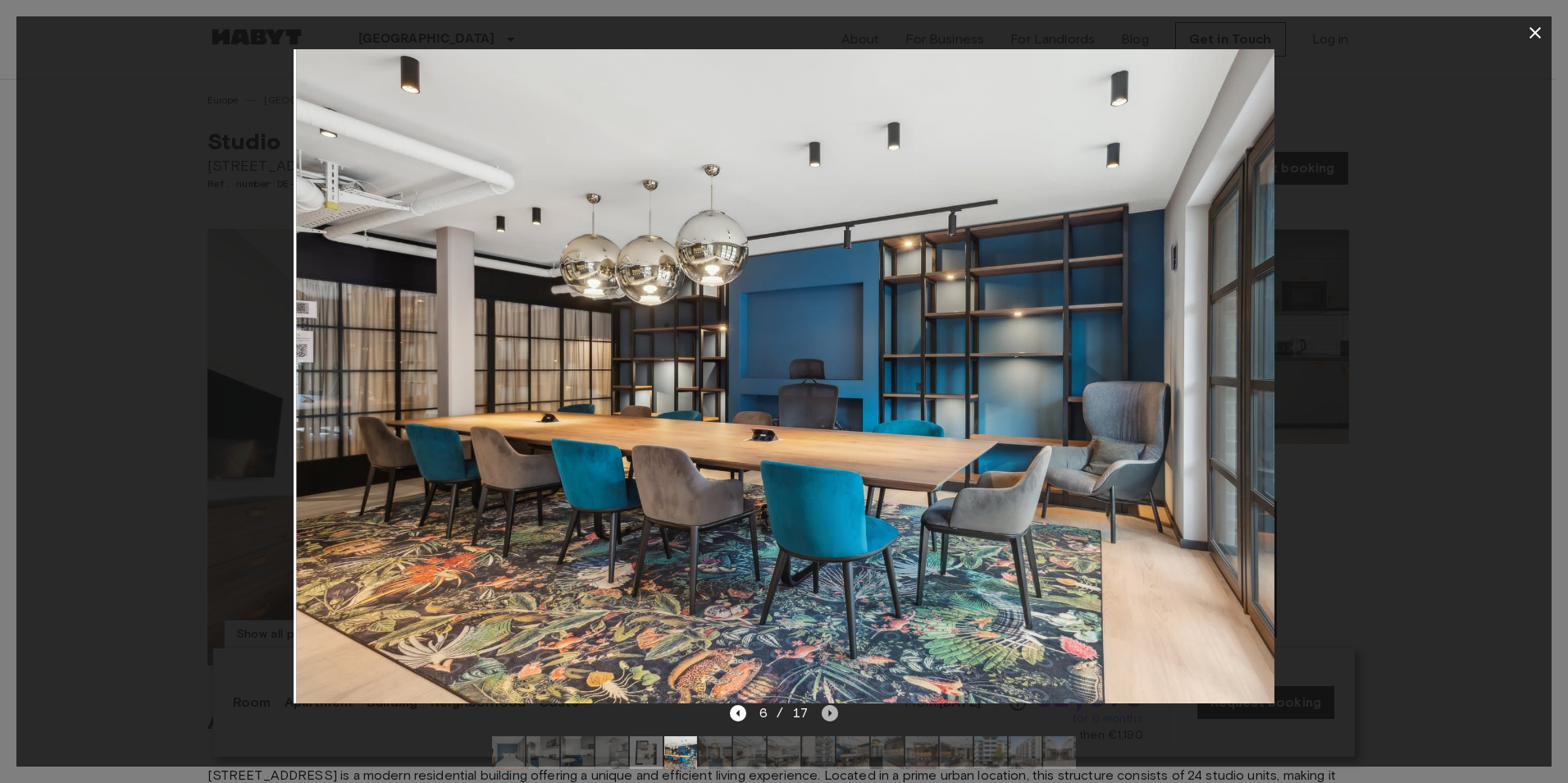
click at [831, 718] on icon "Next image" at bounding box center [830, 713] width 16 height 16
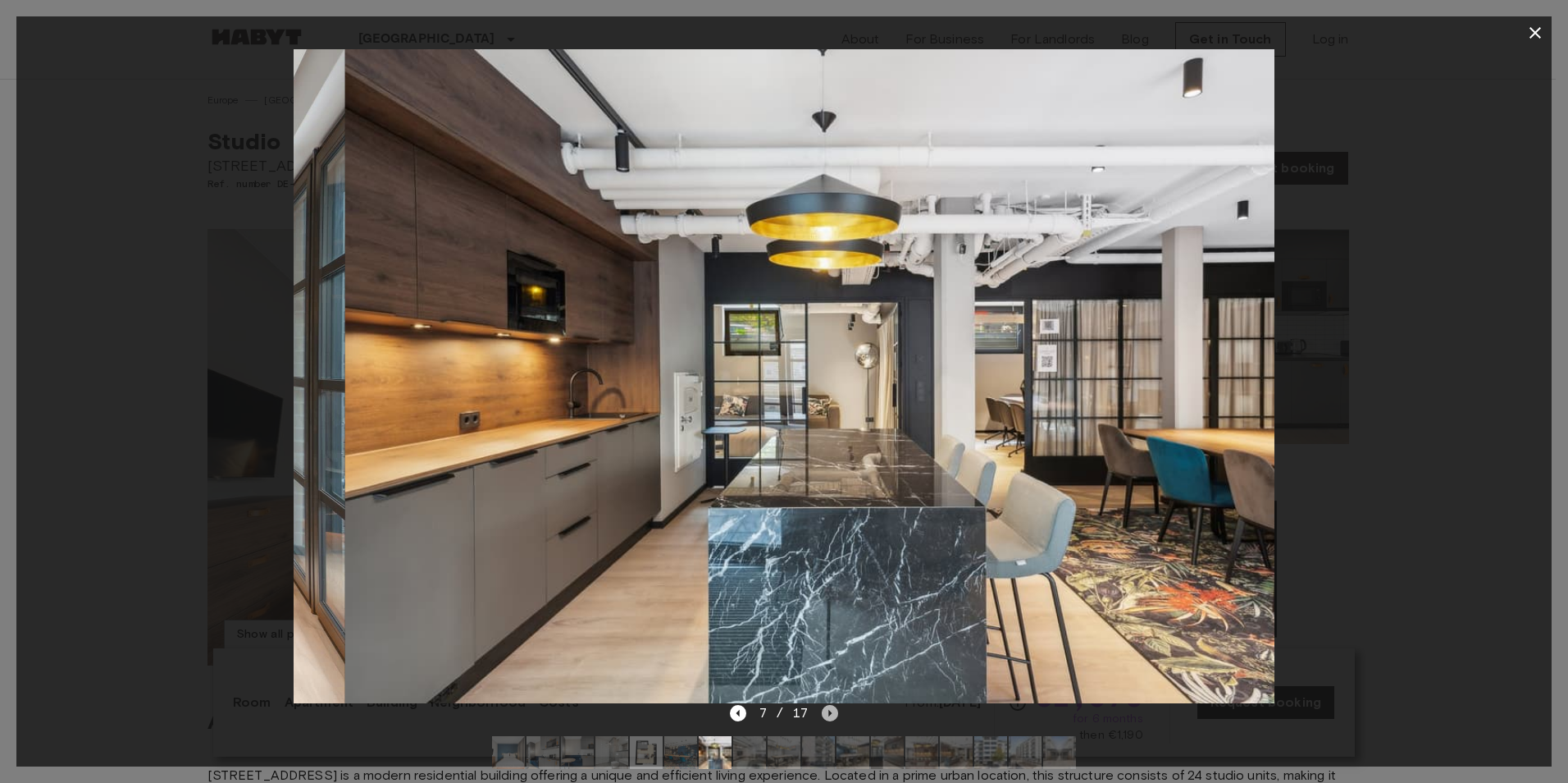
click at [831, 718] on icon "Next image" at bounding box center [830, 713] width 16 height 16
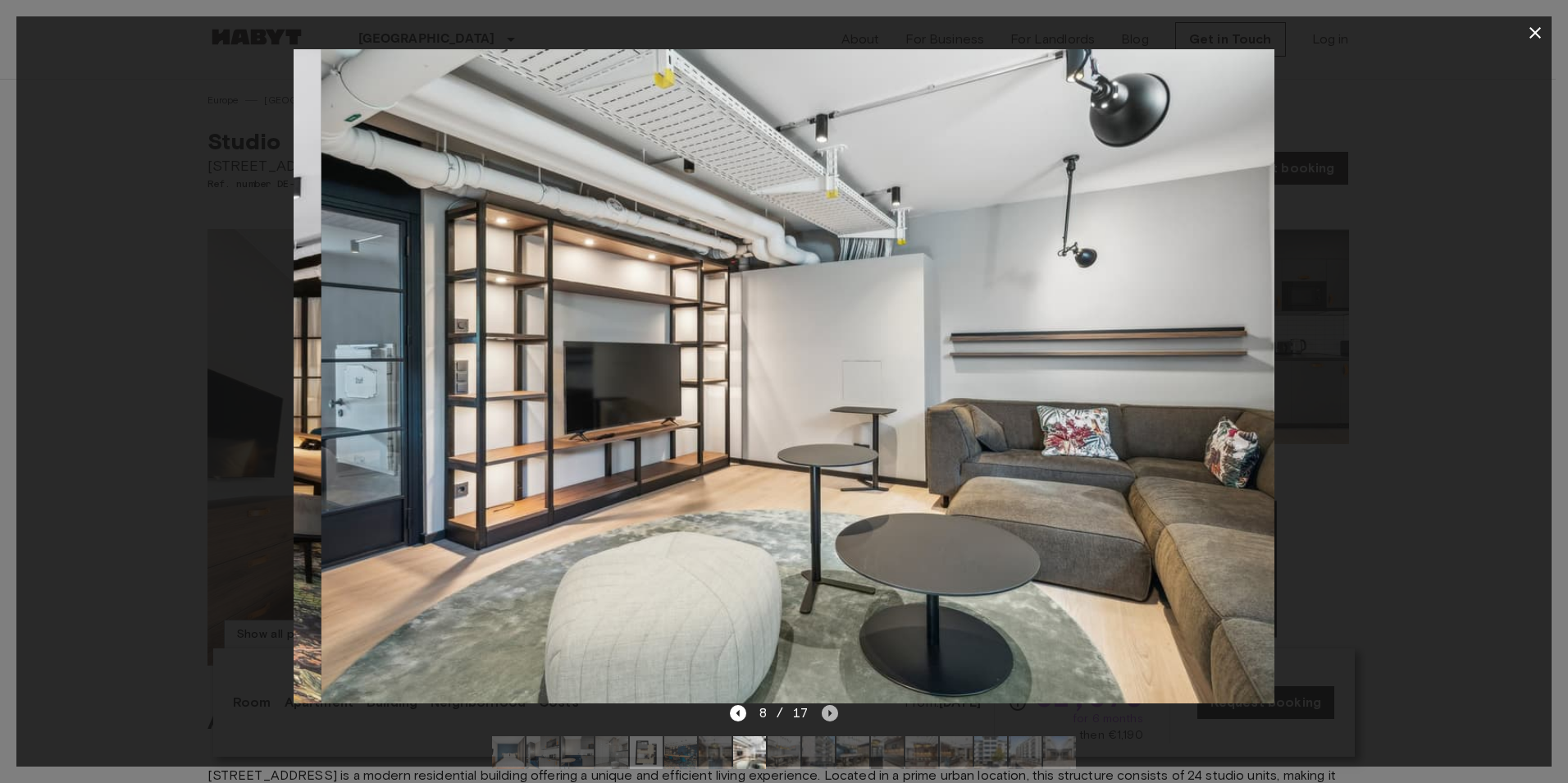
click at [831, 718] on icon "Next image" at bounding box center [830, 713] width 16 height 16
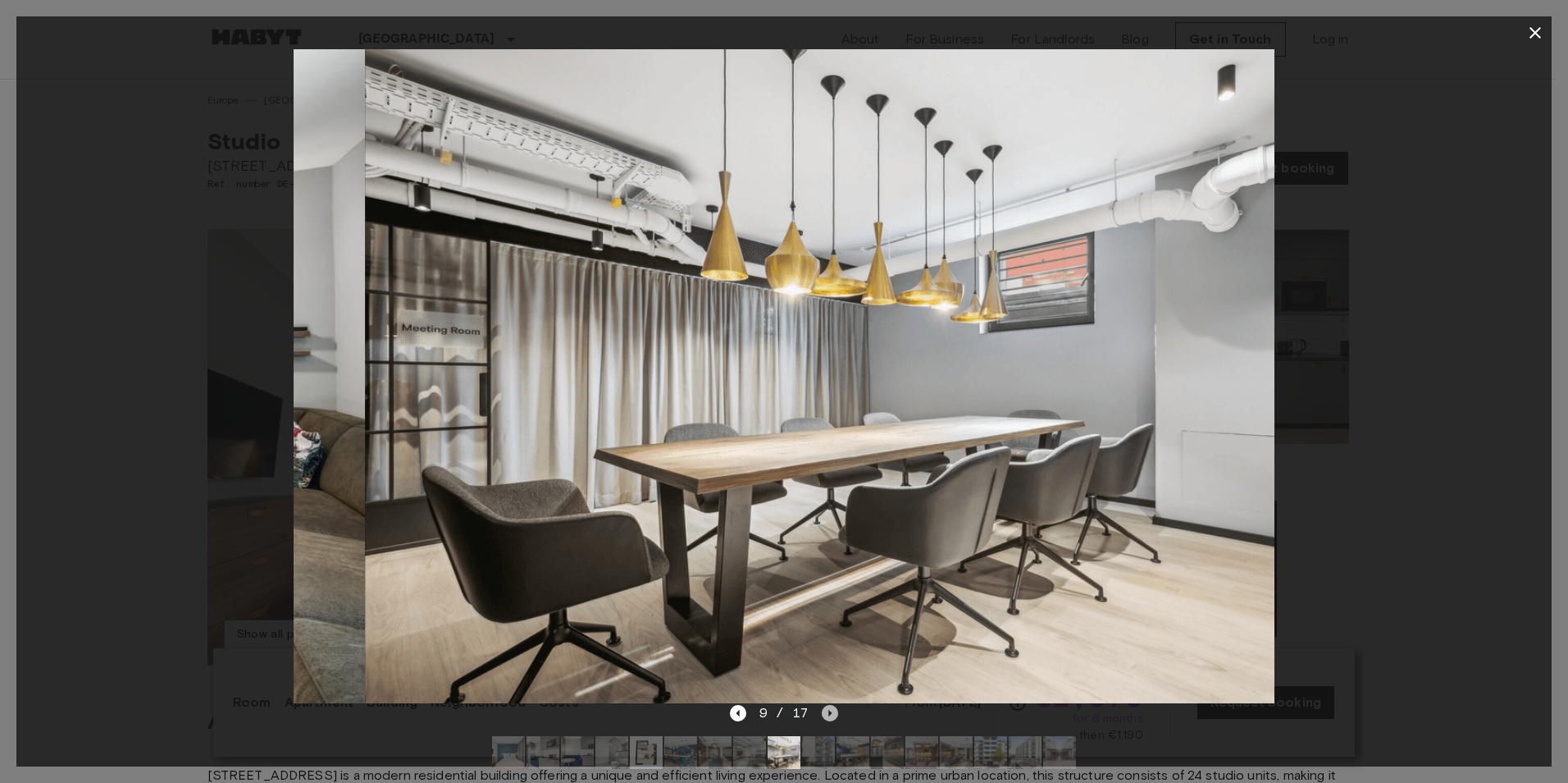
click at [831, 718] on icon "Next image" at bounding box center [830, 713] width 16 height 16
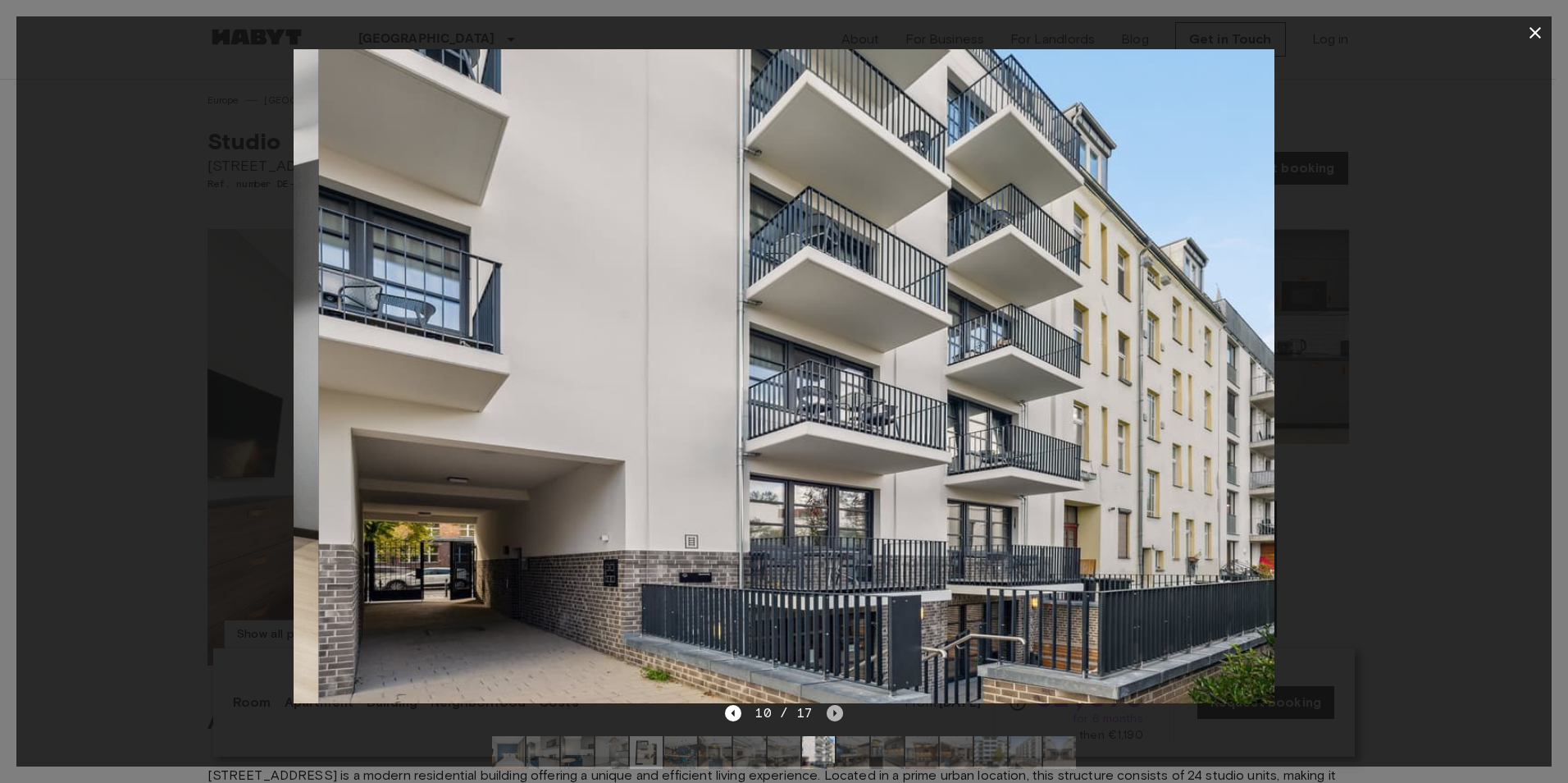
click at [831, 718] on icon "Next image" at bounding box center [834, 713] width 16 height 16
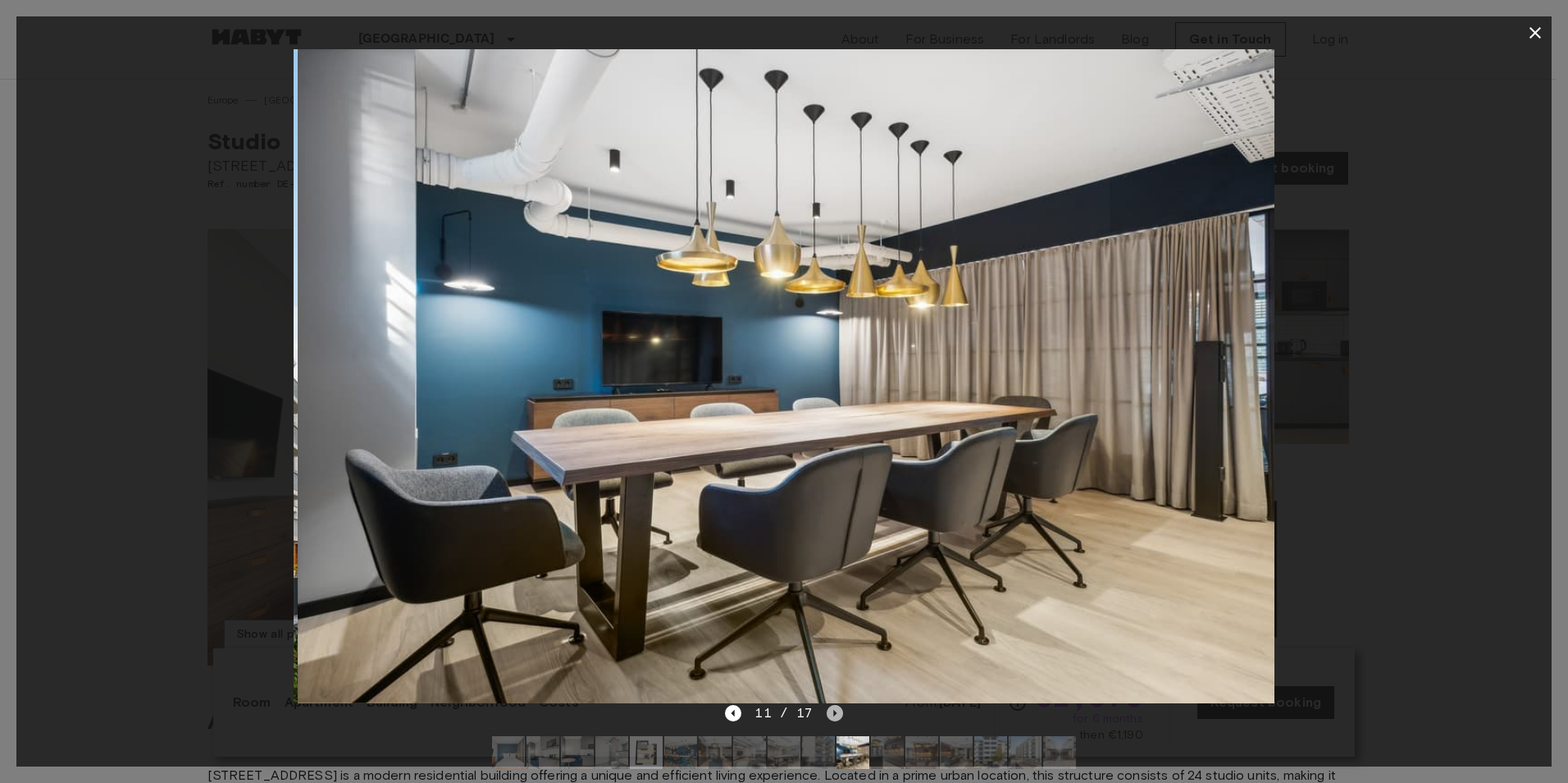
click at [831, 718] on icon "Next image" at bounding box center [834, 713] width 16 height 16
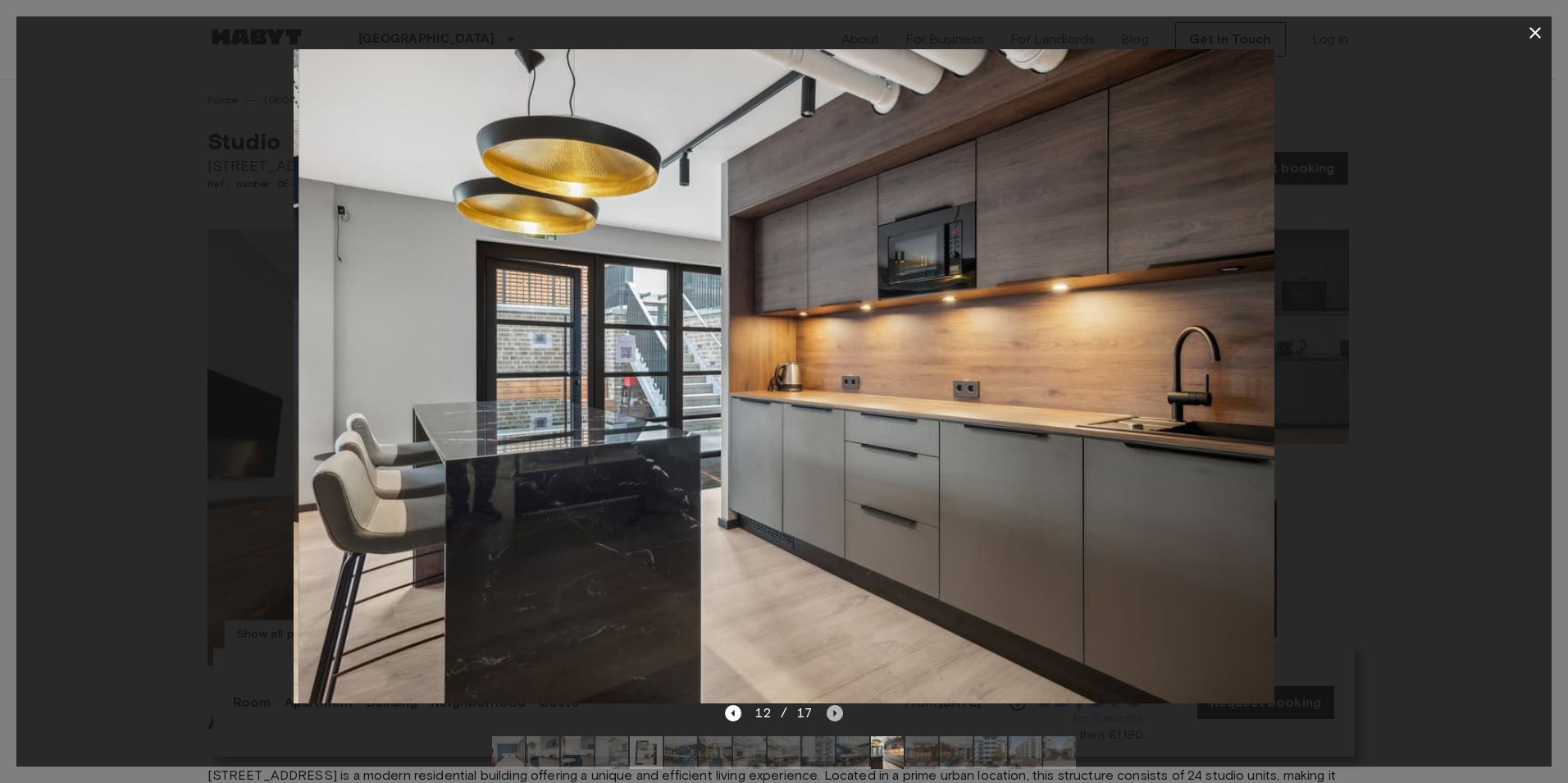
click at [831, 718] on icon "Next image" at bounding box center [834, 713] width 16 height 16
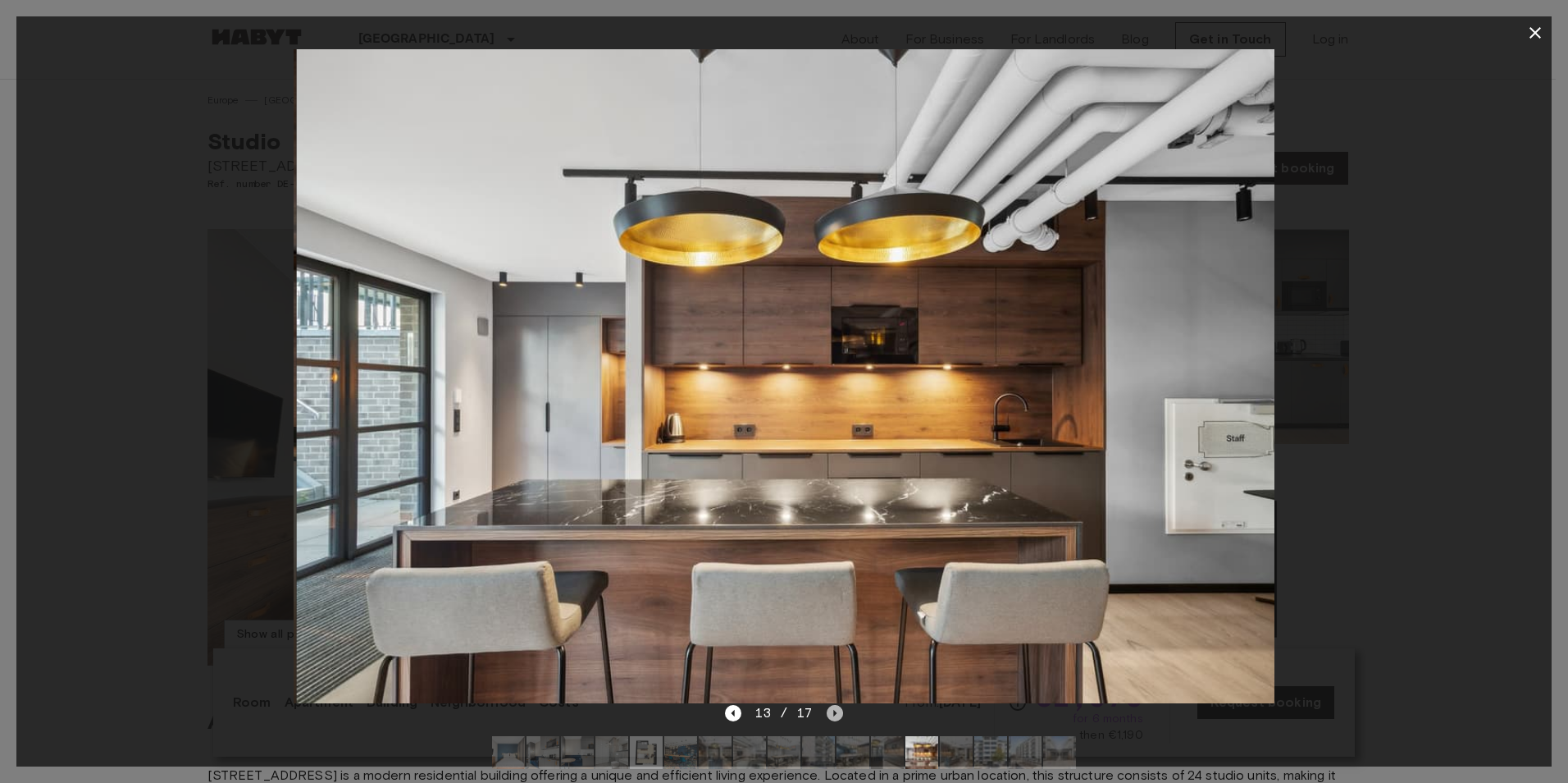
click at [831, 718] on icon "Next image" at bounding box center [834, 713] width 16 height 16
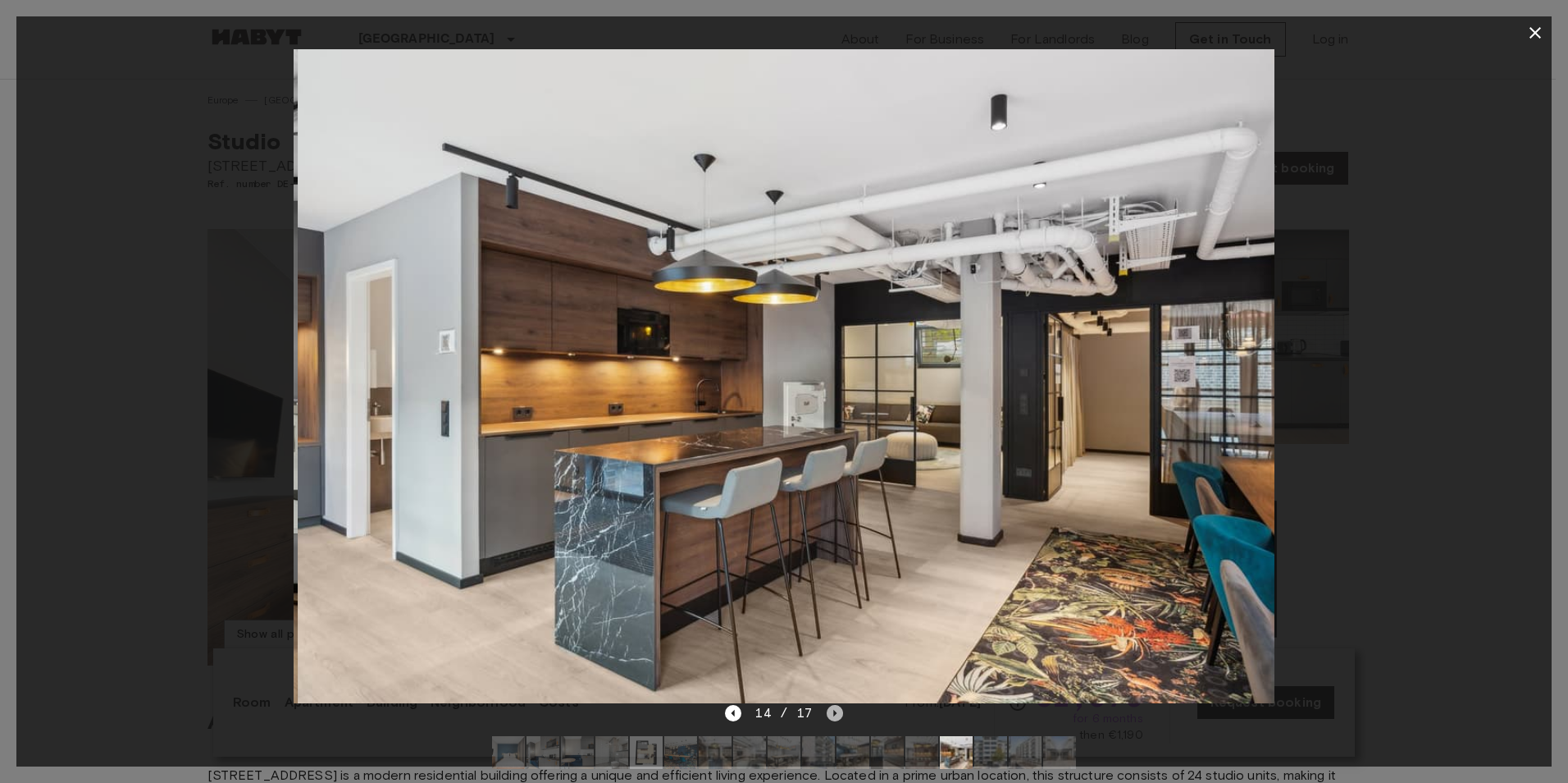
click at [831, 718] on icon "Next image" at bounding box center [834, 713] width 16 height 16
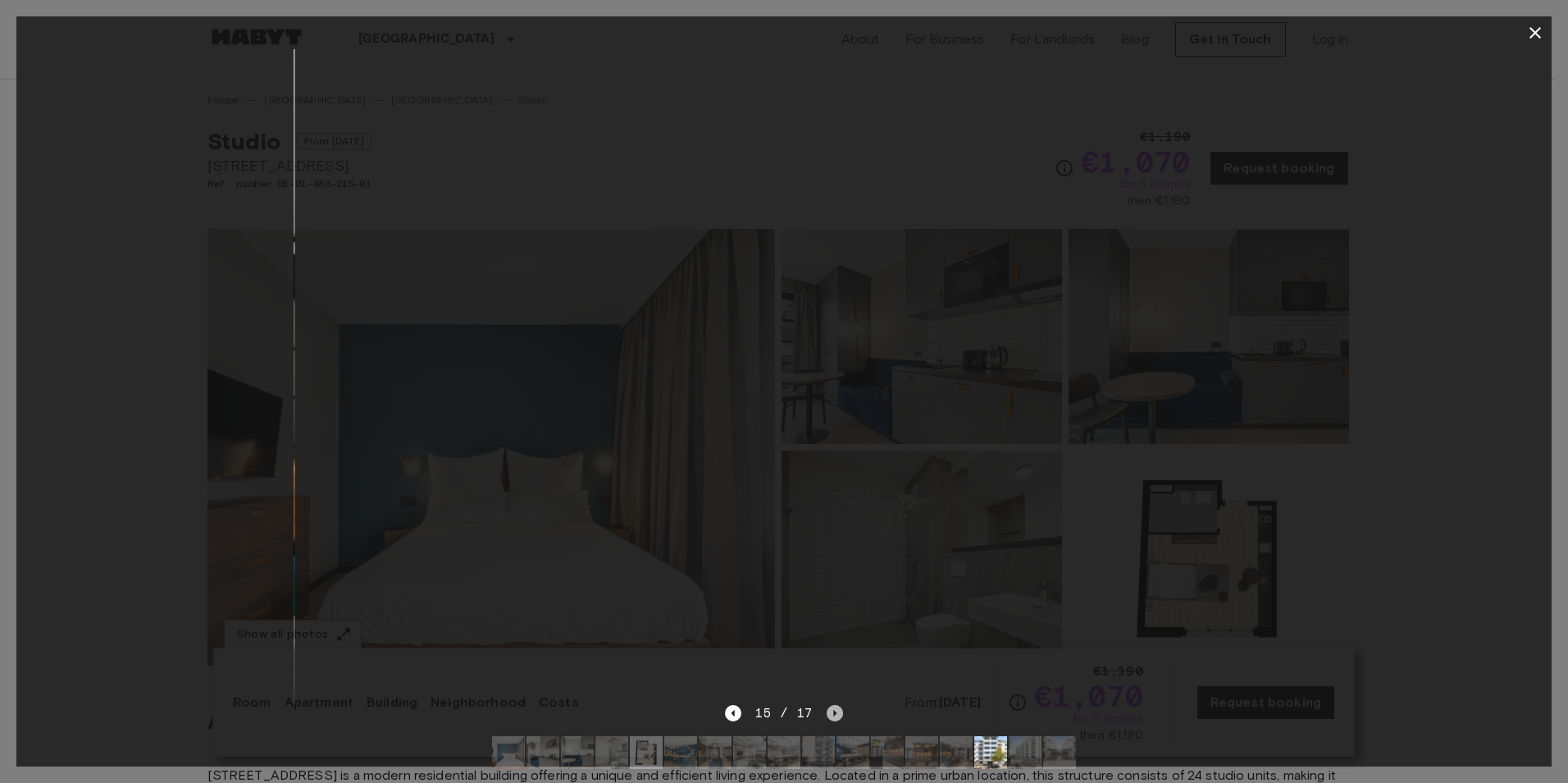
click at [831, 718] on icon "Next image" at bounding box center [834, 713] width 16 height 16
click at [1441, 386] on div at bounding box center [784, 376] width 1535 height 654
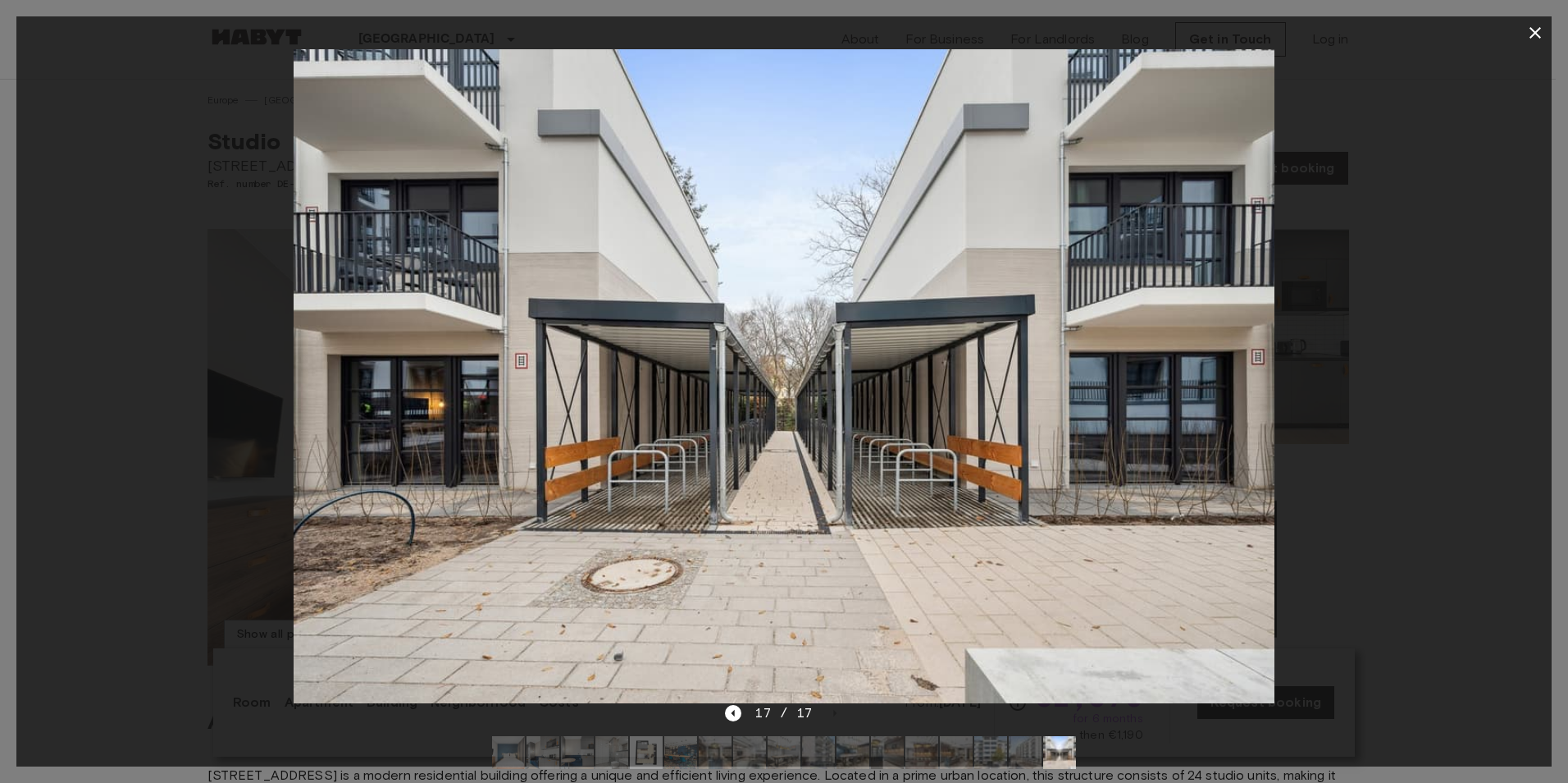
click at [1543, 27] on icon "button" at bounding box center [1535, 33] width 20 height 20
